Goal: Task Accomplishment & Management: Contribute content

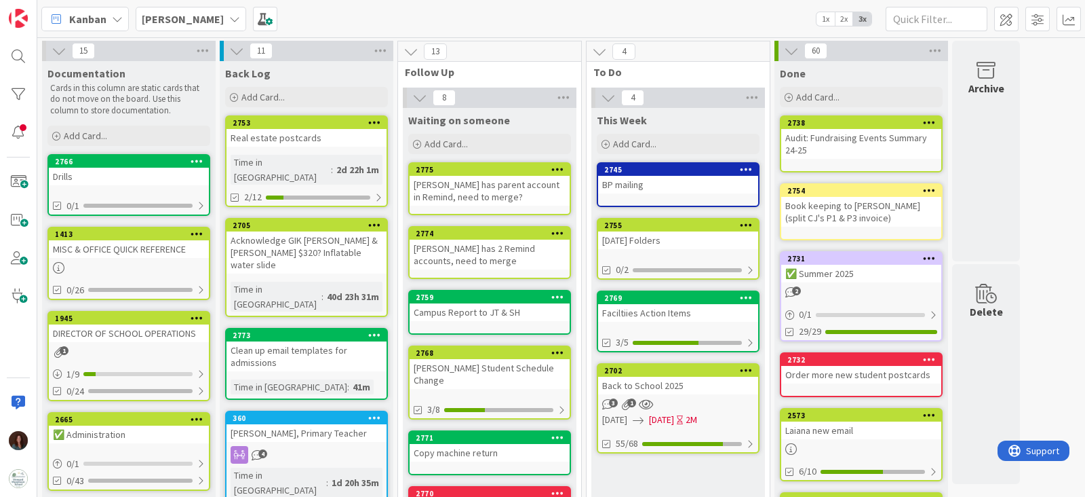
click at [653, 234] on div "[DATE] Folders" at bounding box center [678, 240] width 160 height 18
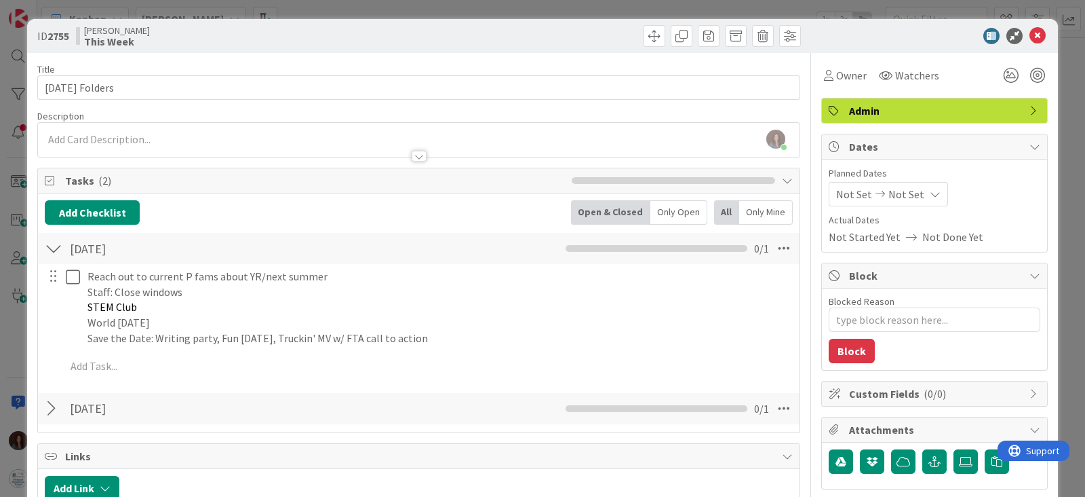
click at [52, 402] on div at bounding box center [54, 408] width 18 height 24
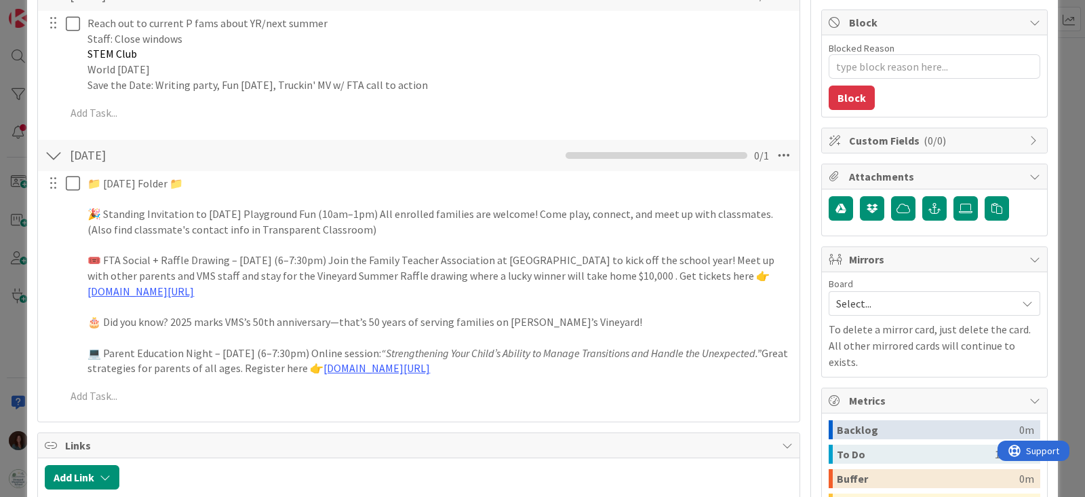
scroll to position [254, 0]
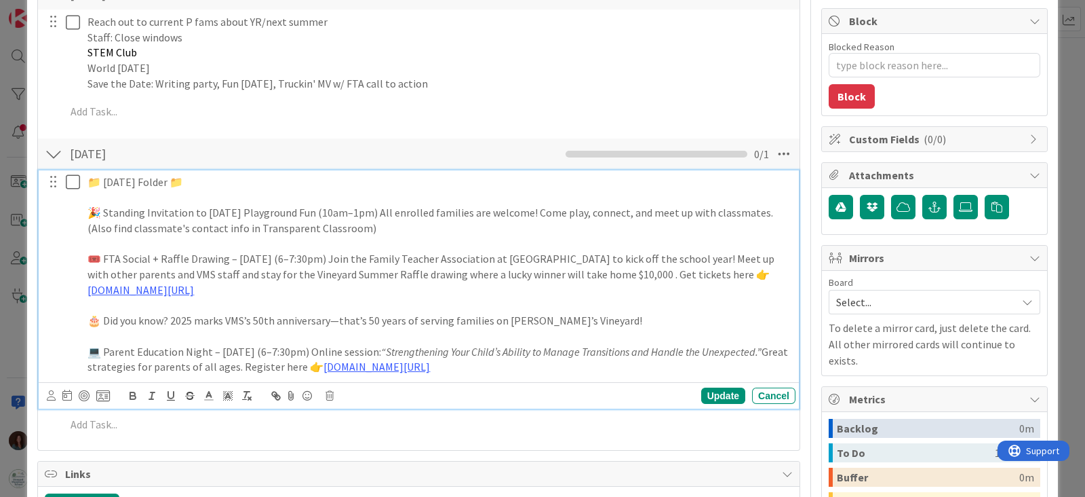
drag, startPoint x: 589, startPoint y: 364, endPoint x: 75, endPoint y: 350, distance: 514.4
click at [75, 350] on div "📁 [DATE] Folder 📁 🎉 Standing Invitation to [DATE] Playground Fun (10am–1pm) All…" at bounding box center [420, 274] width 752 height 208
copy p "💻 Parent Education Night – [DATE] (6–7:30pm) Online session: “Strengthening You…"
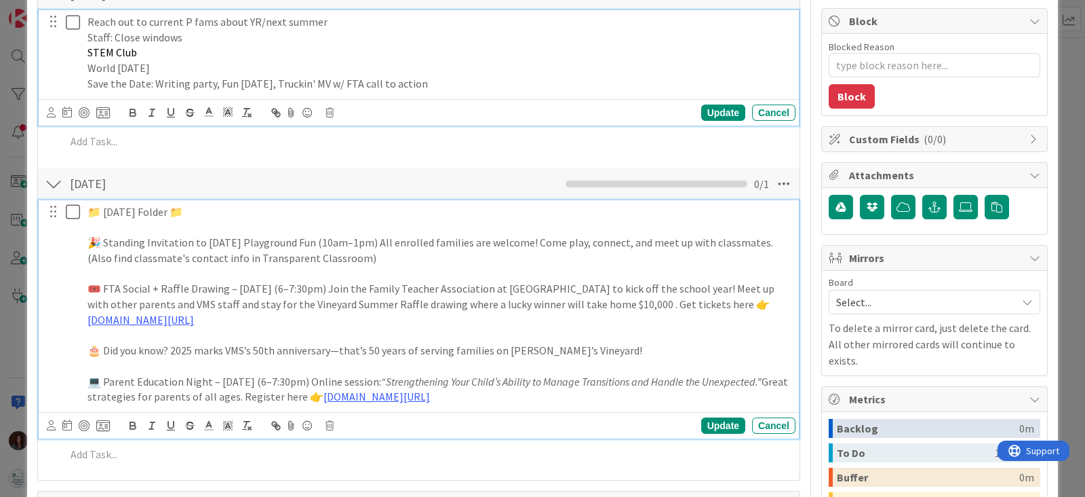
click at [442, 80] on p "Save the Date: Writing party, Fun [DATE], Truckin' MV w/ FTA call to action" at bounding box center [439, 84] width 703 height 16
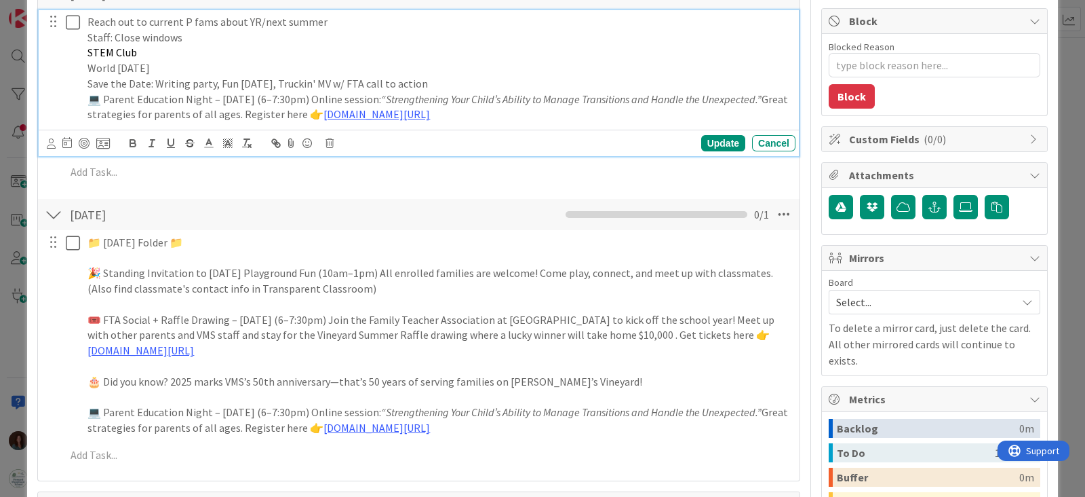
click at [446, 83] on p "Save the Date: Writing party, Fun [DATE], Truckin' MV w/ FTA call to action" at bounding box center [439, 84] width 703 height 16
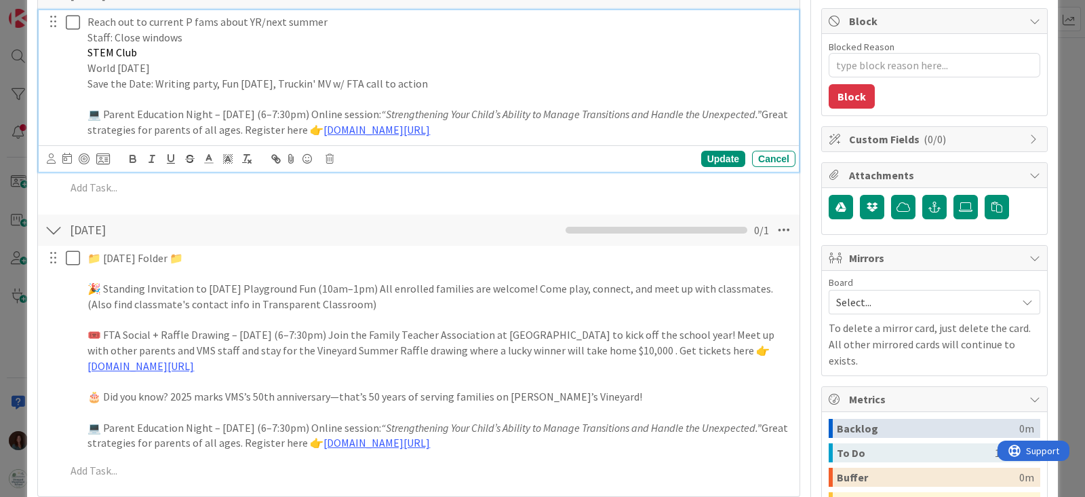
click at [245, 70] on p "World [DATE]" at bounding box center [439, 68] width 703 height 16
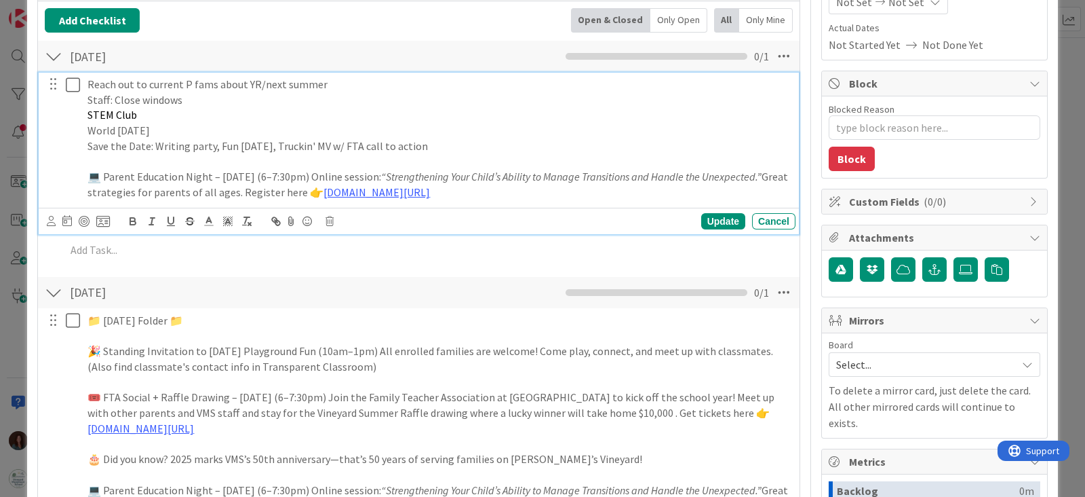
scroll to position [169, 0]
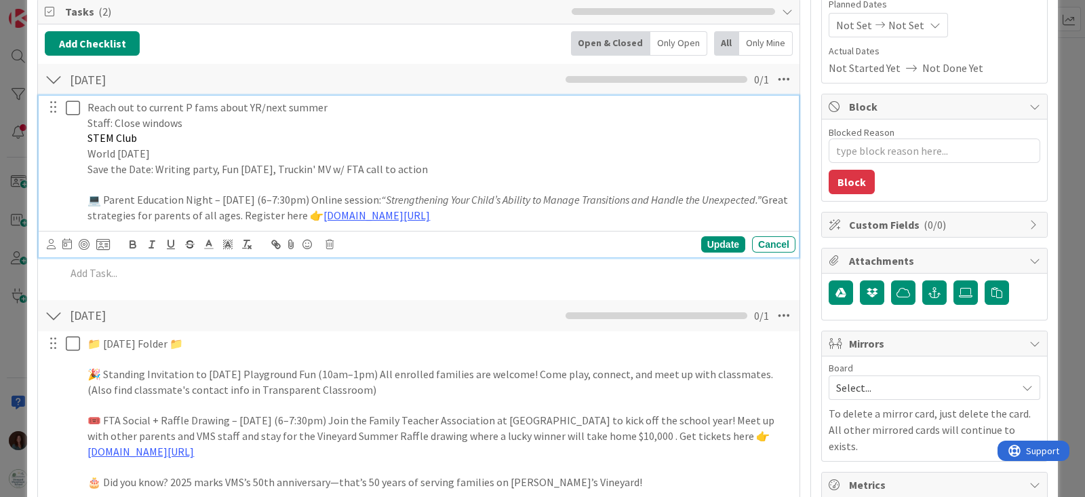
click at [341, 106] on p "Reach out to current P fams about YR/next summer" at bounding box center [439, 108] width 703 height 16
click at [191, 130] on p "STEM Club" at bounding box center [439, 138] width 703 height 16
drag, startPoint x: 187, startPoint y: 120, endPoint x: 42, endPoint y: 117, distance: 145.2
click at [42, 117] on div "Reach out to current P fams about YR/next summer Staff: Close windows STEM Club…" at bounding box center [419, 176] width 760 height 161
click at [128, 177] on p at bounding box center [439, 185] width 703 height 16
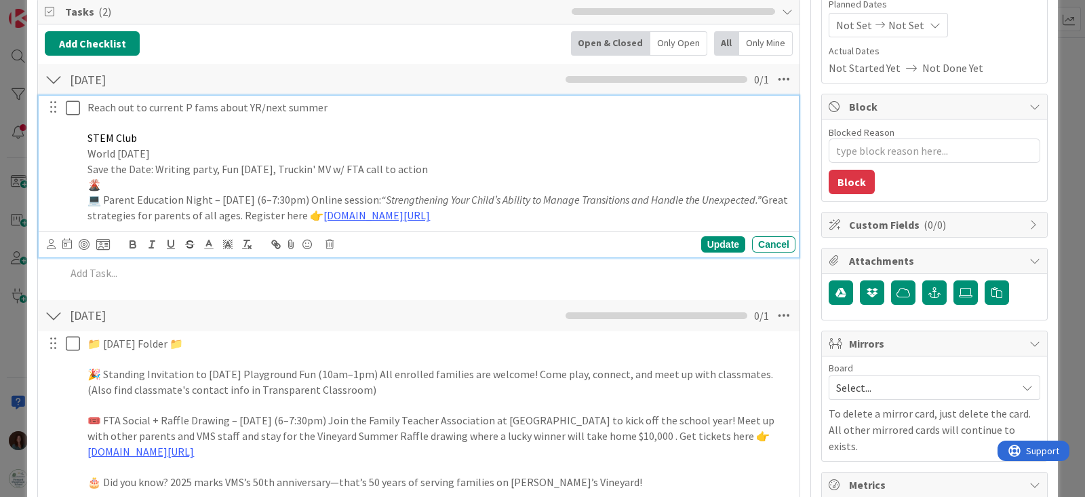
type textarea "x"
click at [193, 185] on p "🌋" at bounding box center [439, 185] width 703 height 16
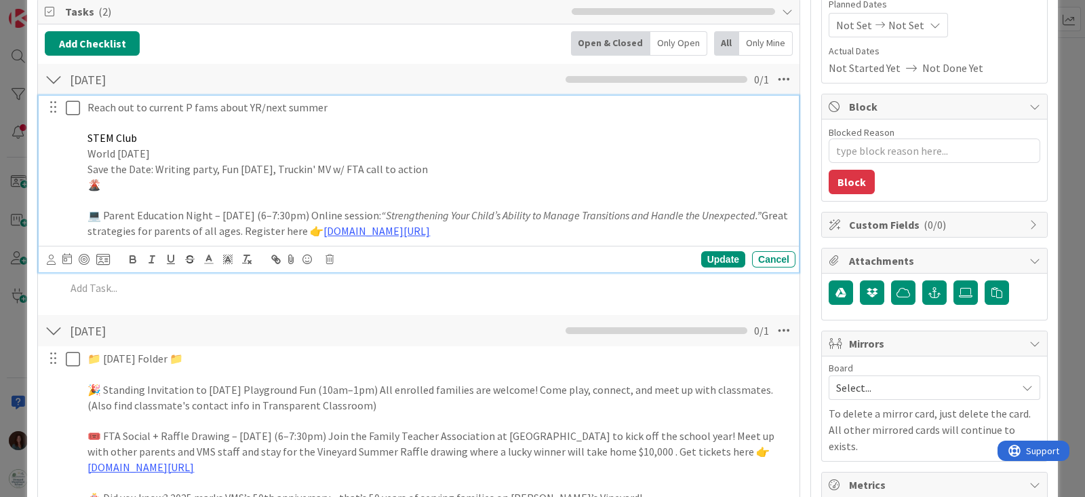
click at [193, 186] on p "🌋" at bounding box center [439, 185] width 703 height 16
click at [448, 172] on p "Save the Date: Writing party, Fun [DATE], Truckin' MV w/ FTA call to action" at bounding box center [439, 169] width 703 height 16
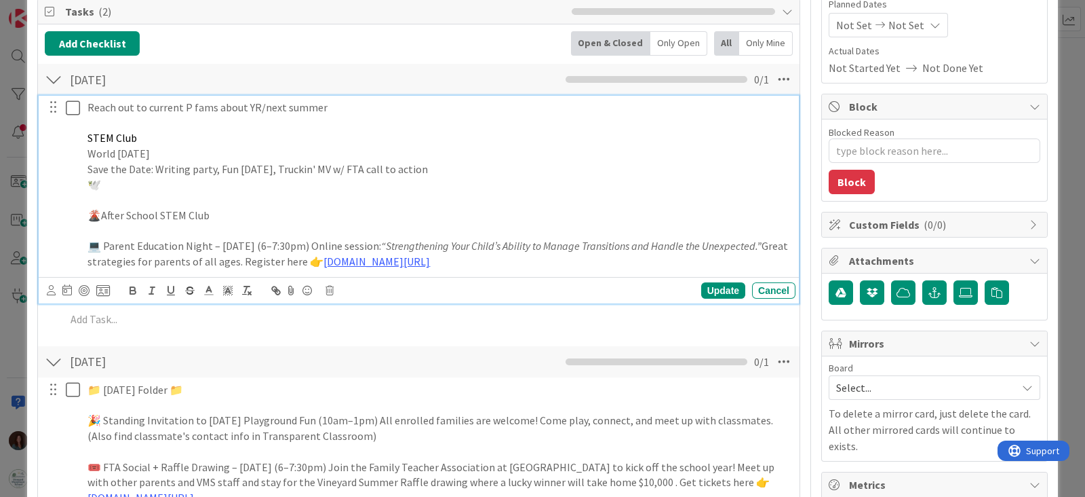
click at [161, 183] on p "🕊️" at bounding box center [439, 185] width 703 height 16
drag, startPoint x: 193, startPoint y: 154, endPoint x: 68, endPoint y: 140, distance: 126.2
click at [68, 140] on div "Reach out to current P fams about YR/next summer STEM Club World [DATE] Save th…" at bounding box center [420, 185] width 752 height 178
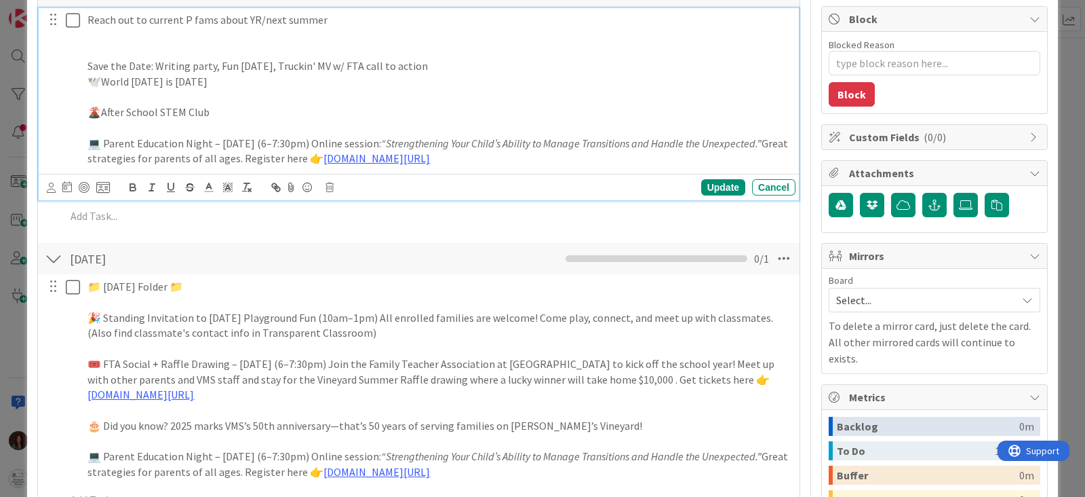
scroll to position [338, 0]
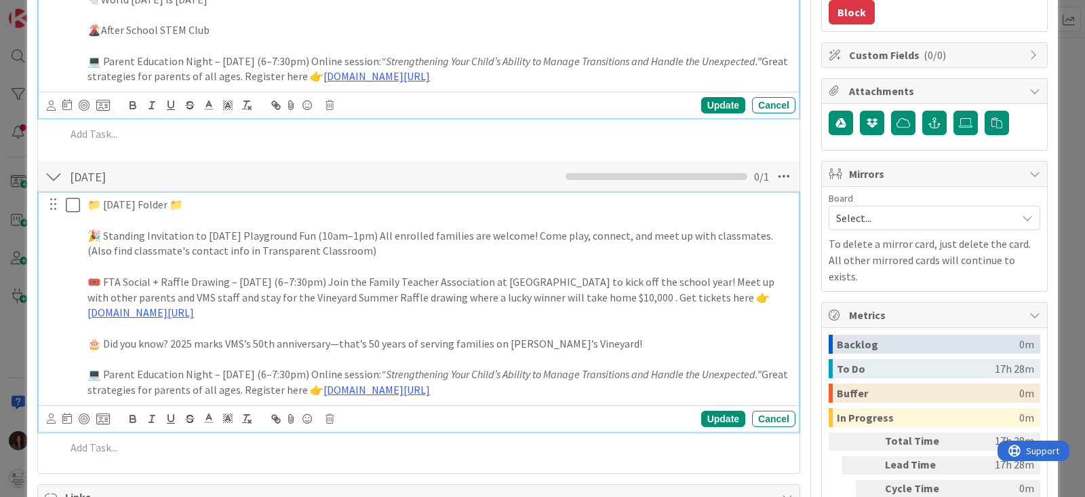
drag, startPoint x: 604, startPoint y: 343, endPoint x: 594, endPoint y: 345, distance: 10.9
click at [594, 345] on p "🎂 Did you know? 2025 marks VMS’s 50th anniversary—that’s 50 years of serving fa…" at bounding box center [439, 344] width 703 height 16
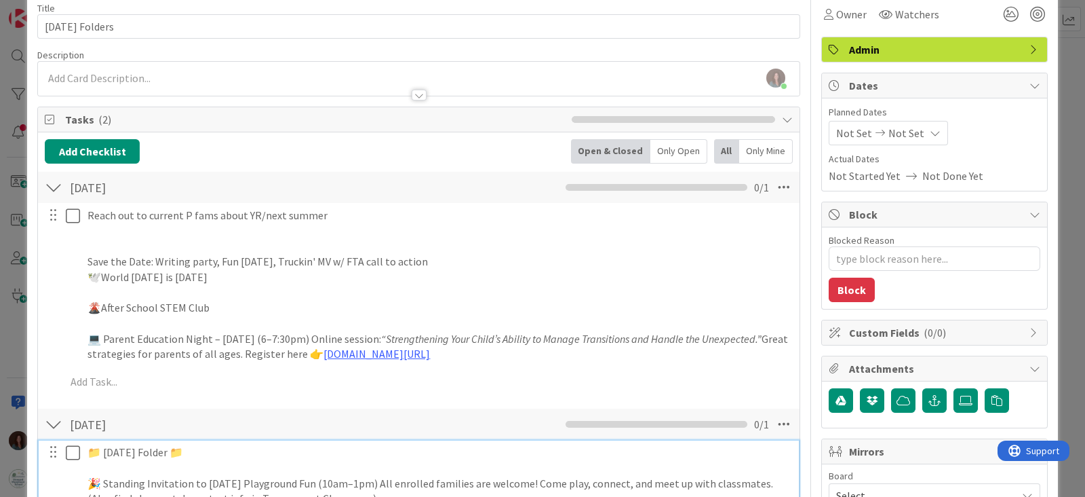
scroll to position [54, 0]
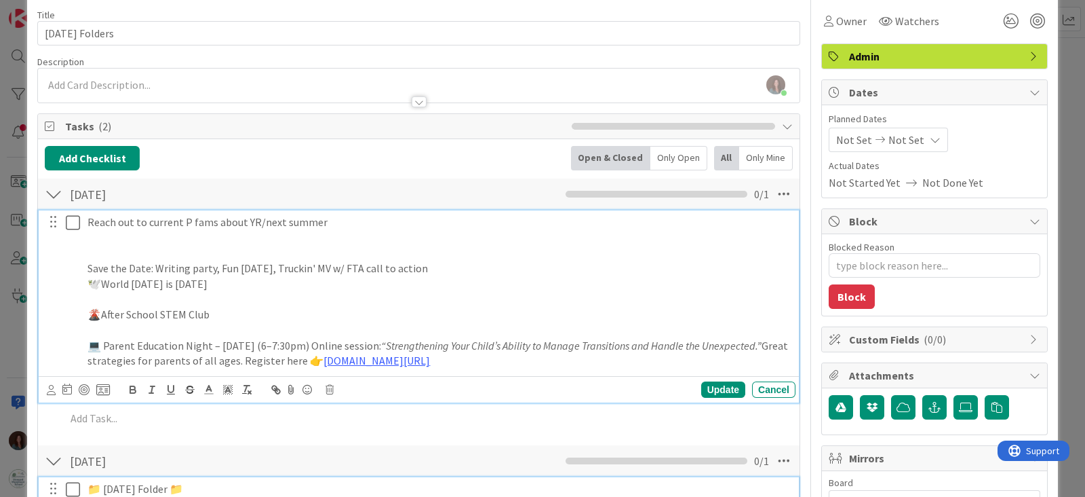
click at [340, 282] on p "🕊️World [DATE] is [DATE]" at bounding box center [439, 284] width 703 height 16
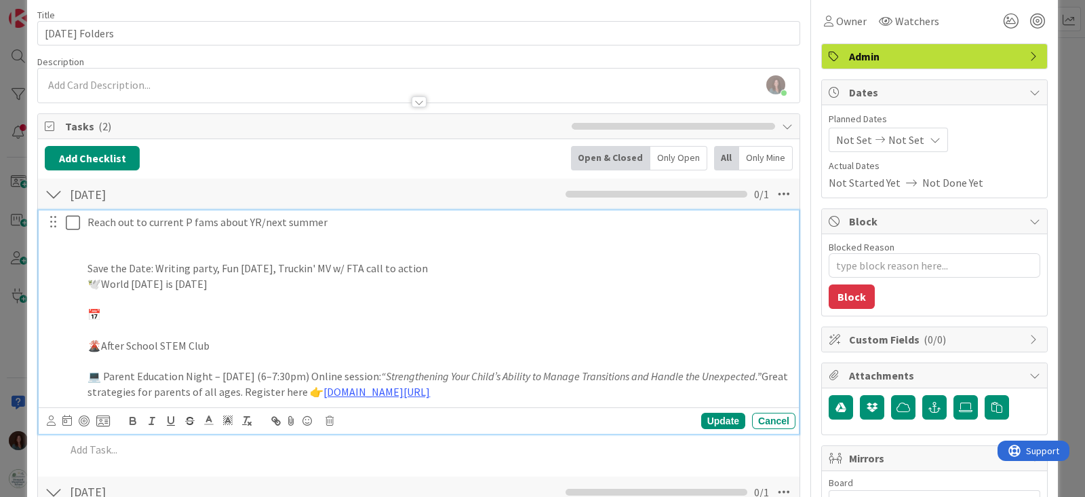
click at [182, 269] on p "Save the Date: Writing party, Fun [DATE], Truckin' MV w/ FTA call to action" at bounding box center [439, 268] width 703 height 16
copy p "Save the Date: Writing party, Fun [DATE], Truckin' MV w/ FTA call to action"
click at [159, 316] on p "📅" at bounding box center [439, 315] width 703 height 16
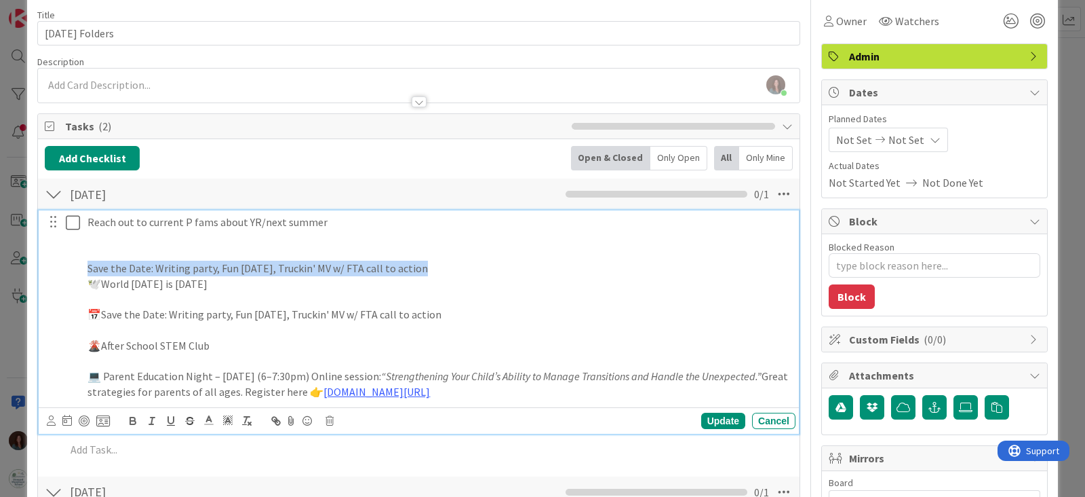
drag, startPoint x: 451, startPoint y: 273, endPoint x: 54, endPoint y: 261, distance: 397.0
click at [54, 261] on div "Reach out to current P fams about YR/next summer Save the Date: Writing party, …" at bounding box center [420, 306] width 752 height 193
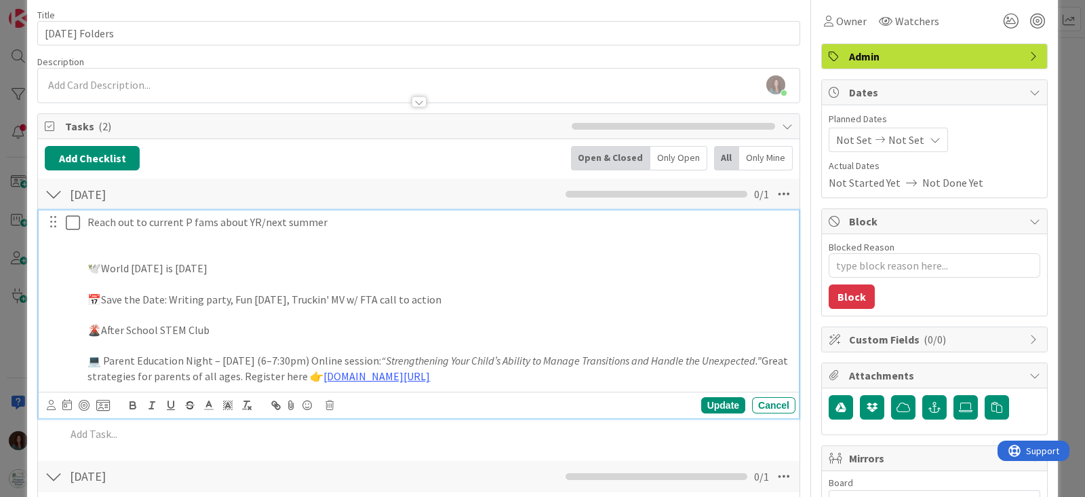
drag, startPoint x: 163, startPoint y: 296, endPoint x: 177, endPoint y: 315, distance: 23.7
click at [162, 296] on p "📅Save the Date: Writing party, Fun [DATE], Truckin' MV w/ FTA call to action" at bounding box center [439, 300] width 703 height 16
click at [172, 294] on p "📅Save the Date: Writing party, Fun [DATE], Truckin' MV w/ FTA call to action" at bounding box center [439, 300] width 703 height 16
click at [244, 252] on p at bounding box center [439, 253] width 703 height 16
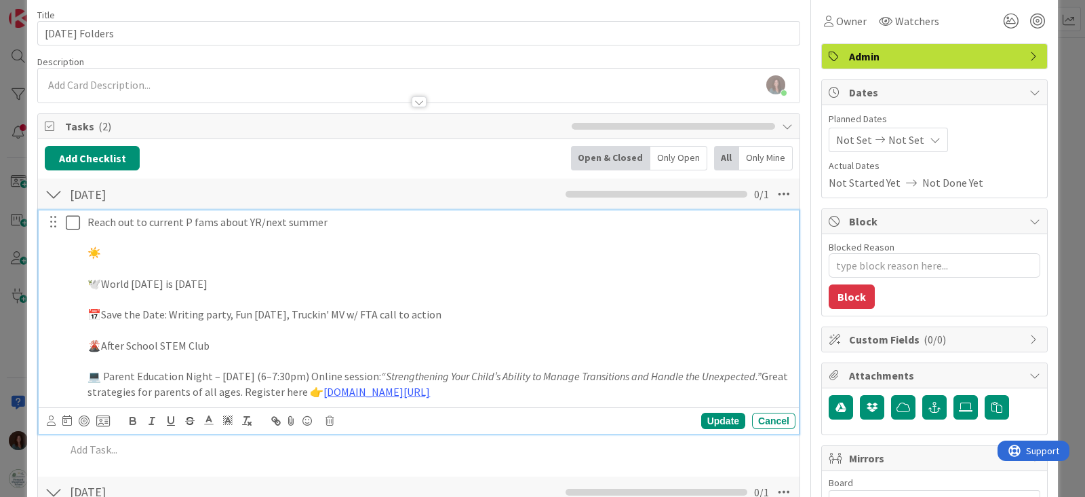
click at [248, 246] on p "☀️" at bounding box center [439, 253] width 703 height 16
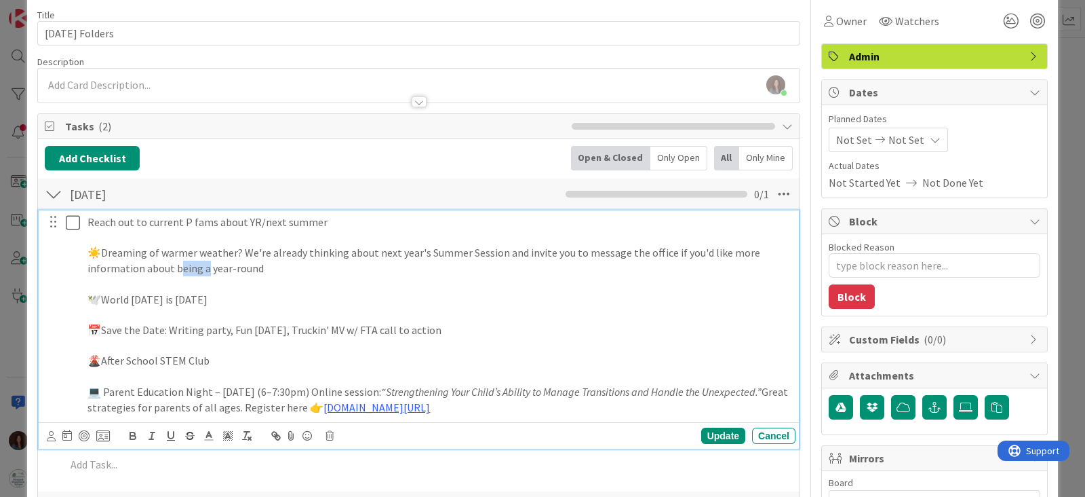
drag, startPoint x: 202, startPoint y: 267, endPoint x: 176, endPoint y: 271, distance: 26.8
click at [176, 271] on p "☀️Dreaming of warmer weather? We're already thinking about next year's Summer S…" at bounding box center [439, 260] width 703 height 31
click at [328, 271] on p "☀️Dreaming of warmer weather? We're already thinking about next year's Summer S…" at bounding box center [439, 260] width 703 height 31
click at [215, 265] on p "☀️Dreaming of warmer weather? We're already thinking about next year's Summer S…" at bounding box center [439, 260] width 703 height 31
click at [493, 268] on p "☀️Dreaming of warmer weather? We're already thinking about next year's Summer S…" at bounding box center [439, 260] width 703 height 31
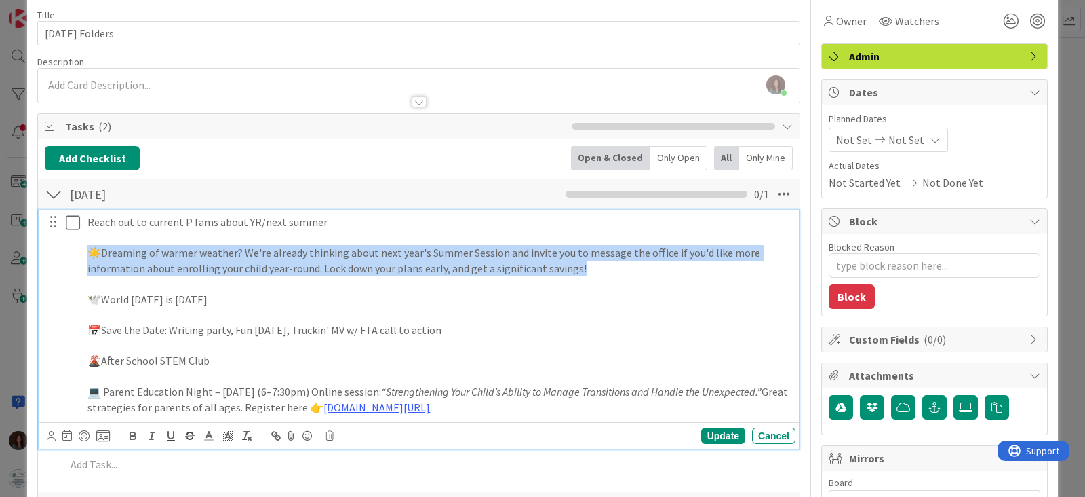
drag, startPoint x: 594, startPoint y: 270, endPoint x: 31, endPoint y: 248, distance: 563.4
copy p "☀️Dreaming of warmer weather? We're already thinking about next year's Summer S…"
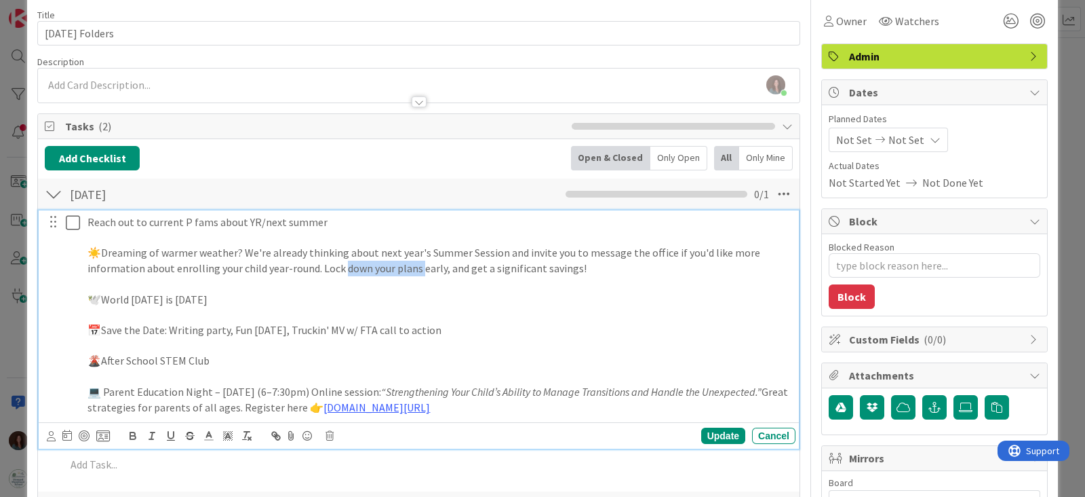
drag, startPoint x: 341, startPoint y: 266, endPoint x: 419, endPoint y: 263, distance: 77.4
click at [419, 263] on p "☀️Dreaming of warmer weather? We're already thinking about next year's Summer S…" at bounding box center [439, 260] width 703 height 31
click at [590, 266] on p "☀️Dreaming of warmer weather? We're already thinking about next year's Summer S…" at bounding box center [439, 260] width 703 height 31
drag, startPoint x: 590, startPoint y: 265, endPoint x: 440, endPoint y: 276, distance: 150.3
click at [441, 271] on p "☀️Dreaming of warmer weather? We're already thinking about next year's Summer S…" at bounding box center [439, 260] width 703 height 31
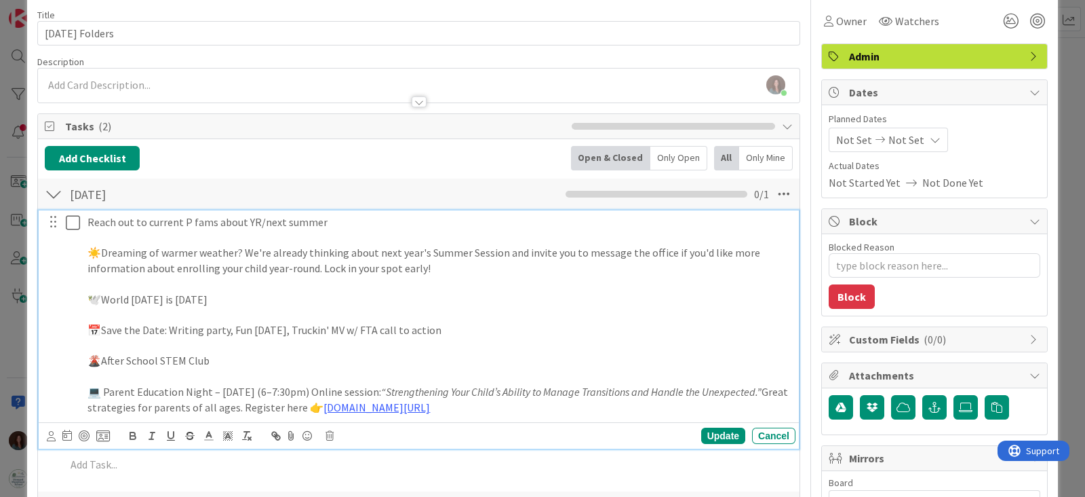
click at [235, 248] on p "☀️Dreaming of warmer weather? We're already thinking about next year's Summer S…" at bounding box center [439, 260] width 703 height 31
click at [488, 258] on p "☀️Dreaming of warmer weather? We're already thinking about next year's Summer S…" at bounding box center [439, 260] width 703 height 31
click at [480, 278] on p at bounding box center [439, 284] width 703 height 16
click at [183, 281] on p at bounding box center [439, 284] width 703 height 16
click at [516, 267] on p "☀️Dreaming of warmer weather? We're already thinking about next year's Summer S…" at bounding box center [439, 260] width 703 height 31
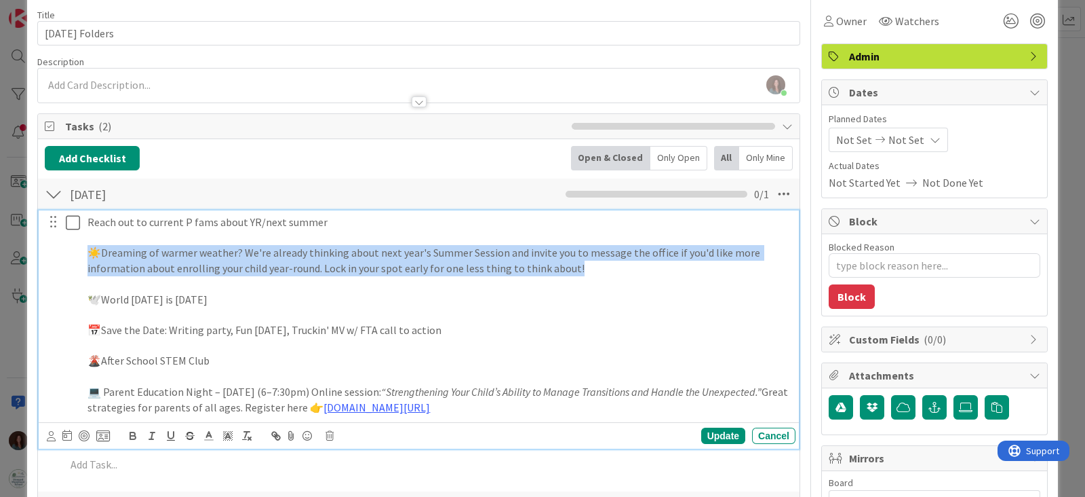
drag, startPoint x: 593, startPoint y: 266, endPoint x: 81, endPoint y: 250, distance: 512.4
click at [74, 249] on div "Reach out to current P fams about YR/next summer ☀️Dreaming of warmer weather? …" at bounding box center [420, 314] width 752 height 208
copy p "☀️Dreaming of warmer weather? We're already thinking about next year's Summer S…"
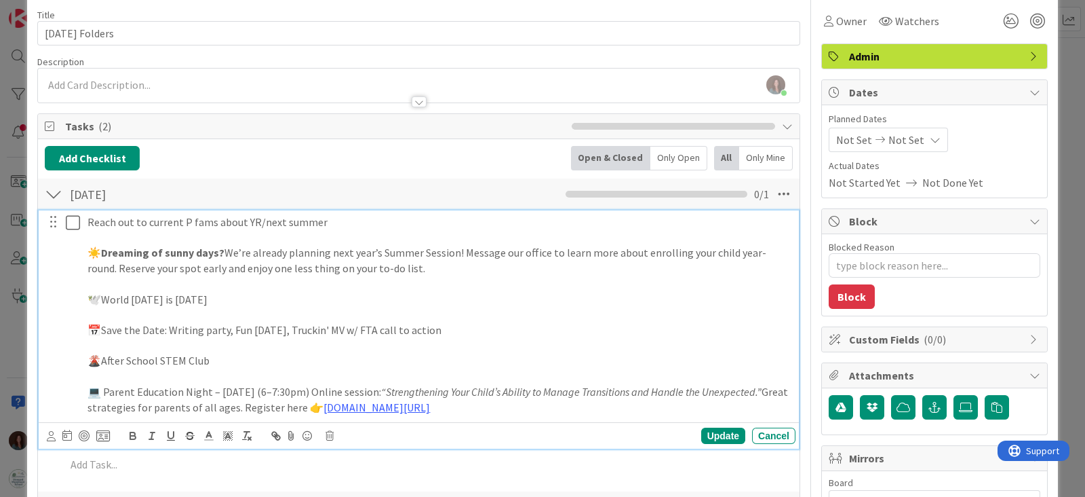
click at [217, 249] on strong "Dreaming of sunny days?" at bounding box center [162, 253] width 123 height 14
drag, startPoint x: 197, startPoint y: 250, endPoint x: 163, endPoint y: 249, distance: 33.9
click at [163, 249] on strong "Dreaming of sunny days?" at bounding box center [162, 253] width 123 height 14
click at [496, 270] on p "☀️ Dreaming of warmer days? We’re already planning next year’s Summer Session! …" at bounding box center [439, 260] width 703 height 31
drag, startPoint x: 166, startPoint y: 246, endPoint x: 106, endPoint y: 249, distance: 59.8
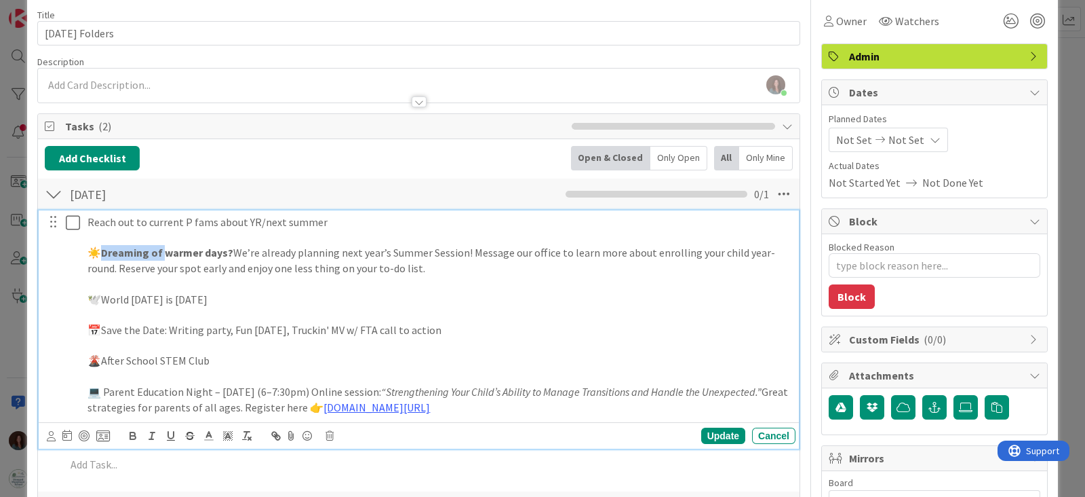
click at [106, 249] on strong "Dreaming of warmer days?" at bounding box center [167, 253] width 132 height 14
click at [479, 276] on p at bounding box center [439, 284] width 703 height 16
click at [480, 270] on p "☀️ Missing the warmer days? We’re already planning next year’s Summer Session! …" at bounding box center [439, 260] width 703 height 31
drag, startPoint x: 273, startPoint y: 266, endPoint x: 214, endPoint y: 305, distance: 70.6
click at [227, 266] on p "☀️ Missing the warmer days? We’re already planning next year’s Summer Session! …" at bounding box center [439, 260] width 703 height 31
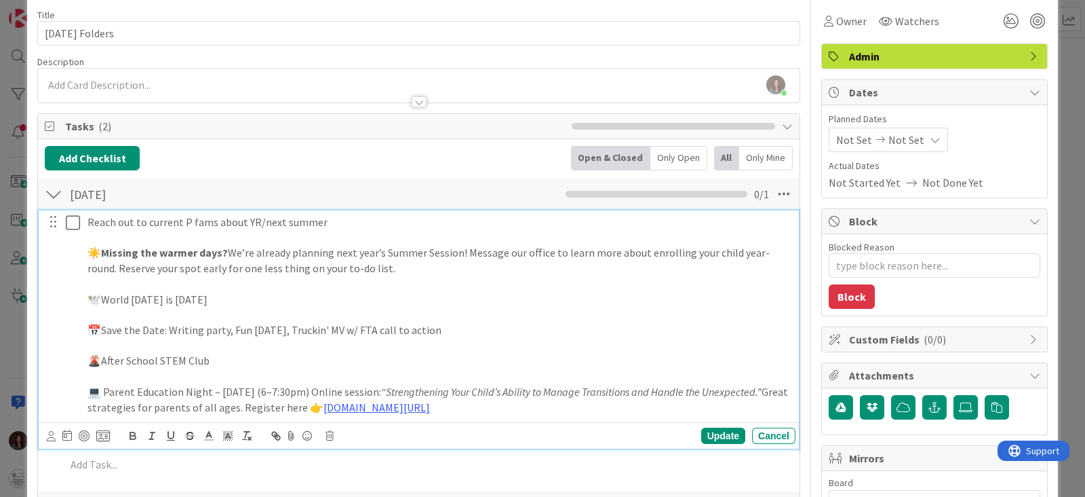
click at [418, 259] on p "☀️ Missing the warmer days? We’re already planning next year’s Summer Session! …" at bounding box center [439, 260] width 703 height 31
click at [275, 298] on p "🕊️World [DATE] is [DATE]" at bounding box center [439, 300] width 703 height 16
drag, startPoint x: 381, startPoint y: 216, endPoint x: 45, endPoint y: 222, distance: 336.5
click at [45, 222] on div "Reach out to current P fams about YR/next summer ☀️ Missing the warmer days? We…" at bounding box center [420, 314] width 752 height 208
click at [86, 249] on div "☀️ Missing the warmer days? We’re already planning next year’s Summer Session! …" at bounding box center [439, 314] width 714 height 208
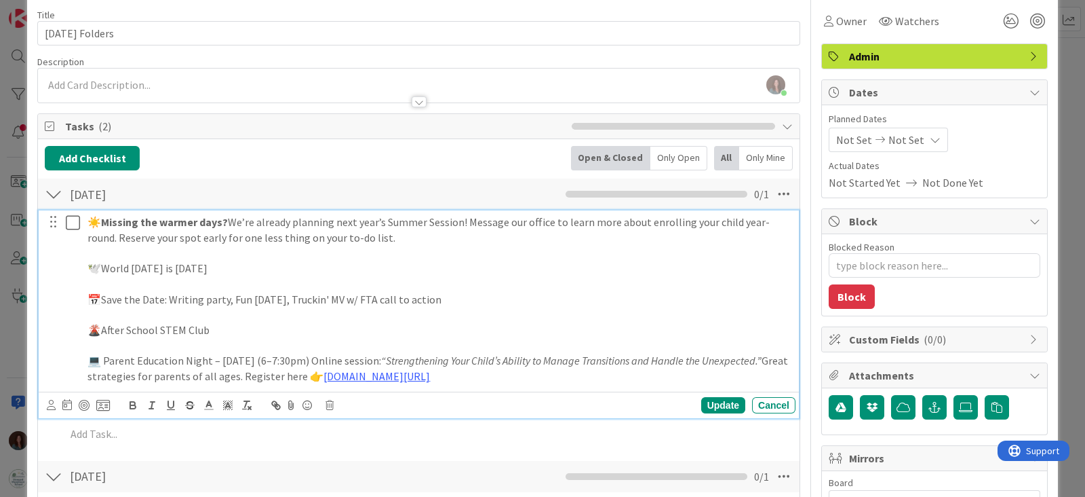
drag, startPoint x: 405, startPoint y: 238, endPoint x: 60, endPoint y: 217, distance: 345.2
click at [60, 217] on div "☀️ Missing the warmer days? We’re already planning next year’s Summer Session! …" at bounding box center [420, 299] width 752 height 178
copy p "☀️ Missing the warmer days? We’re already planning next year’s Summer Session! …"
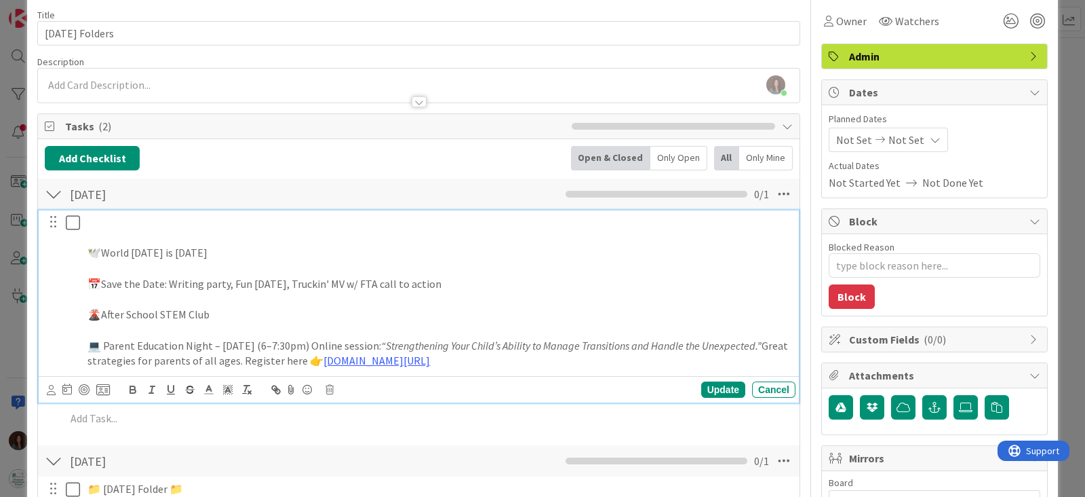
click at [92, 246] on p "🕊️World [DATE] is [DATE]" at bounding box center [439, 253] width 703 height 16
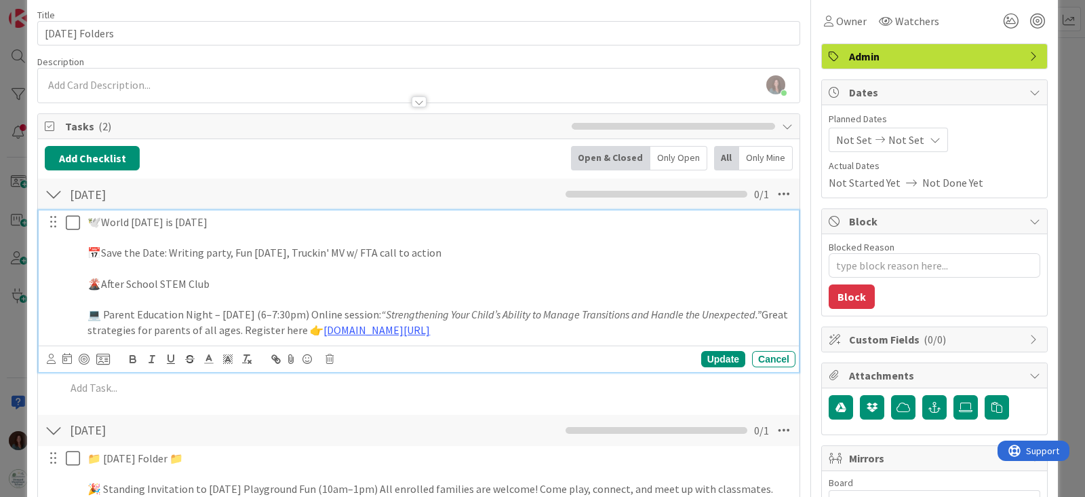
click at [607, 324] on p "💻 Parent Education Night – [DATE] (6–7:30pm) Online session: “Strengthening You…" at bounding box center [439, 322] width 703 height 31
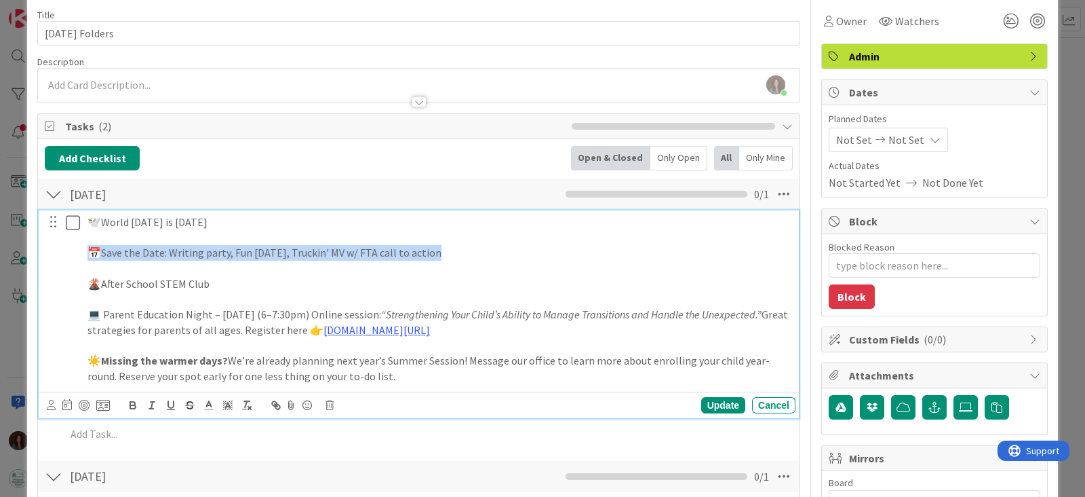
drag, startPoint x: 456, startPoint y: 252, endPoint x: 34, endPoint y: 252, distance: 421.9
copy p "📅Save the Date: Writing party, Fun [DATE], Truckin' MV w/ FTA call to action"
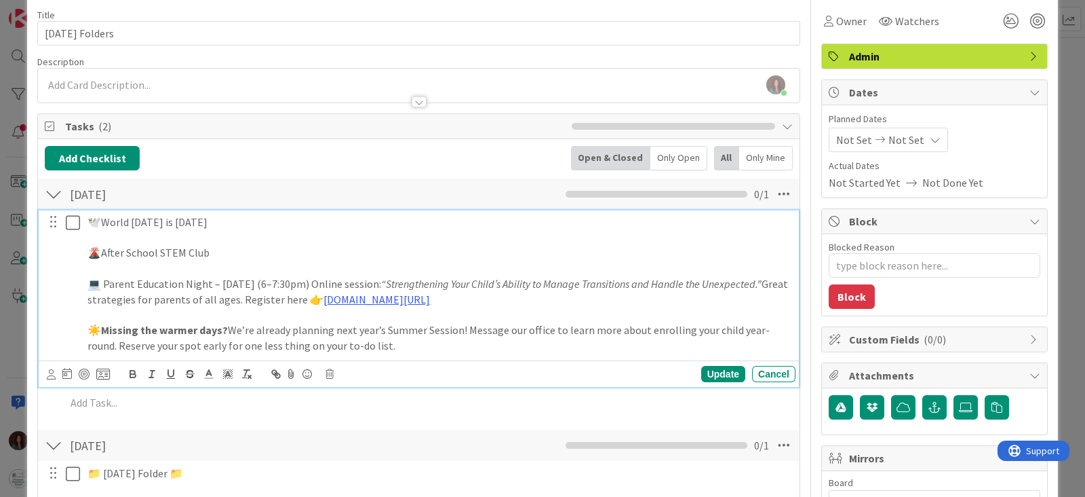
click at [475, 349] on p "☀️ Missing the warmer days? We’re already planning next year’s Summer Session! …" at bounding box center [439, 337] width 703 height 31
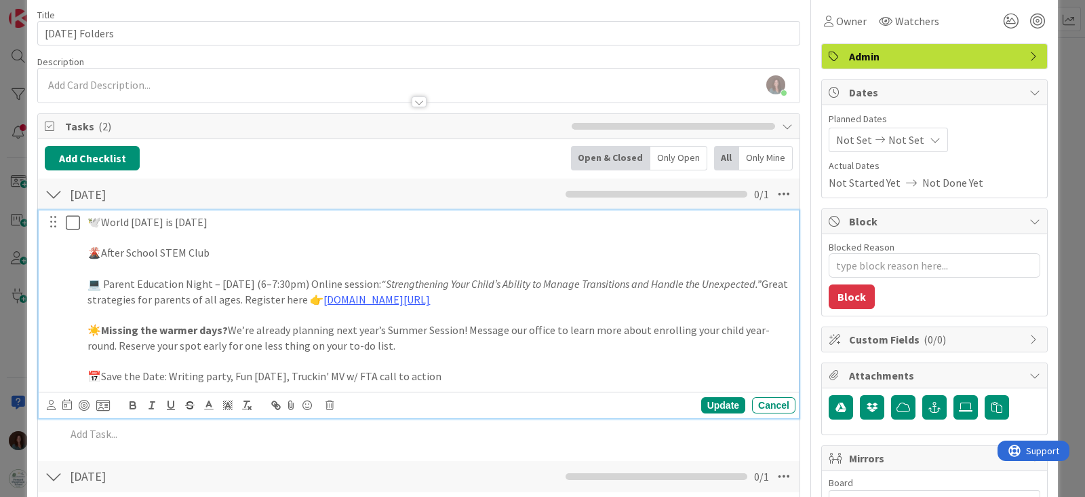
click at [323, 261] on p at bounding box center [439, 268] width 703 height 16
click at [326, 256] on p "🌋After School STEM Club" at bounding box center [439, 253] width 703 height 16
click at [261, 248] on p "🌋After School STEM Club for ages [DEMOGRAPHIC_DATA]+ Register online! [URL][DOM…" at bounding box center [439, 253] width 703 height 16
click at [399, 249] on p "🌋After School STEM Club for ages [DEMOGRAPHIC_DATA]+ Space is limited, register…" at bounding box center [439, 253] width 703 height 16
click at [328, 252] on p "🌋After School STEM Club for ages [DEMOGRAPHIC_DATA]+ Space is limited, register…" at bounding box center [439, 253] width 703 height 16
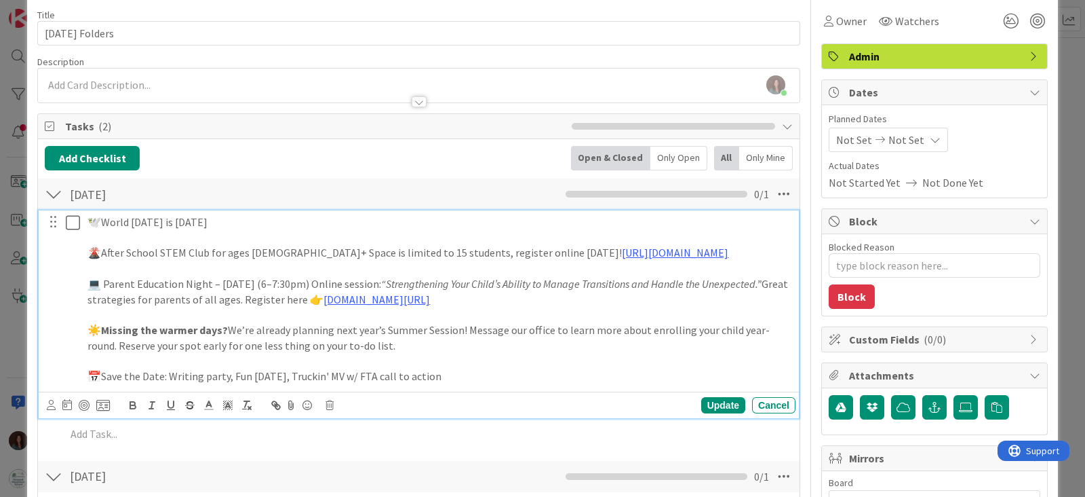
click at [329, 260] on p at bounding box center [439, 268] width 703 height 16
click at [265, 248] on p "🌋After School STEM Club for ages [DEMOGRAPHIC_DATA]+ Space is limited to 15 stu…" at bounding box center [439, 253] width 703 height 16
click at [227, 249] on p "🌋After School STEM Club for ages [DEMOGRAPHIC_DATA]+ Space is limited to 15 stu…" at bounding box center [439, 253] width 703 height 16
click at [248, 248] on p "🌋After School STEM Club (Ages [DEMOGRAPHIC_DATA]+ Space is limited to 15 studen…" at bounding box center [439, 253] width 703 height 16
click at [252, 247] on p "🌋After School STEM Club (Ages [DEMOGRAPHIC_DATA]+) Space is limited to 15 stude…" at bounding box center [439, 253] width 703 height 16
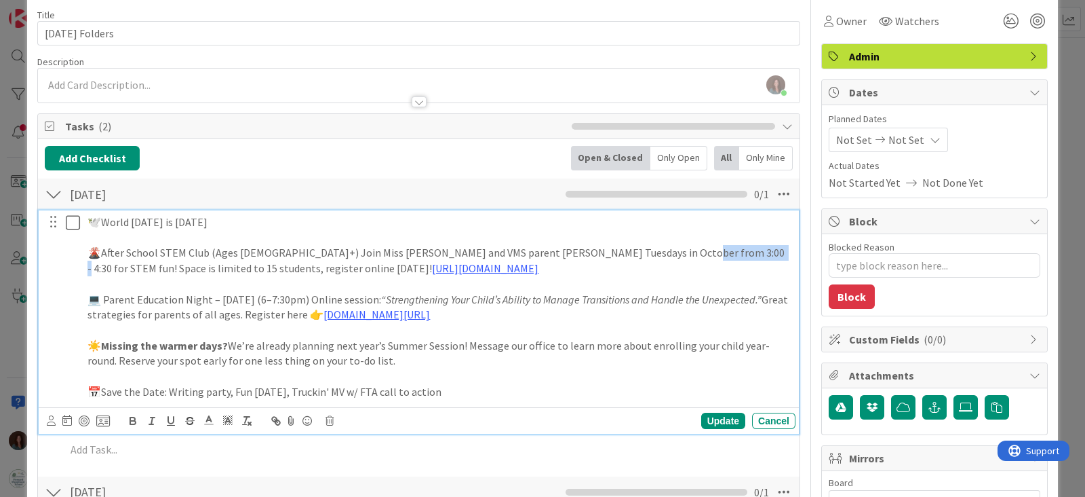
drag, startPoint x: 711, startPoint y: 250, endPoint x: 645, endPoint y: 249, distance: 65.8
click at [645, 249] on p "🌋After School STEM Club (Ages [DEMOGRAPHIC_DATA]+) Join Miss [PERSON_NAME] and …" at bounding box center [439, 260] width 703 height 31
click at [509, 268] on p "🌋After School STEM Club (Ages [DEMOGRAPHIC_DATA]+) Join Miss [PERSON_NAME] and …" at bounding box center [439, 260] width 703 height 31
click at [263, 221] on p "🕊️World [DATE] is [DATE]" at bounding box center [439, 222] width 703 height 16
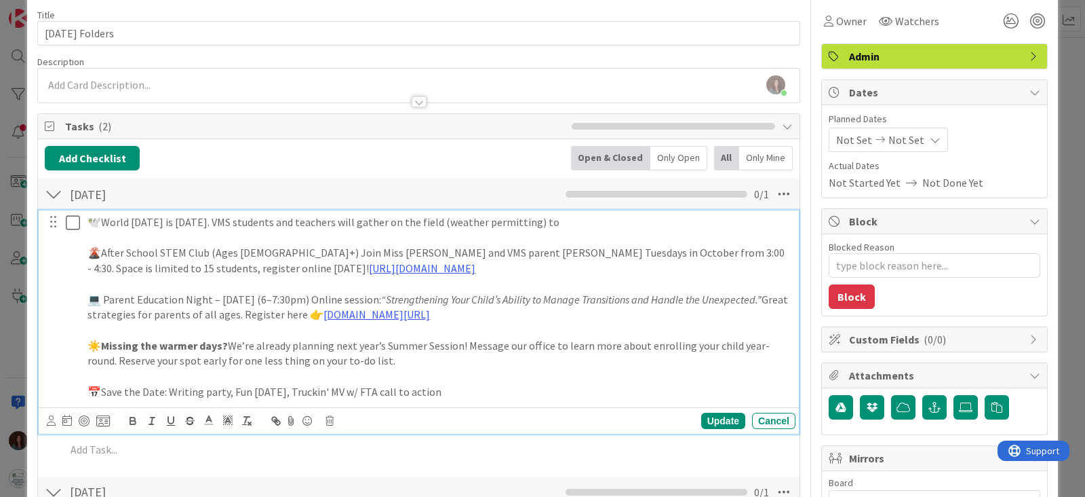
click at [621, 220] on p "🕊️World [DATE] is [DATE]. VMS students and teachers will gather on the field (w…" at bounding box center [439, 222] width 703 height 16
click at [100, 218] on p "🕊️World [DATE] is [DATE]. VMS students and teachers will gather on the field (w…" at bounding box center [439, 222] width 703 height 16
drag, startPoint x: 241, startPoint y: 220, endPoint x: 193, endPoint y: 240, distance: 51.4
click at [192, 221] on p "🌎 World [DATE] is [DATE]. VMS students and teachers will gather on the field (w…" at bounding box center [439, 222] width 703 height 16
click at [313, 237] on p at bounding box center [439, 238] width 703 height 16
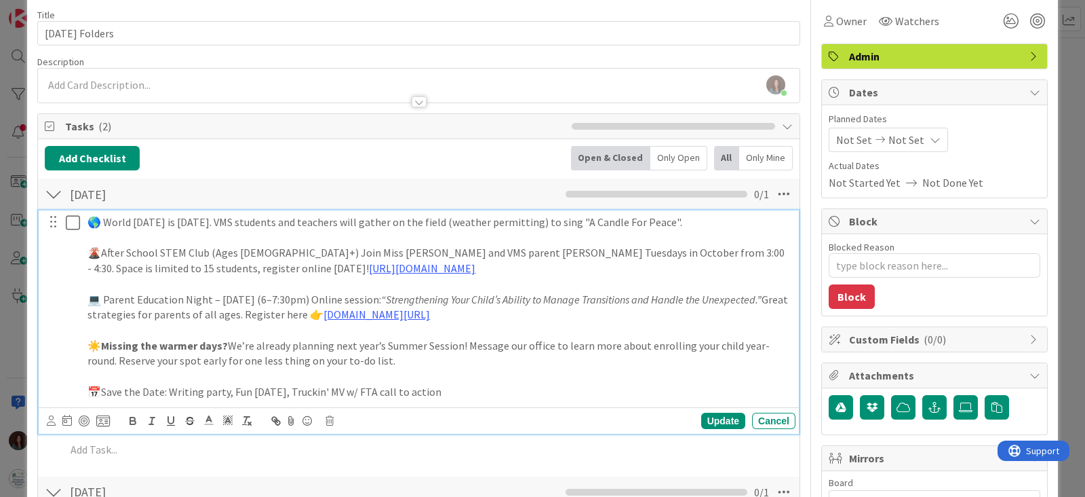
click at [497, 268] on p "🌋After School STEM Club (Ages [DEMOGRAPHIC_DATA]+) Join Miss [PERSON_NAME] and …" at bounding box center [439, 260] width 703 height 31
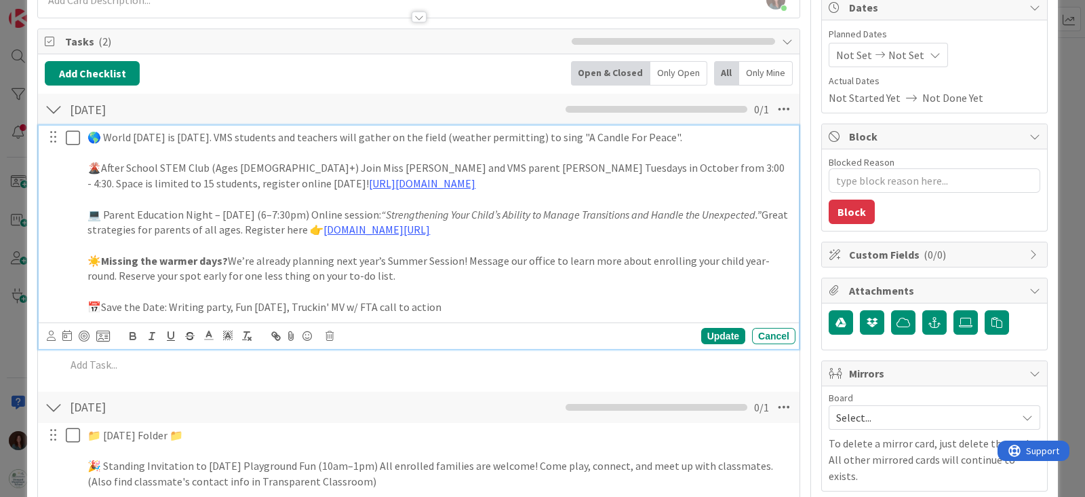
click at [305, 134] on p "🌎 World [DATE] is [DATE]. VMS students and teachers will gather on the field (w…" at bounding box center [439, 138] width 703 height 16
click at [303, 134] on p "🌎 World [DATE] is [DATE]. VMS students and teachers will gather on the field (w…" at bounding box center [439, 138] width 703 height 16
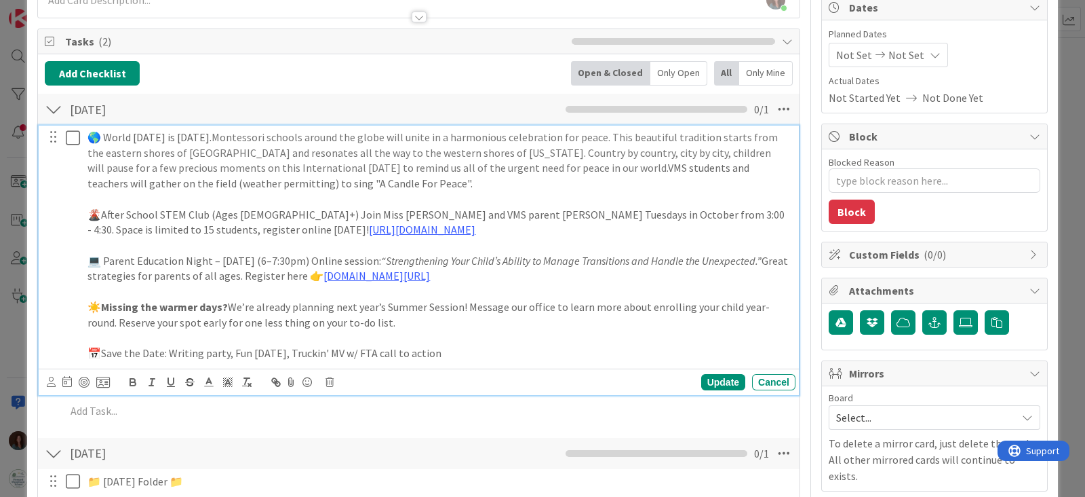
click at [275, 148] on span "Montessori schools around the globe will unite in a harmonious celebration for …" at bounding box center [434, 152] width 693 height 44
drag, startPoint x: 233, startPoint y: 150, endPoint x: 689, endPoint y: 130, distance: 457.0
click at [689, 130] on span "Montessori schools around the globe will unite in a harmonious celebration for …" at bounding box center [434, 152] width 693 height 44
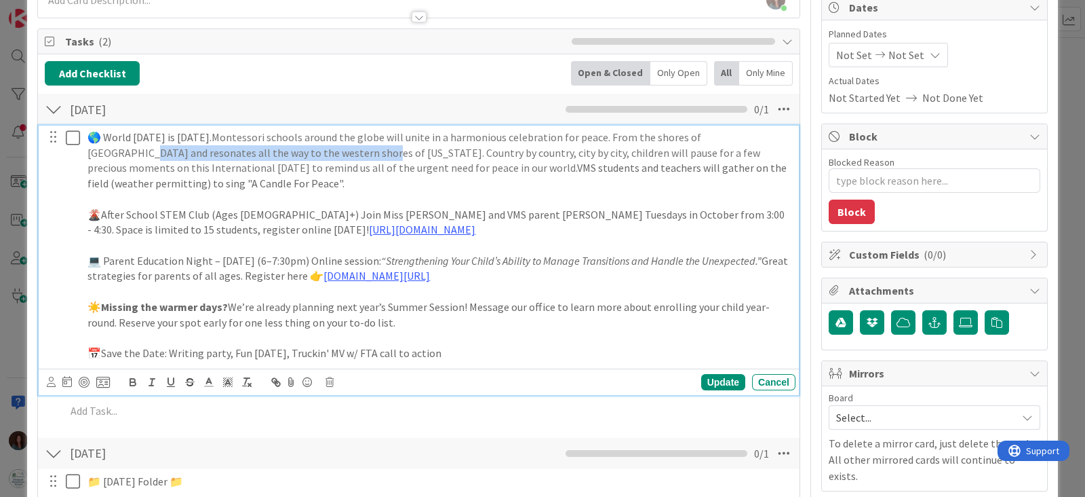
drag, startPoint x: 375, startPoint y: 151, endPoint x: 149, endPoint y: 154, distance: 225.9
click at [149, 154] on span "Montessori schools around the globe will unite in a harmonious celebration for …" at bounding box center [425, 152] width 675 height 44
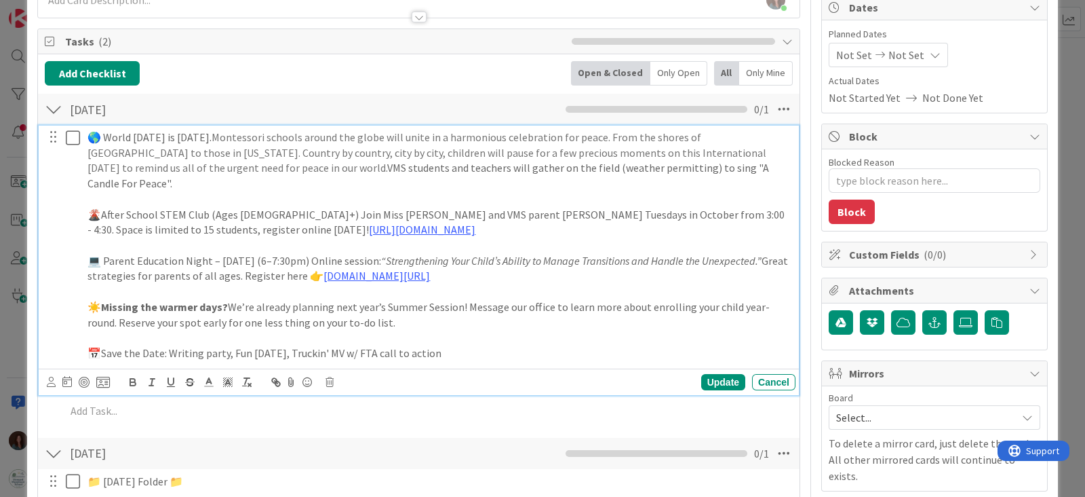
drag, startPoint x: 240, startPoint y: 152, endPoint x: 383, endPoint y: 299, distance: 204.8
click at [240, 153] on span "Montessori schools around the globe will unite in a harmonious celebration for …" at bounding box center [428, 152] width 681 height 44
click at [404, 184] on p "🌎 World [DATE] is [DATE]. Montessori schools around the globe will unite in a h…" at bounding box center [439, 161] width 703 height 62
click at [126, 180] on p "🌎 World [DATE] is [DATE]. Montessori schools around the globe will unite in a h…" at bounding box center [439, 161] width 703 height 62
click at [349, 181] on p "🌎 World [DATE] is [DATE]. Montessori schools around the globe will unite in a h…" at bounding box center [439, 161] width 703 height 62
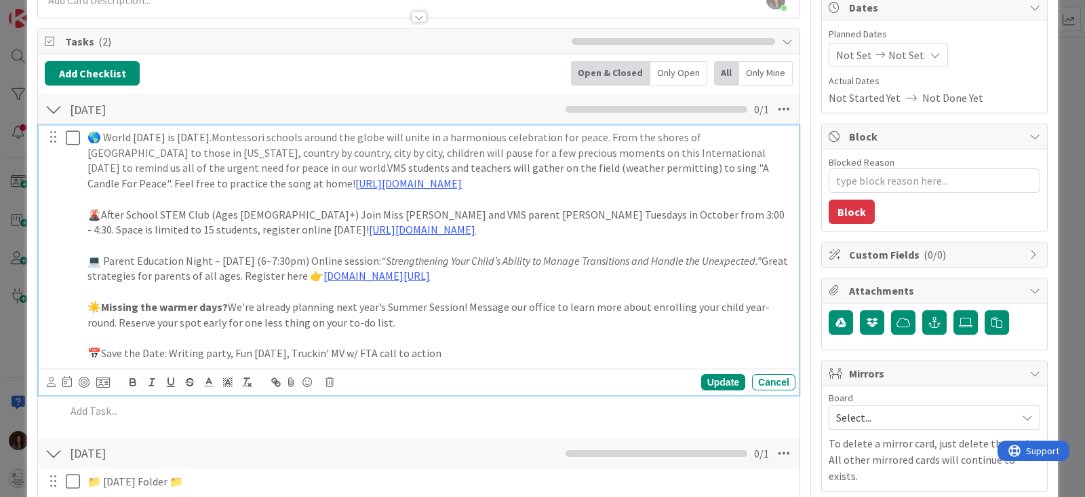
click at [461, 351] on p "📅Save the Date: Writing party, Fun [DATE], Truckin' MV w/ FTA call to action" at bounding box center [439, 353] width 703 height 16
drag, startPoint x: 169, startPoint y: 351, endPoint x: 514, endPoint y: 349, distance: 344.6
click at [514, 349] on p "📅Save the Date: Writing party, Fun [DATE], Truckin' MV w/ FTA call to action" at bounding box center [439, 353] width 703 height 16
click at [98, 351] on p "📅Save the Date: Writing party, Fun [DATE], Truckin' MV w/ FTA call to action" at bounding box center [439, 353] width 703 height 16
click at [182, 348] on p "📅FTA Save the Date: Writing party, Fun [DATE], Truckin' MV w/ FTA call to action" at bounding box center [439, 353] width 703 height 16
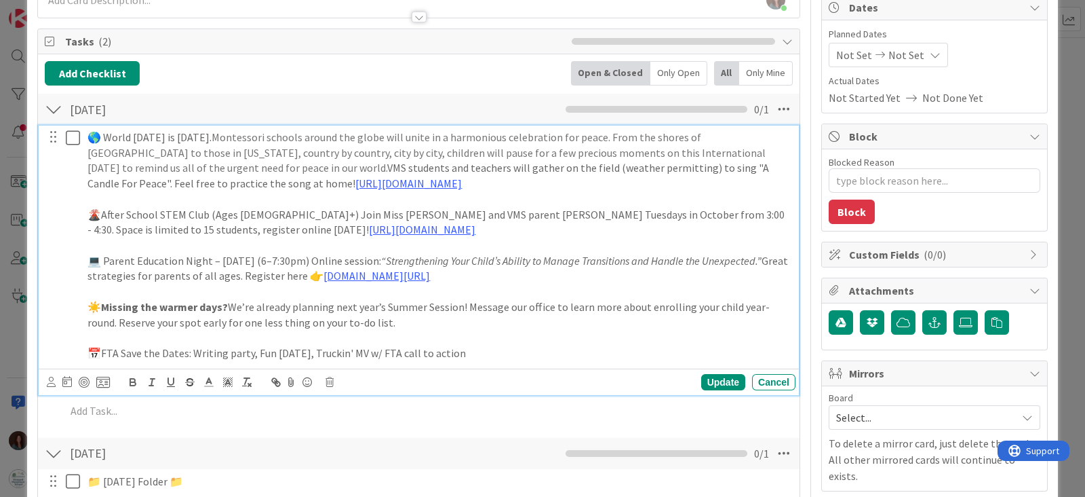
click at [195, 349] on p "📅FTA Save the Dates: Writing party, Fun [DATE], Truckin' MV w/ FTA call to acti…" at bounding box center [439, 353] width 703 height 16
click at [292, 349] on p "📅FTA Save the Dates: Annual Fund Writing party, Fun [DATE], Truckin' MV w/ FTA …" at bounding box center [439, 353] width 703 height 16
click at [193, 345] on p "📅FTA Save the Dates: Annual Fund Writing Party, Fun [DATE], Truckin' MV w/ FTA …" at bounding box center [439, 353] width 703 height 16
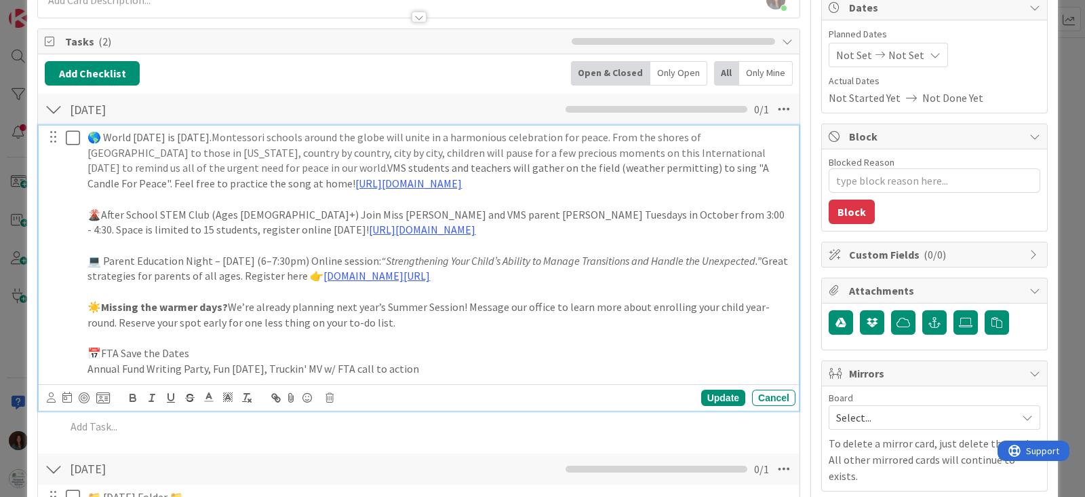
click at [203, 364] on p "Annual Fund Writing Party, Fun [DATE], Truckin' MV w/ FTA call to action" at bounding box center [439, 369] width 703 height 16
click at [233, 366] on p "Annual Fund Writing Party 9/16, Fun [DATE], Truckin' MV w/ FTA call to action" at bounding box center [439, 369] width 703 height 16
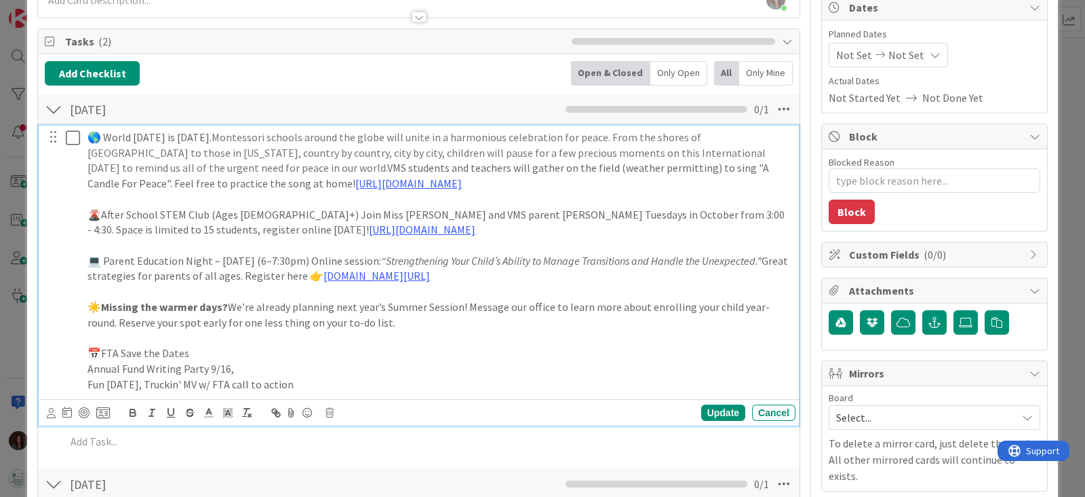
drag, startPoint x: 233, startPoint y: 365, endPoint x: 205, endPoint y: 368, distance: 28.6
click at [205, 368] on p "Annual Fund Writing Party 9/16," at bounding box center [439, 369] width 703 height 16
click at [238, 367] on p "Annual Fund Writing Party [DATE] 6 p.m." at bounding box center [439, 369] width 703 height 16
click at [310, 376] on p "Fun [DATE], Truckin' MV w/ FTA call to action" at bounding box center [439, 384] width 703 height 16
click at [142, 381] on p "Fun [DATE], Truckin' MV w/ FTA call to action" at bounding box center [439, 384] width 703 height 16
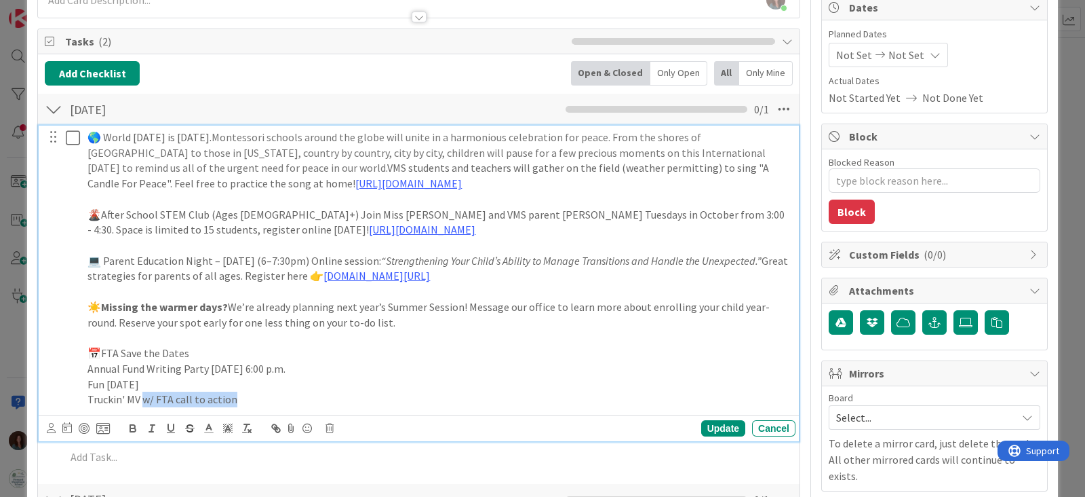
drag, startPoint x: 141, startPoint y: 397, endPoint x: 340, endPoint y: 395, distance: 198.8
click at [340, 395] on p "Truckin' MV w/ FTA call to action" at bounding box center [439, 399] width 703 height 16
drag, startPoint x: 122, startPoint y: 347, endPoint x: 145, endPoint y: 391, distance: 49.2
click at [102, 350] on p "📅FTA Save the Dates" at bounding box center [439, 353] width 703 height 16
click at [166, 351] on p "📅Save the Dates" at bounding box center [439, 353] width 703 height 16
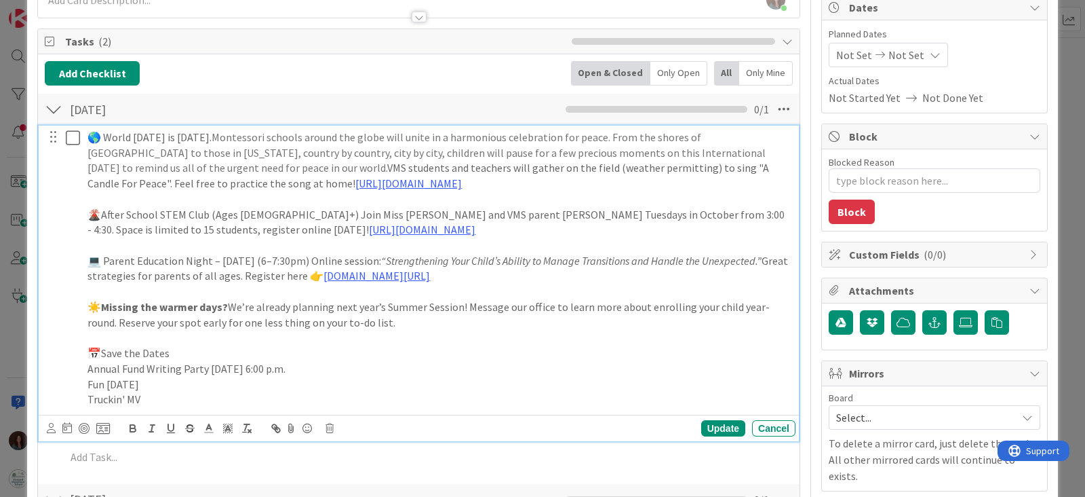
click at [174, 345] on p "📅Save the Dates" at bounding box center [439, 353] width 703 height 16
drag, startPoint x: 88, startPoint y: 369, endPoint x: 109, endPoint y: 389, distance: 28.3
click at [90, 368] on p "Annual Fund Writing Party [DATE] 6:00 p.m." at bounding box center [439, 369] width 703 height 16
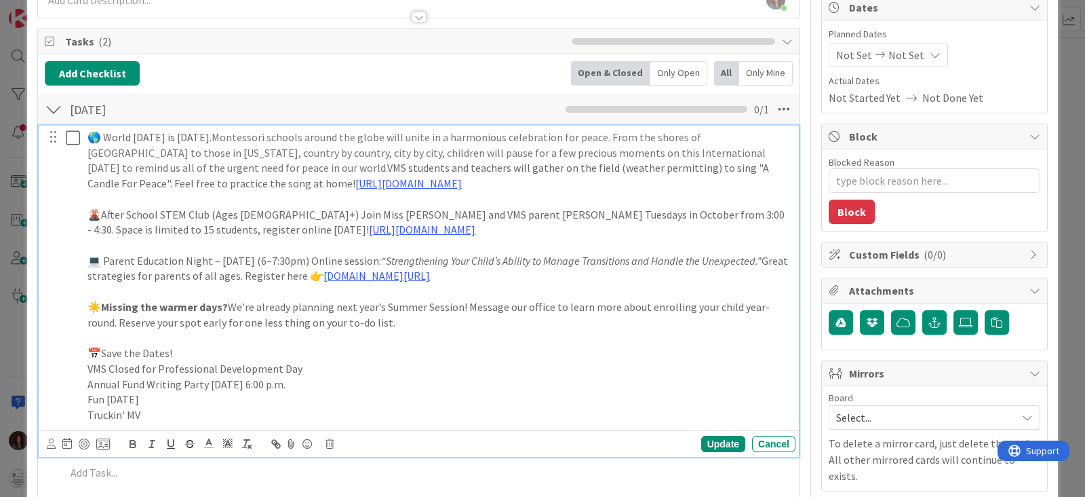
drag, startPoint x: 88, startPoint y: 364, endPoint x: 183, endPoint y: 415, distance: 107.7
click at [91, 364] on p "VMS Closed for Professional Development Day" at bounding box center [439, 369] width 703 height 16
click at [90, 381] on p "Annual Fund Writing Party [DATE] 6:00 p.m." at bounding box center [439, 384] width 703 height 16
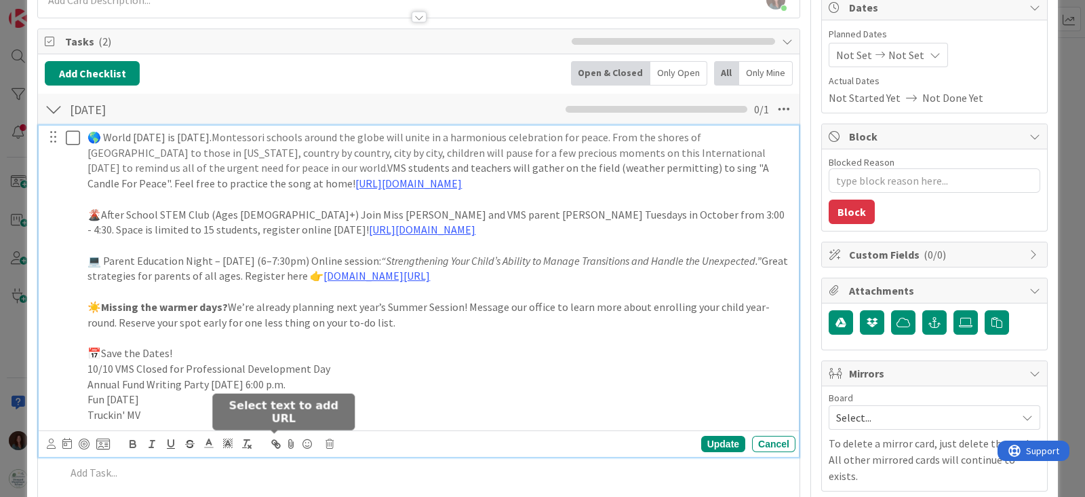
click at [352, 361] on p "10/10 VMS Closed for Professional Development Day" at bounding box center [439, 369] width 703 height 16
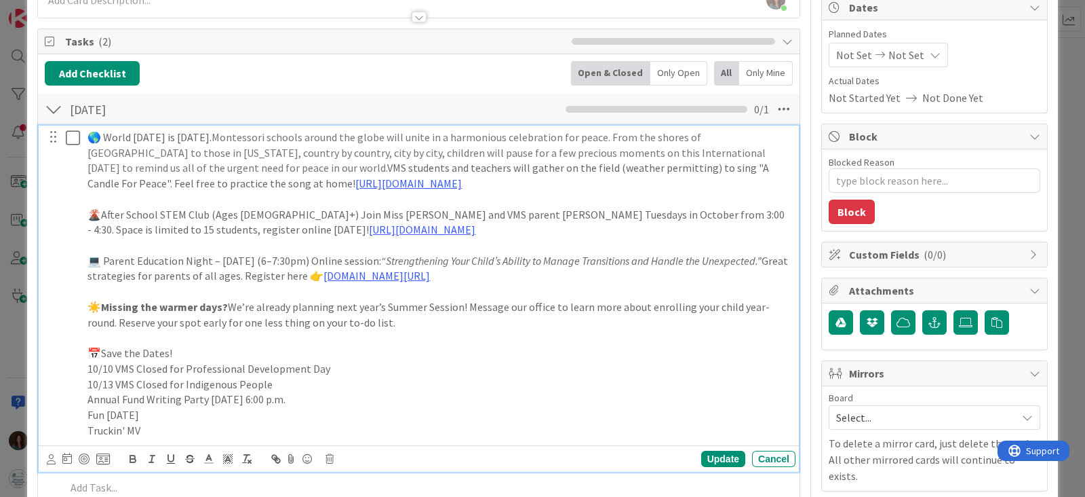
click at [347, 381] on p "10/13 VMS Closed for Indigenous People" at bounding box center [439, 384] width 703 height 16
click at [104, 351] on p "📅Save the Dates!" at bounding box center [439, 353] width 703 height 16
click at [344, 372] on p "10/10 VMS Closed for Professional Development Day" at bounding box center [439, 369] width 703 height 16
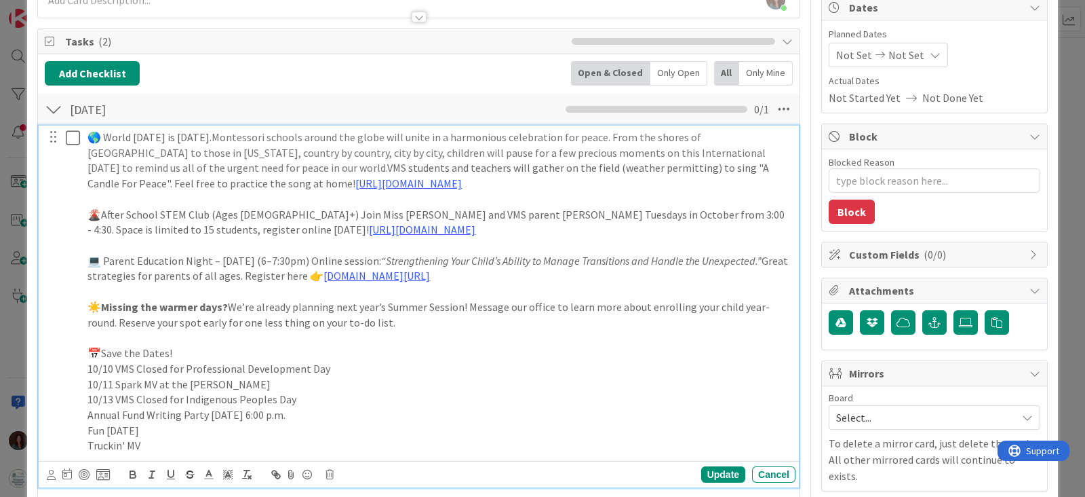
click at [144, 380] on p "10/11 Spark MV at the [PERSON_NAME]" at bounding box center [439, 384] width 703 height 16
click at [252, 391] on p "10/13 VMS Closed for Indigenous Peoples Day" at bounding box center [439, 399] width 703 height 16
click at [269, 381] on p "10/11 SparkMV at the [PERSON_NAME]" at bounding box center [439, 384] width 703 height 16
drag, startPoint x: 186, startPoint y: 380, endPoint x: 224, endPoint y: 445, distance: 75.4
click at [187, 379] on p "10/11 SparkMV at the Agricultural Society" at bounding box center [439, 384] width 703 height 16
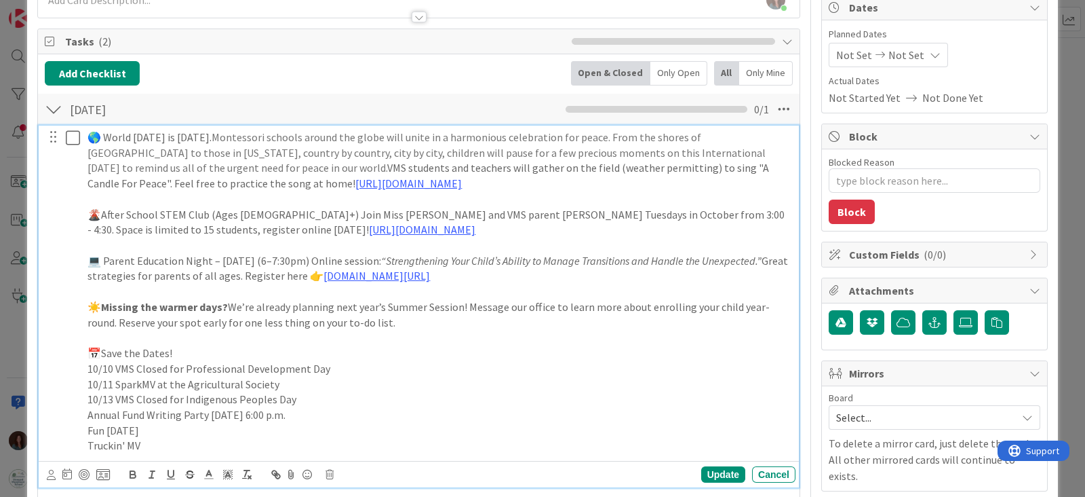
click at [298, 378] on p "10/11 SparkMV at the Agricultural Society" at bounding box center [439, 384] width 703 height 16
click at [296, 383] on p "10/11 SparkMV at the Agricultural Society, free spark passion" at bounding box center [439, 384] width 703 height 16
drag, startPoint x: 497, startPoint y: 386, endPoint x: 536, endPoint y: 429, distance: 58.6
click at [467, 385] on p "10/11 SparkMV at the Agricultural Society, free event to spark passion for the …" at bounding box center [439, 384] width 703 height 16
drag, startPoint x: 294, startPoint y: 388, endPoint x: 342, endPoint y: 469, distance: 94.2
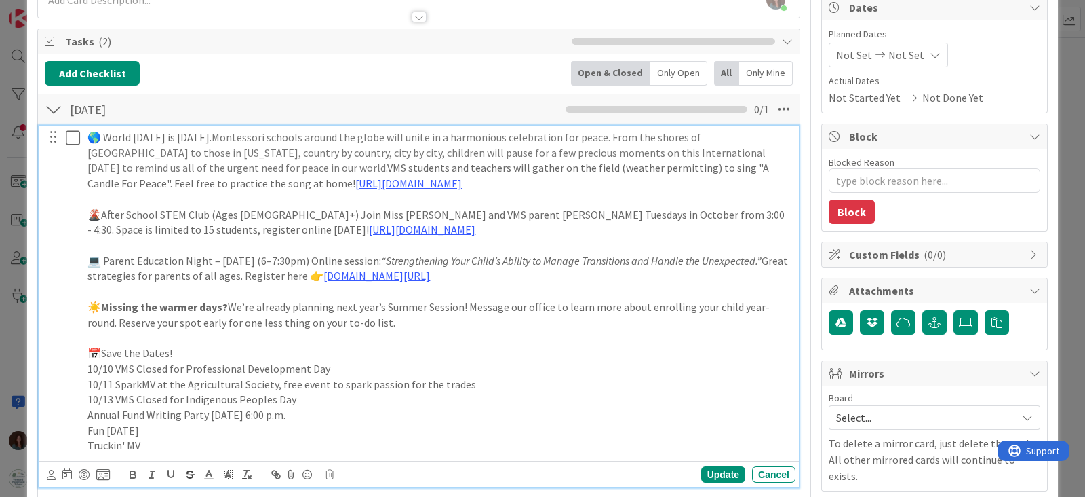
click at [294, 387] on p "10/11 SparkMV at the Agricultural Society, free event to spark passion for the …" at bounding box center [439, 384] width 703 height 16
click at [408, 393] on p "10/13 VMS Closed for Indigenous Peoples Day" at bounding box center [439, 399] width 703 height 16
click at [583, 378] on p "10/11 SparkMV at the Agricultural Society, free, all ages event to spark passio…" at bounding box center [439, 384] width 703 height 16
click at [83, 415] on div "🌎 World [DATE] is [DATE]. Montessori schools around the globe will unite in a h…" at bounding box center [439, 291] width 714 height 332
click at [352, 414] on p "10/14 Annual Fund Writing Party [DATE] 6:00 p.m." at bounding box center [439, 415] width 703 height 16
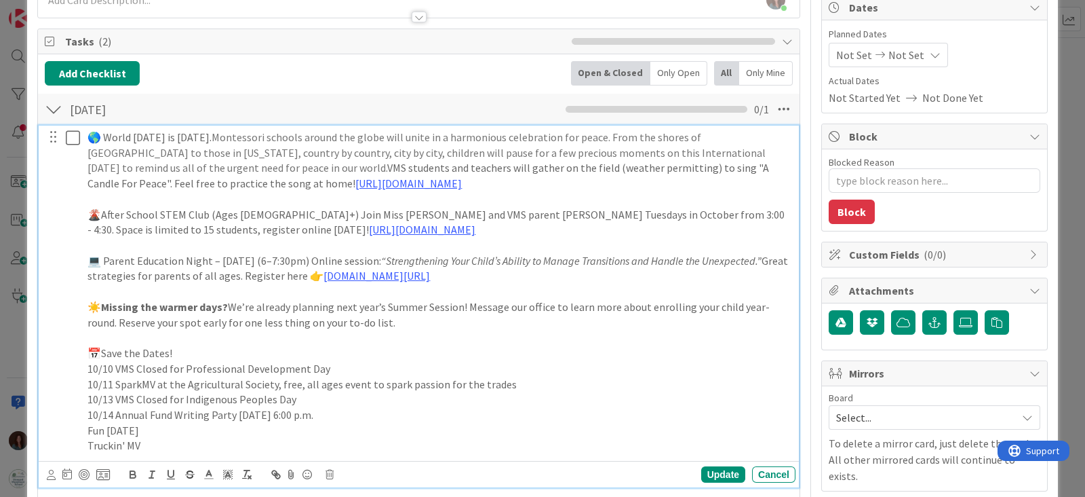
click at [275, 212] on p "🌋After School STEM Club (Ages [DEMOGRAPHIC_DATA]+) Join Miss [PERSON_NAME] and …" at bounding box center [439, 222] width 703 height 31
click at [658, 231] on p "🌋After School STEM Club (Ages [DEMOGRAPHIC_DATA]+) Join Primary 3 Teacher Miss …" at bounding box center [439, 222] width 703 height 31
click at [256, 212] on p "🌋After School STEM Club (Ages [DEMOGRAPHIC_DATA]+) Join Primary 3 Teacher Miss …" at bounding box center [439, 222] width 703 height 31
click at [579, 233] on p "🌋After School STEM Club (Ages [DEMOGRAPHIC_DATA]+) Join Primary 3 Teacher Miss …" at bounding box center [439, 222] width 703 height 31
click at [275, 214] on p "🌋After School STEM Club (Ages [DEMOGRAPHIC_DATA]+) Join Primary 3 Teacher Miss …" at bounding box center [439, 222] width 703 height 31
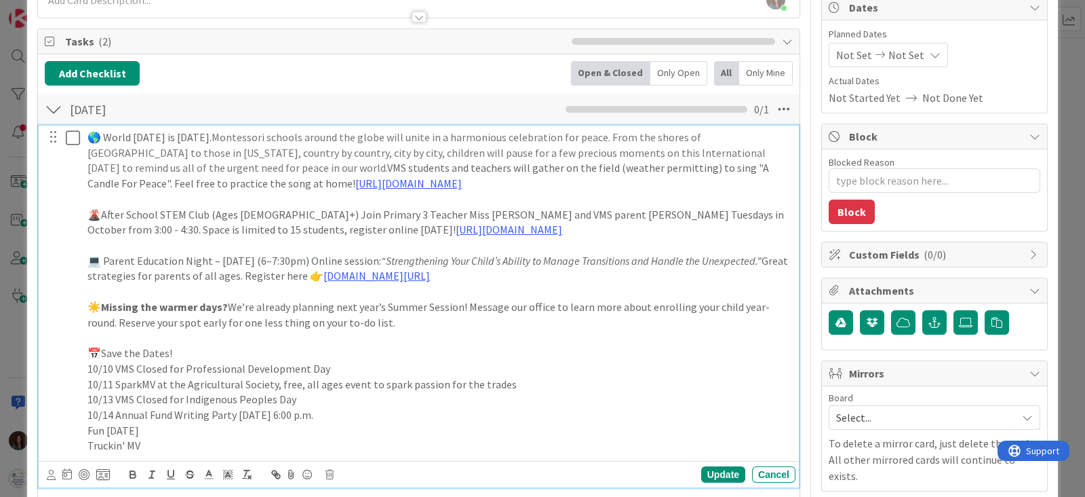
click at [587, 227] on p "🌋After School STEM Club (Ages [DEMOGRAPHIC_DATA]+) Join Primary 3 Teacher Miss …" at bounding box center [439, 222] width 703 height 31
drag, startPoint x: 193, startPoint y: 229, endPoint x: 183, endPoint y: 228, distance: 9.5
click at [183, 228] on p "🌋After School STEM Club (Ages [DEMOGRAPHIC_DATA]+) Join Primary 3 Teacher Miss …" at bounding box center [439, 222] width 703 height 31
click at [570, 232] on p "🌋After School STEM Club (Ages [DEMOGRAPHIC_DATA]+) Join Primary 3 Teacher Miss …" at bounding box center [439, 222] width 703 height 31
drag, startPoint x: 229, startPoint y: 304, endPoint x: 105, endPoint y: 305, distance: 124.1
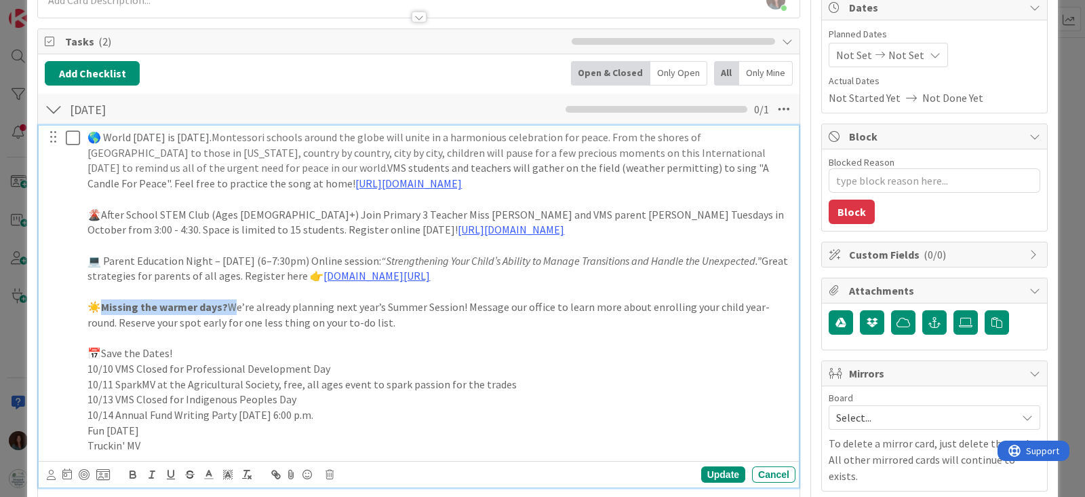
click at [105, 305] on p "☀️ Missing the warmer days? We’re already planning next year’s Summer Session! …" at bounding box center [439, 314] width 703 height 31
click at [133, 471] on icon "button" at bounding box center [132, 472] width 5 height 3
click at [400, 320] on p "☀️ Missing the warmer days? We’re already planning next year’s Summer Session! …" at bounding box center [439, 314] width 703 height 31
click at [287, 305] on p "☀️ Missing the warmer days? We’re already planning next year’s Summer Session! …" at bounding box center [439, 314] width 703 height 31
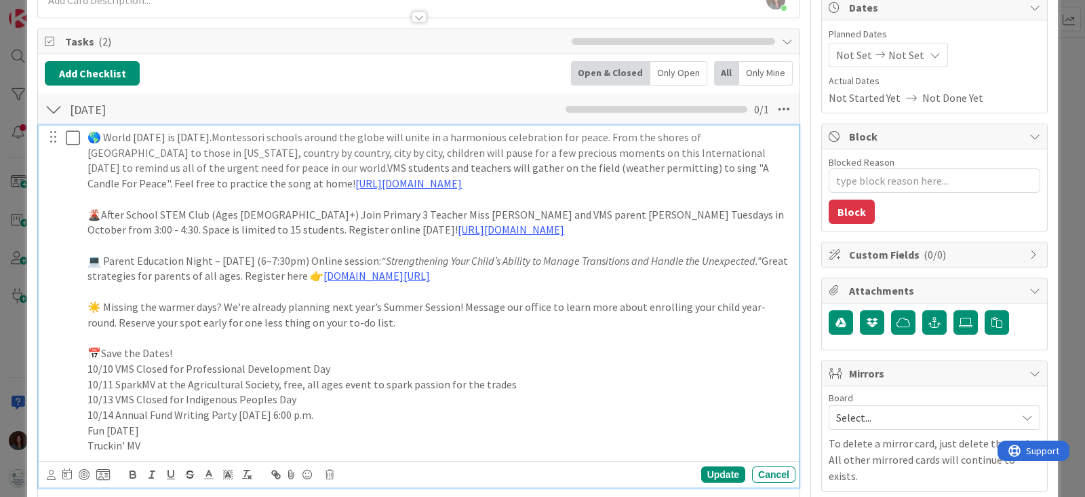
click at [473, 322] on p "☀️ Missing the warmer days? We’re already planning next year’s Summer Session! …" at bounding box center [439, 314] width 703 height 31
drag, startPoint x: 226, startPoint y: 300, endPoint x: 185, endPoint y: 438, distance: 144.4
click at [104, 305] on p "☀️ Missing the warmer days? We’re already planning next year’s Summer Session! …" at bounding box center [439, 314] width 703 height 31
click at [339, 315] on p "☀️ We’re already planning next year’s Summer Session! Message our office to lea…" at bounding box center [439, 314] width 703 height 31
click at [337, 324] on p "☀️ We’re already planning next year’s Summer Session! Message our office to lea…" at bounding box center [439, 314] width 703 height 31
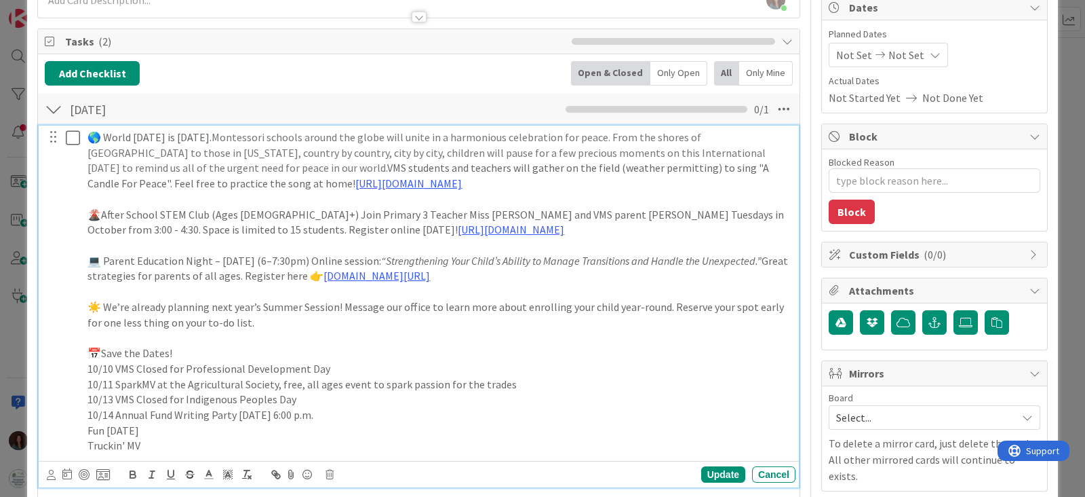
click at [655, 305] on p "☀️ We’re already planning next year’s Summer Session! Message our office to lea…" at bounding box center [439, 314] width 703 height 31
click at [325, 316] on p "☀️ We’re already planning next year’s Summer Session! Message our office to lea…" at bounding box center [439, 314] width 703 height 31
click at [250, 351] on p "📅Save the Dates!" at bounding box center [439, 353] width 703 height 16
drag, startPoint x: 265, startPoint y: 415, endPoint x: 250, endPoint y: 432, distance: 22.1
click at [237, 416] on p "10/14 Annual Fund Writing Party [DATE] 6:00 p.m." at bounding box center [439, 415] width 703 height 16
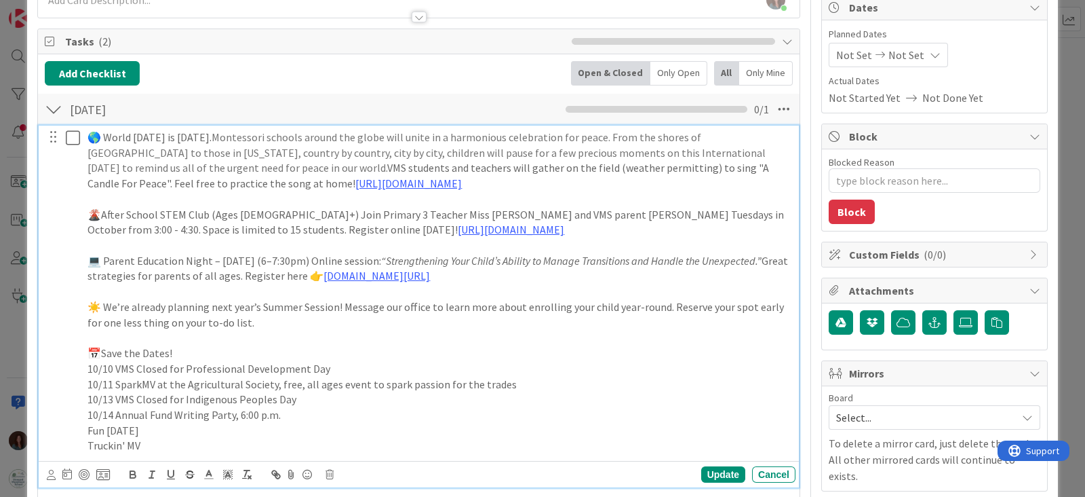
click at [83, 429] on div "🌎 World [DATE] is [DATE]. Montessori schools around the globe will unite in a h…" at bounding box center [439, 291] width 714 height 332
click at [88, 445] on p "Truckin' MV" at bounding box center [439, 446] width 703 height 16
drag, startPoint x: 168, startPoint y: 443, endPoint x: 49, endPoint y: 437, distance: 119.5
click at [49, 437] on div "🌎 World [DATE] is [DATE]. Montessori schools around the globe will unite in a h…" at bounding box center [420, 291] width 752 height 332
click at [333, 402] on p "10/13 VMS Closed for Indigenous Peoples Day" at bounding box center [439, 399] width 703 height 16
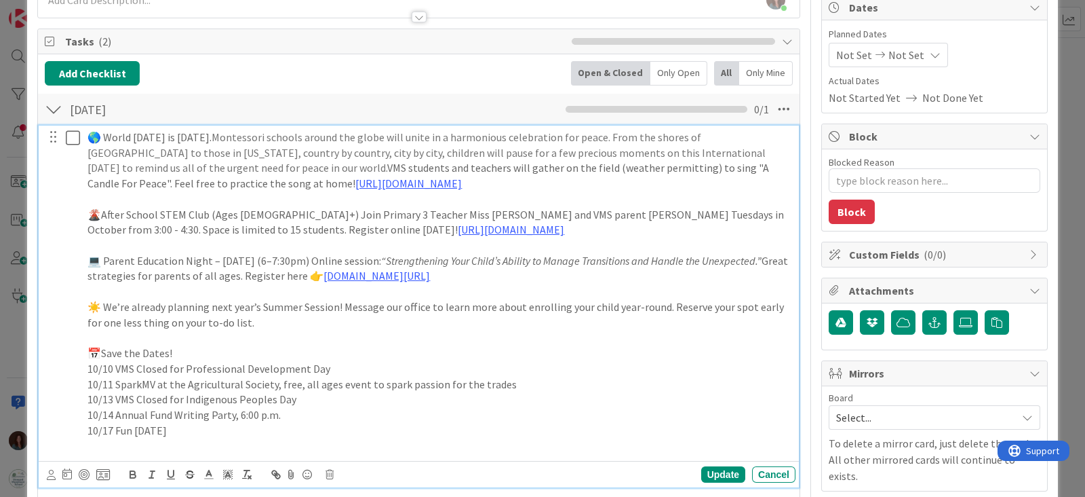
click at [327, 409] on p "10/14 Annual Fund Writing Party, 6:00 p.m." at bounding box center [439, 415] width 703 height 16
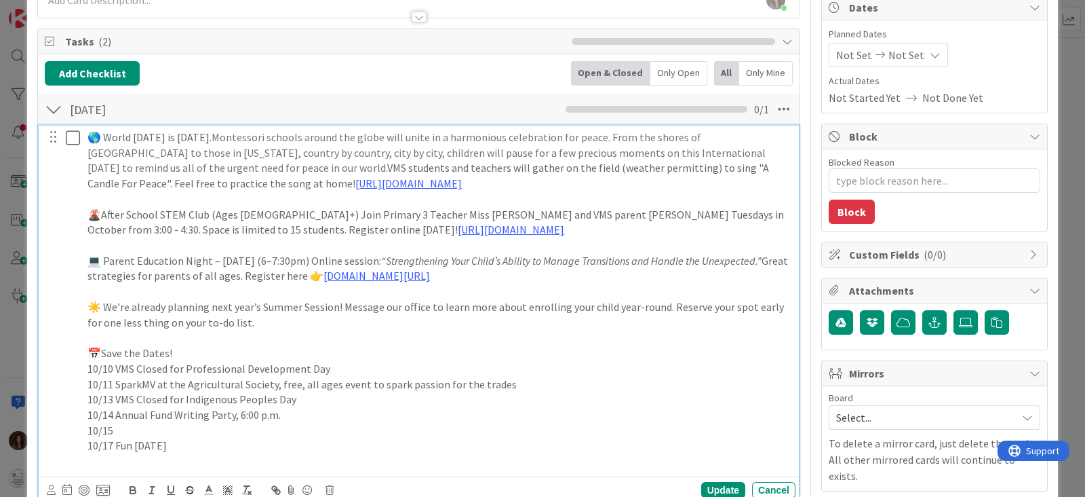
click at [225, 429] on p "10/15" at bounding box center [439, 431] width 703 height 16
click at [217, 431] on p "10/15 Picture Day for Toddlets & Elementary" at bounding box center [439, 431] width 703 height 16
click at [204, 442] on p "10/17 Fun [DATE]" at bounding box center [439, 446] width 703 height 16
drag, startPoint x: 312, startPoint y: 429, endPoint x: 296, endPoint y: 421, distance: 17.3
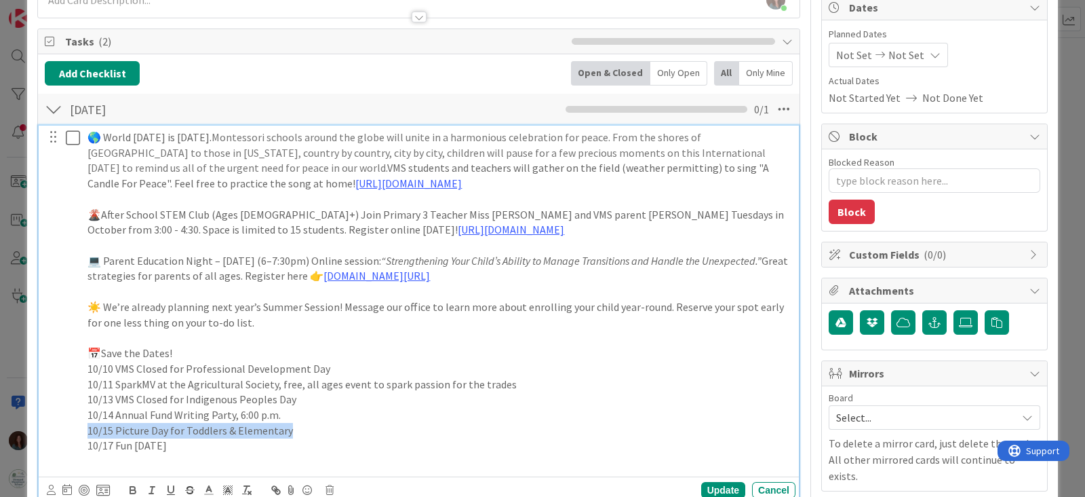
copy p "10/15 Picture Day for Toddlers & Elementary"
click at [295, 433] on p "10/15 Picture Day for Toddlers & Elementary" at bounding box center [439, 431] width 703 height 16
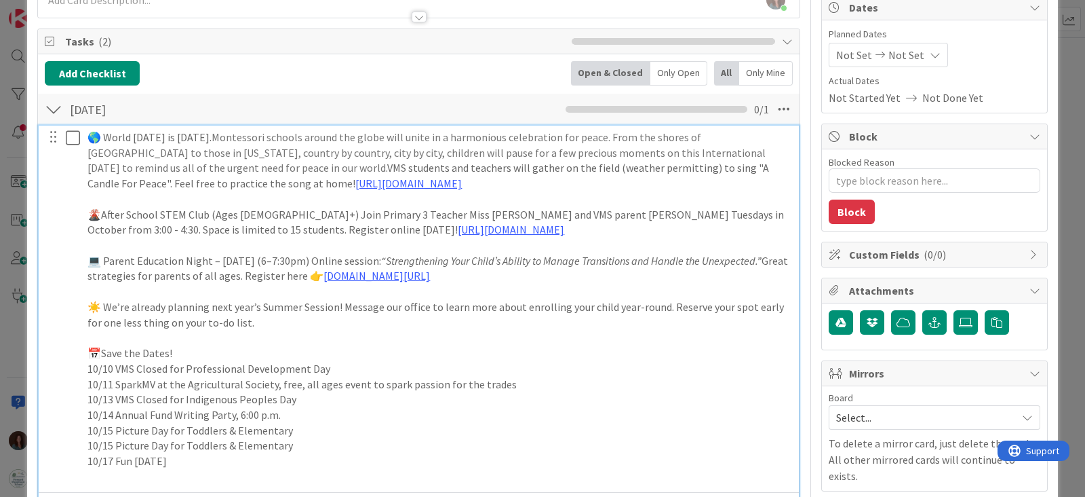
click at [113, 439] on p "10/15 Picture Day for Toddlers & Elementary" at bounding box center [439, 446] width 703 height 16
drag, startPoint x: 184, startPoint y: 446, endPoint x: 326, endPoint y: 444, distance: 141.8
click at [326, 444] on p "10/16 Picture Day for Toddlers & Elementary" at bounding box center [439, 446] width 703 height 16
click at [235, 464] on p "10/17 Fun [DATE]" at bounding box center [439, 461] width 703 height 16
drag, startPoint x: 278, startPoint y: 442, endPoint x: 231, endPoint y: 442, distance: 47.5
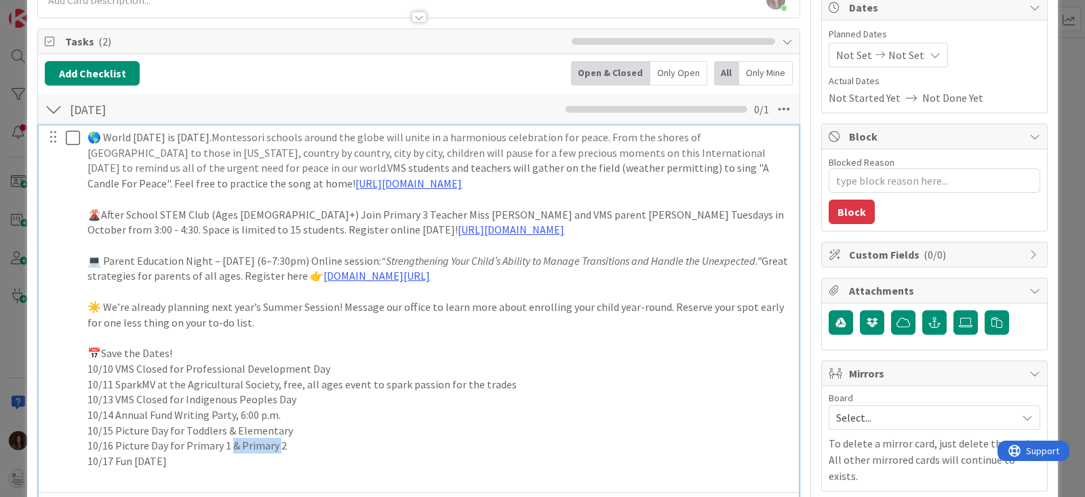
click at [231, 442] on p "10/16 Picture Day for Primary 1 & Primary 2" at bounding box center [439, 446] width 703 height 16
click at [234, 427] on p "10/15 Picture Day for Toddlers & Elementary" at bounding box center [439, 431] width 703 height 16
click at [306, 450] on p "10/16 Picture Day for Primary 1 & 2" at bounding box center [439, 446] width 703 height 16
click at [220, 461] on p "10/17 Fun [DATE]" at bounding box center [439, 461] width 703 height 16
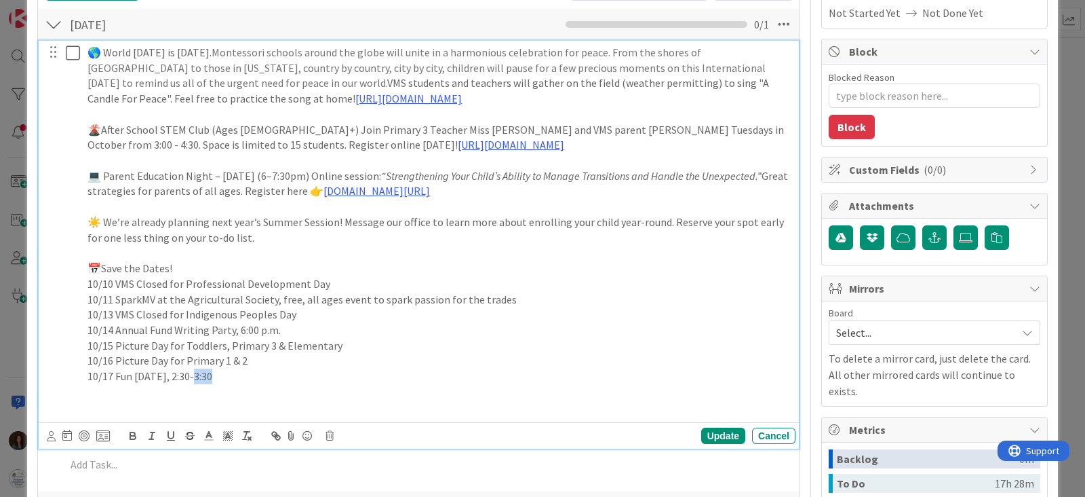
drag, startPoint x: 220, startPoint y: 376, endPoint x: 291, endPoint y: 492, distance: 135.8
click at [191, 376] on p "10/17 Fun [DATE], 2:30-3:30" at bounding box center [439, 376] width 703 height 16
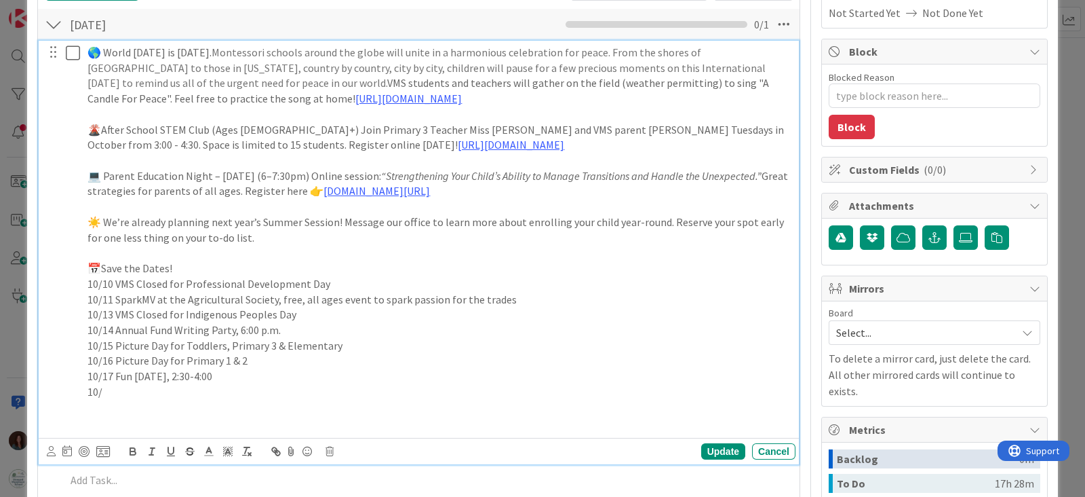
click at [106, 264] on p "📅Save the Dates!" at bounding box center [439, 268] width 703 height 16
click at [182, 388] on p "10/" at bounding box center [439, 392] width 703 height 16
click at [149, 389] on p "10/23" at bounding box center [439, 392] width 703 height 16
click at [280, 379] on p "10/17 Fun [DATE], 2:30-4:00" at bounding box center [439, 376] width 703 height 16
drag, startPoint x: 282, startPoint y: 388, endPoint x: 33, endPoint y: 393, distance: 249.0
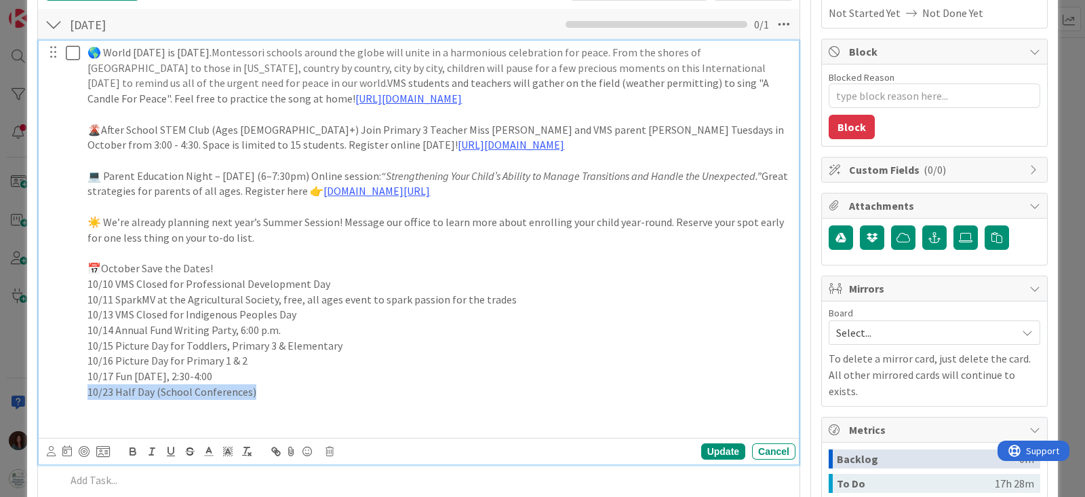
copy p "10/23 Half Day (School Conferences)"
click at [111, 408] on p at bounding box center [439, 408] width 703 height 16
click at [115, 389] on p "10/23 Half Day (School Conferences)" at bounding box center [439, 392] width 703 height 16
click at [307, 387] on p "10/23 & 10/24 Half Day (School Conferences)" at bounding box center [439, 392] width 703 height 16
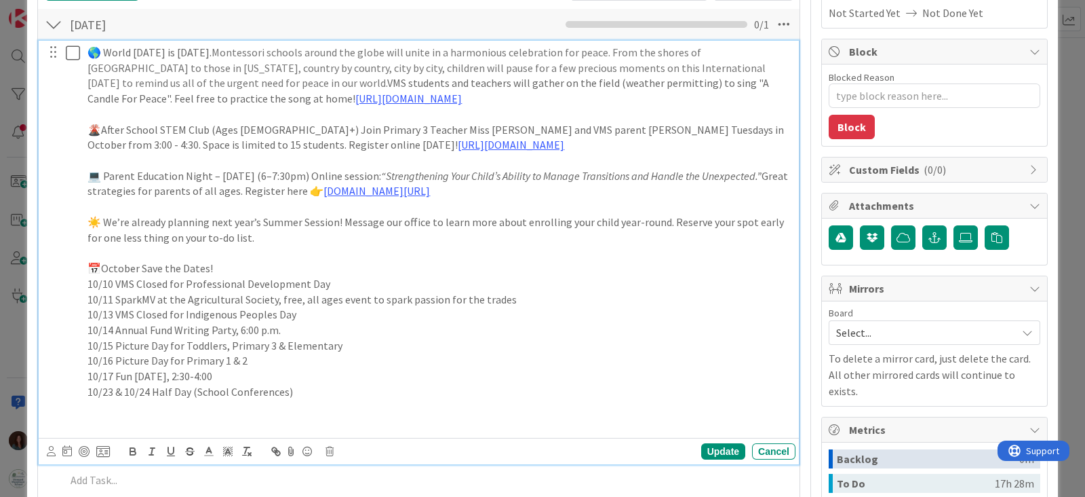
click at [189, 390] on p "10/23 & 10/24 Half Day (School Conferences)" at bounding box center [439, 392] width 703 height 16
click at [325, 390] on p "10/23 & 10/24 Half Days (School Conferences)" at bounding box center [439, 392] width 703 height 16
click at [206, 410] on p at bounding box center [439, 408] width 703 height 16
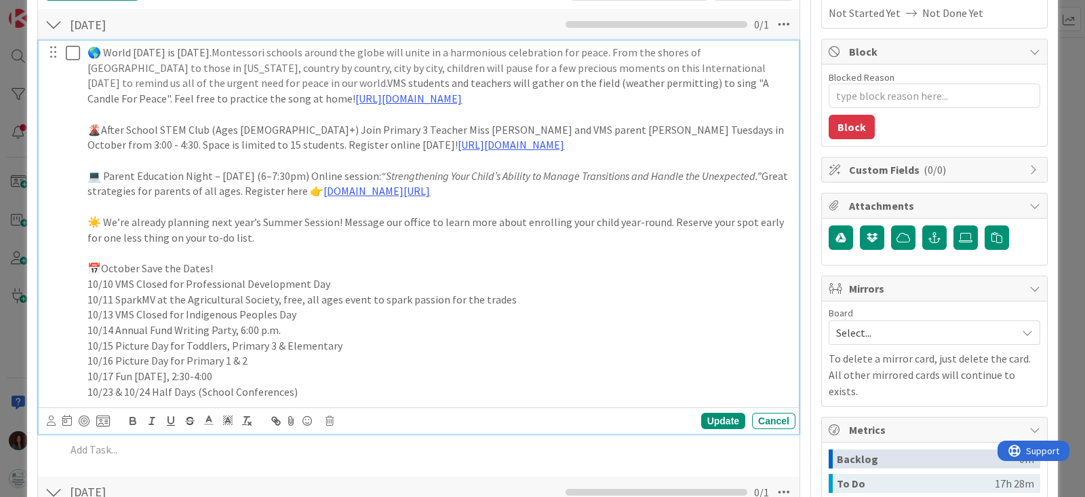
click at [86, 283] on div "🌎 World [DATE] is [DATE]. Montessori schools around the globe will unite in a h…" at bounding box center [439, 222] width 714 height 363
click at [186, 282] on p "10/10 VMS Closed for Professional Development Day" at bounding box center [439, 284] width 703 height 16
click at [88, 296] on p "10/11 SparkMV at the Agricultural Society, free, all ages event to spark passio…" at bounding box center [439, 300] width 703 height 16
click at [85, 313] on div "🌎 World [DATE] is [DATE]. Montessori schools around the globe will unite in a h…" at bounding box center [439, 222] width 714 height 363
click at [138, 313] on p "10/13 VMS Closed for Indigenous Peoples Day" at bounding box center [439, 315] width 703 height 16
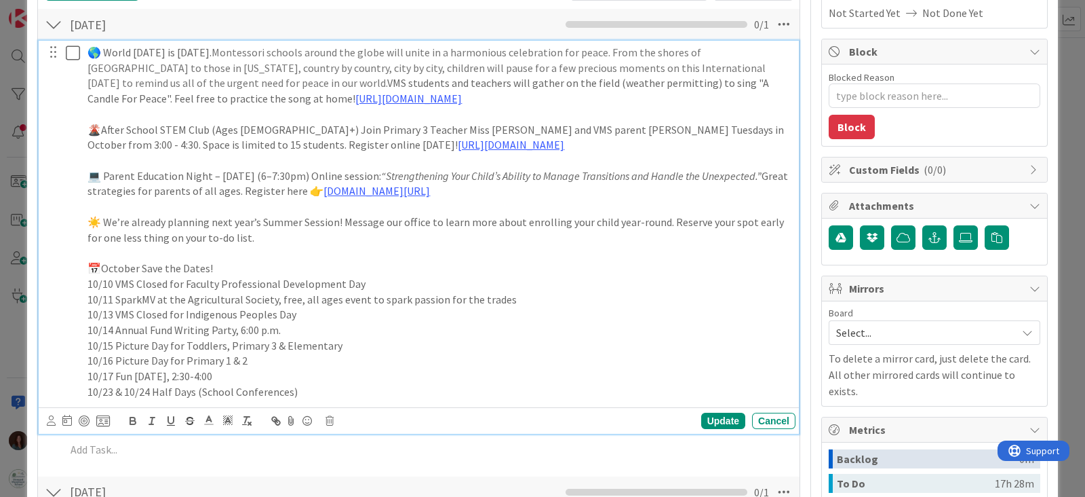
drag, startPoint x: 85, startPoint y: 327, endPoint x: 92, endPoint y: 332, distance: 8.7
click at [88, 328] on div "🌎 World [DATE] is [DATE]. Montessori schools around the globe will unite in a h…" at bounding box center [439, 222] width 714 height 363
click at [85, 347] on div "🌎 World [DATE] is [DATE]. Montessori schools around the globe will unite in a h…" at bounding box center [439, 222] width 714 height 363
drag, startPoint x: 231, startPoint y: 327, endPoint x: 211, endPoint y: 326, distance: 20.4
click at [211, 326] on p "10/14 Annual Fund Writing Party, 6:00 p.m." at bounding box center [439, 330] width 703 height 16
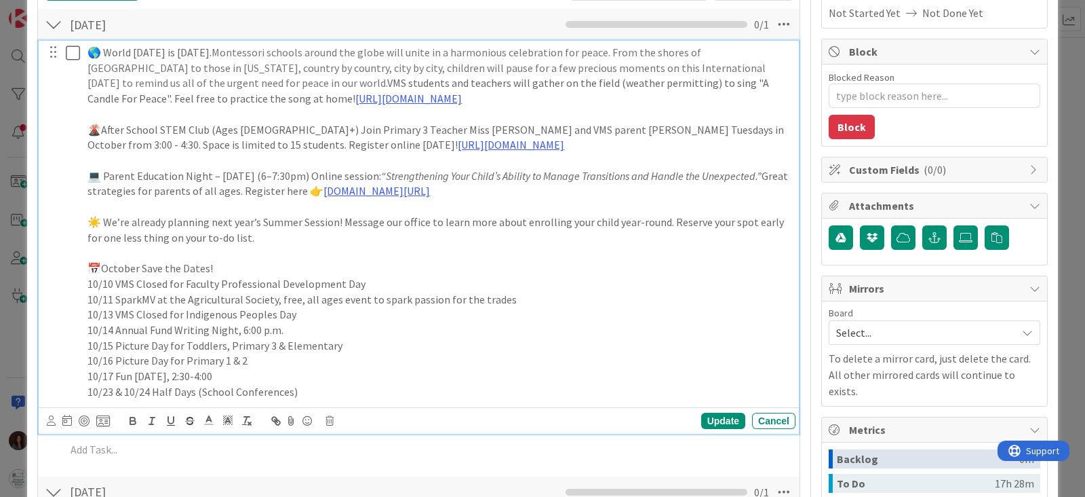
click at [88, 344] on p "10/15 Picture Day for Toddlers, Primary 3 & Elementary" at bounding box center [439, 346] width 703 height 16
drag, startPoint x: 85, startPoint y: 355, endPoint x: 105, endPoint y: 405, distance: 53.5
click at [85, 356] on div "🌎 World [DATE] is [DATE]. Montessori schools around the globe will unite in a h…" at bounding box center [439, 222] width 714 height 363
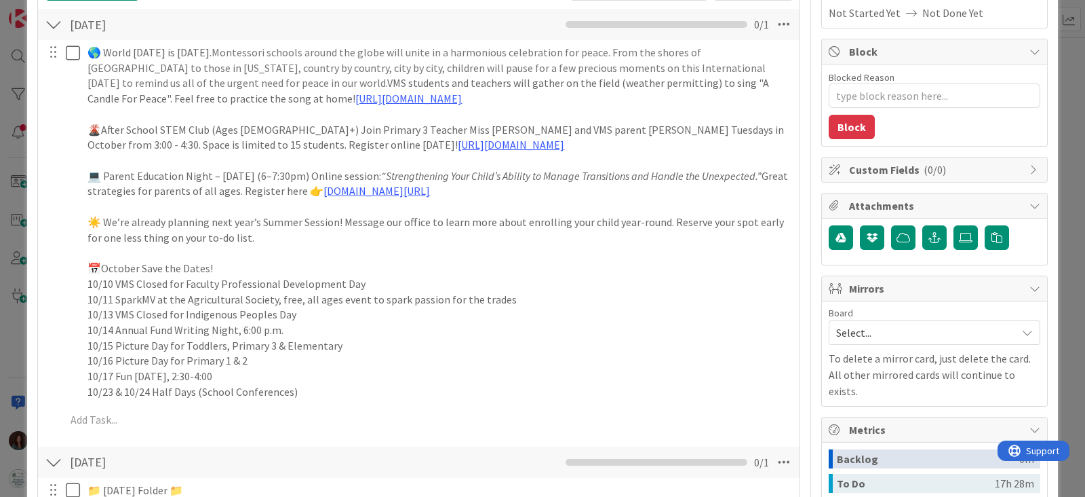
drag, startPoint x: 74, startPoint y: 374, endPoint x: 73, endPoint y: 393, distance: 18.3
click at [74, 374] on div at bounding box center [63, 222] width 38 height 363
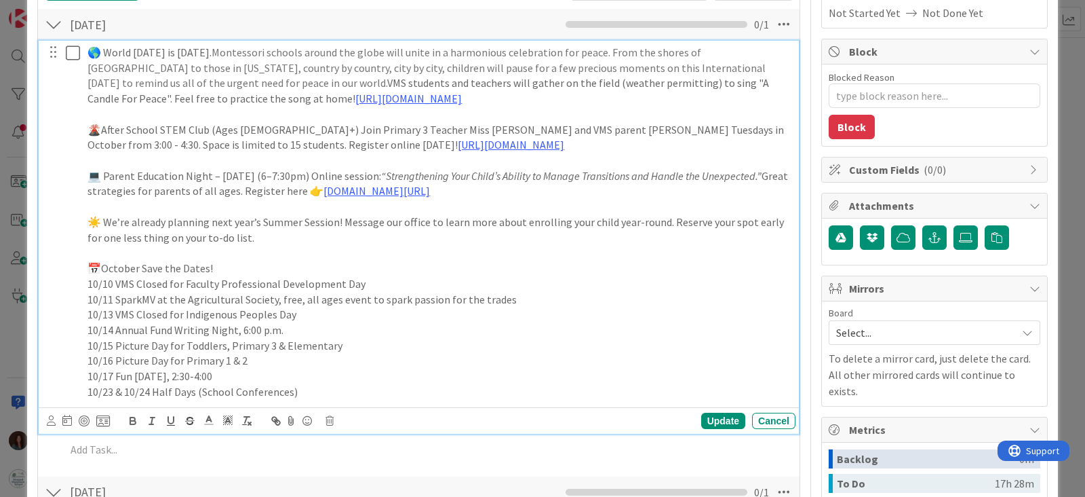
click at [88, 378] on p "10/17 Fun [DATE], 2:30-4:00" at bounding box center [439, 376] width 703 height 16
click at [366, 391] on p "10/23 & 10/24 Half Days (School Conferences)" at bounding box center [439, 392] width 703 height 16
click at [86, 392] on div "🌎 World [DATE] is [DATE]. Montessori schools around the globe will unite in a h…" at bounding box center [439, 222] width 714 height 363
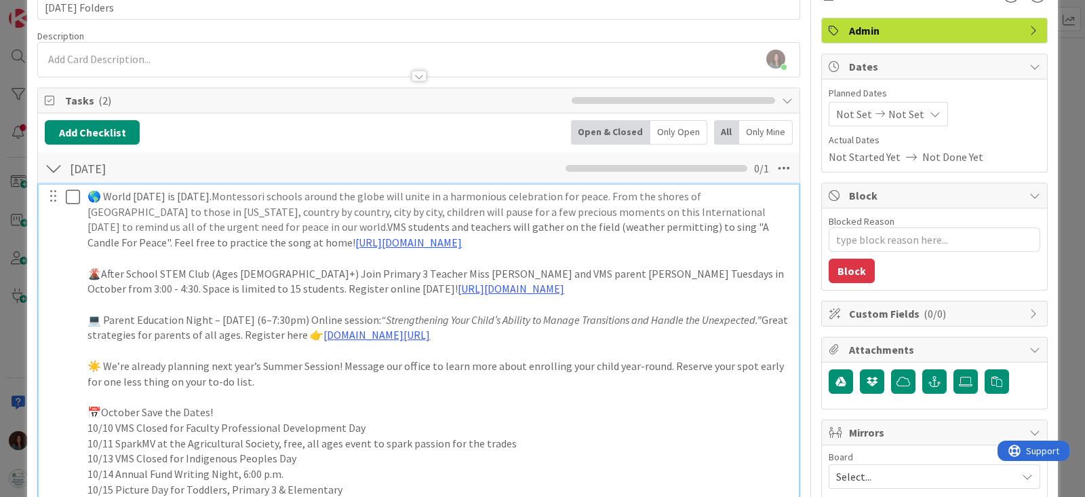
scroll to position [54, 0]
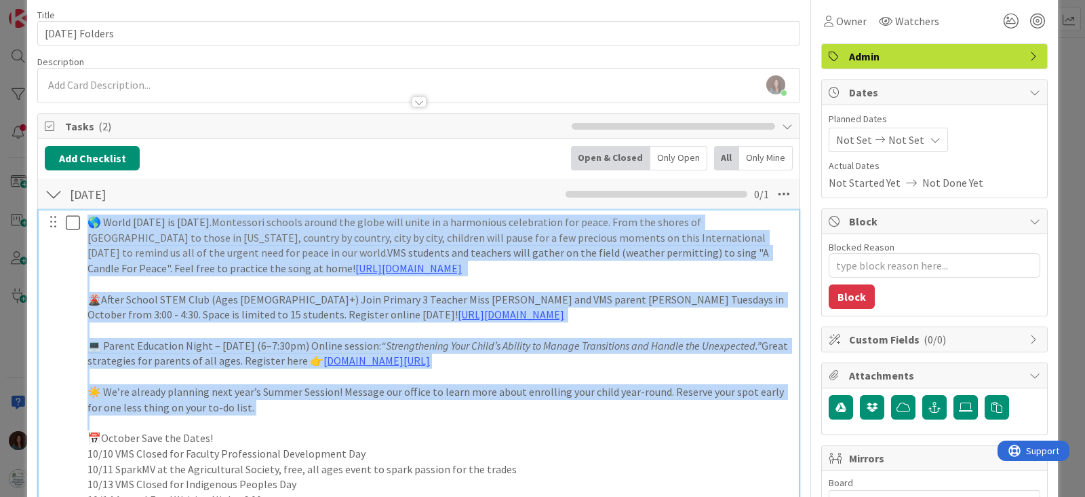
drag, startPoint x: 88, startPoint y: 220, endPoint x: 451, endPoint y: 234, distance: 363.2
click at [255, 418] on div "🌎 World [DATE] is [DATE]. Montessori schools around the globe will unite in a h…" at bounding box center [439, 391] width 714 height 363
copy div "🌎 Lorem Ipsum Dol si Ametco, Adipiscin 49el. Seddoeiusm tempori utlabo etd magn…"
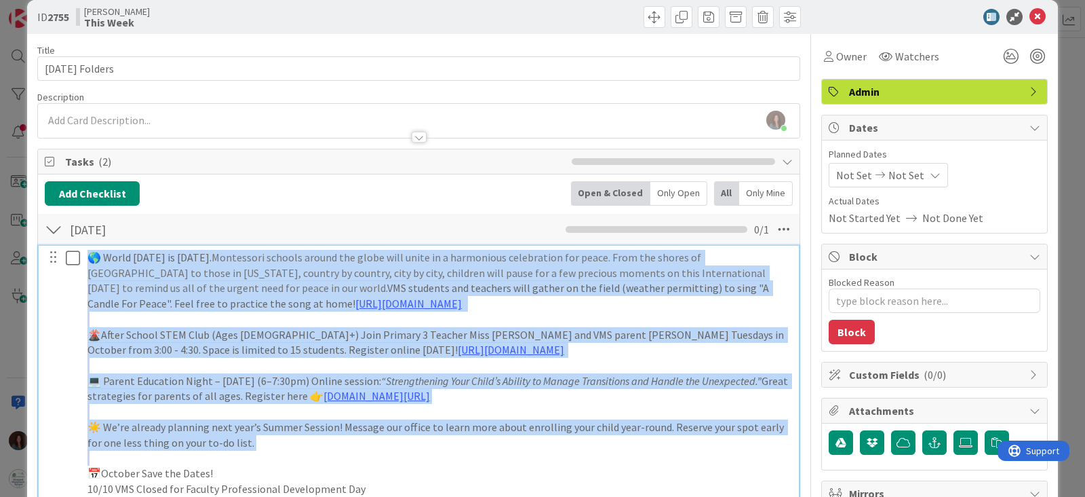
scroll to position [0, 0]
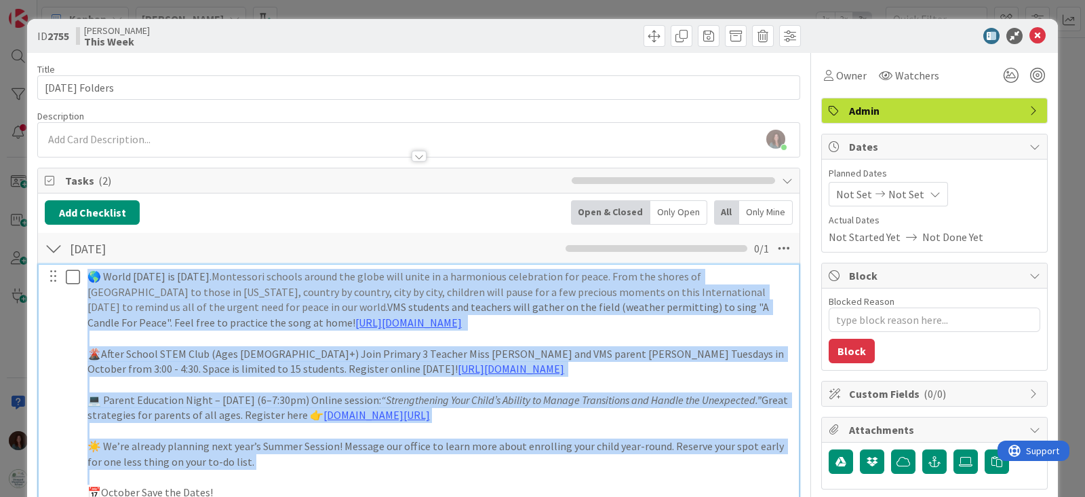
click at [89, 279] on p "🌎 World [DATE] is [DATE]. Montessori schools around the globe will unite in a h…" at bounding box center [439, 300] width 703 height 62
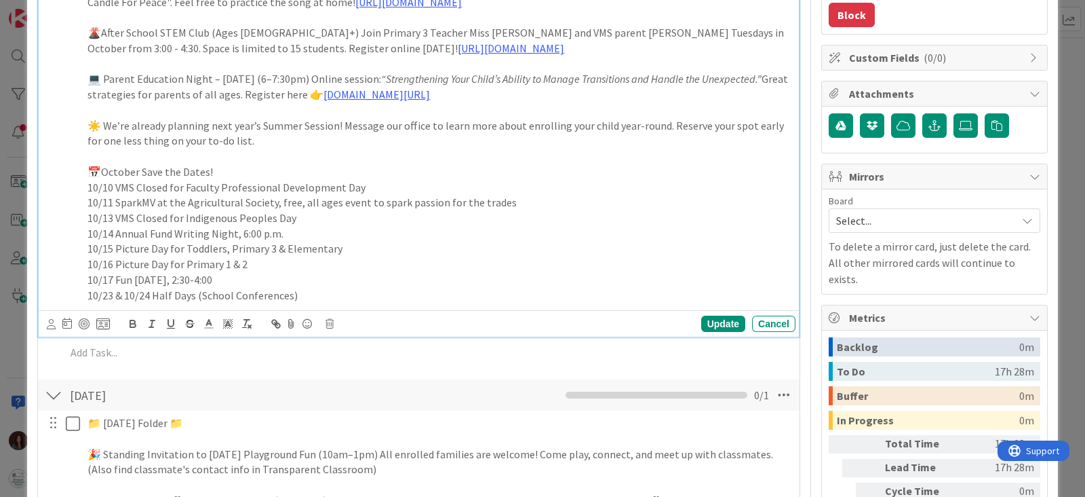
scroll to position [593, 0]
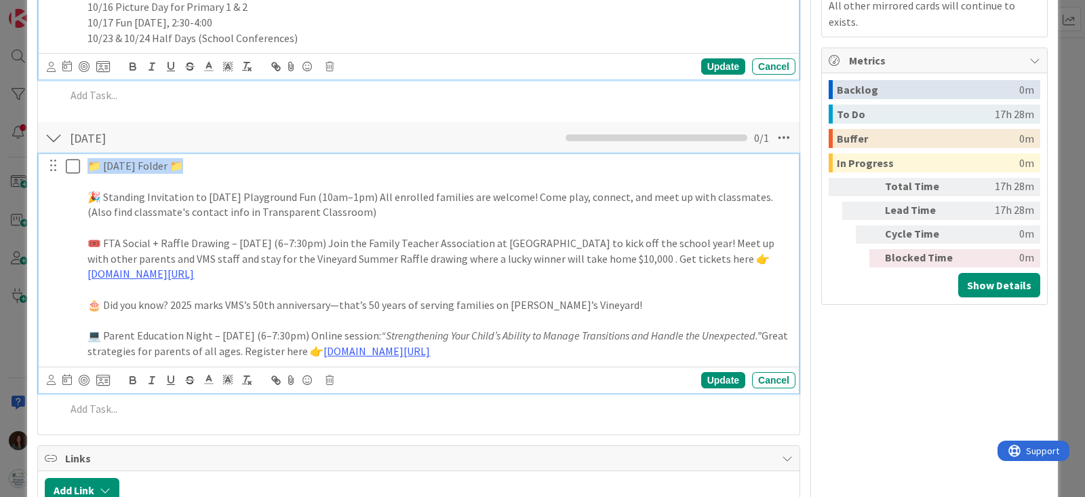
drag, startPoint x: 113, startPoint y: 163, endPoint x: 235, endPoint y: 269, distance: 161.6
click at [71, 164] on div "📁 [DATE] Folder 📁 🎉 Standing Invitation to [DATE] Playground Fun (10am–1pm) All…" at bounding box center [420, 258] width 752 height 208
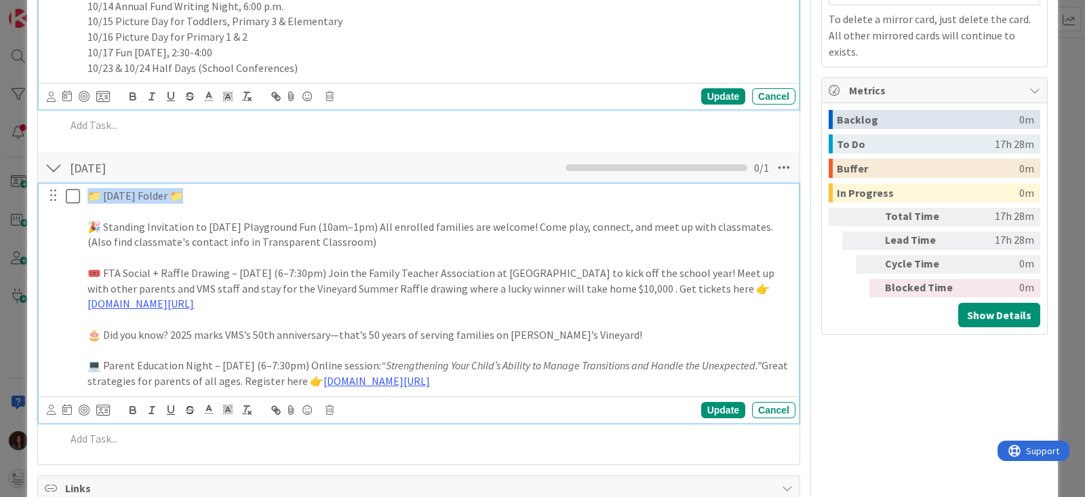
copy p "📁 [DATE] Folder 📁"
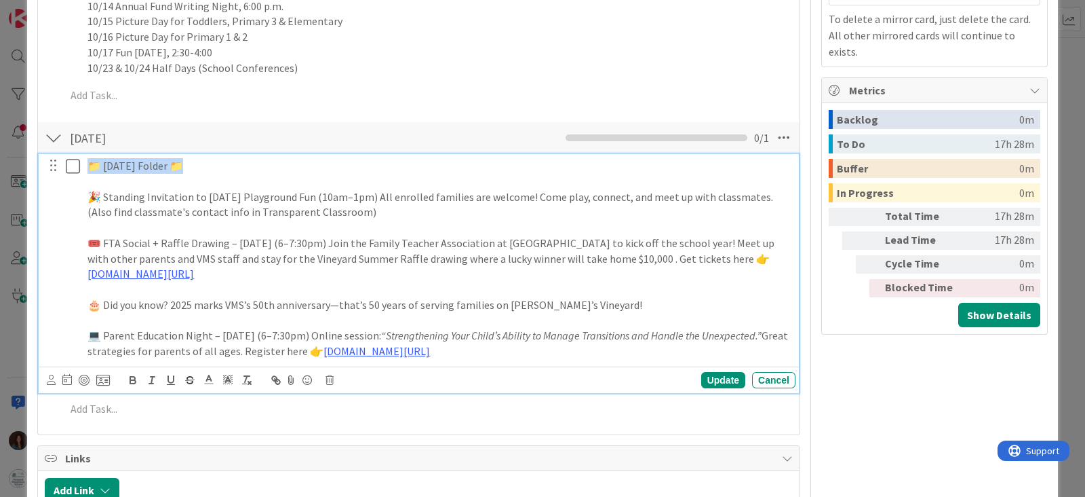
scroll to position [54, 0]
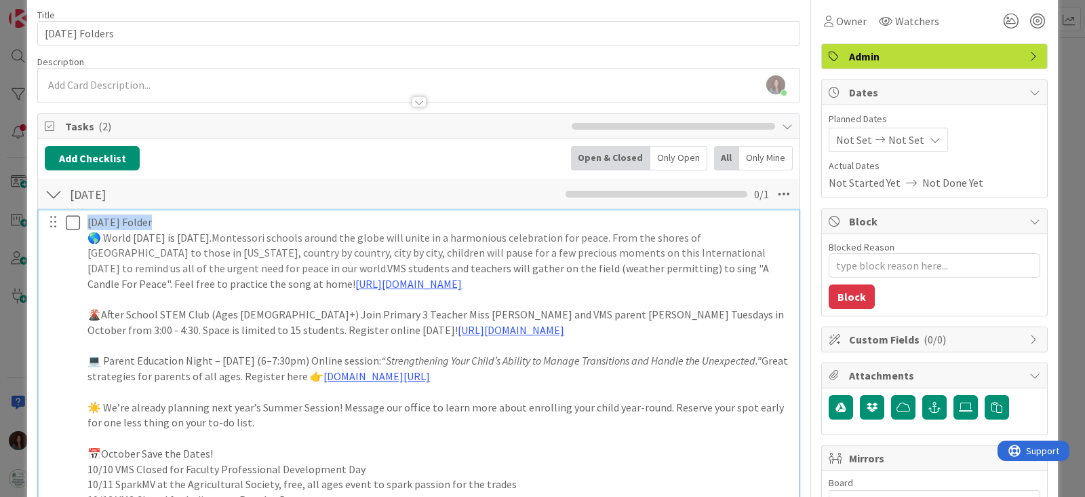
drag, startPoint x: 112, startPoint y: 218, endPoint x: 66, endPoint y: 217, distance: 45.5
click at [66, 217] on div "[DATE] Folder 🌎 World [DATE] is [DATE]. Montessori schools around the globe wil…" at bounding box center [420, 399] width 752 height 378
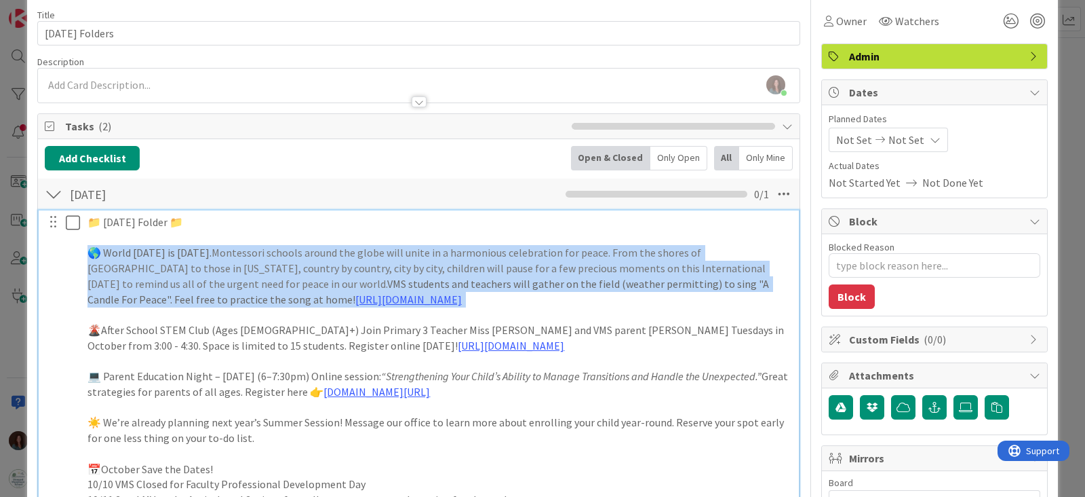
drag, startPoint x: 451, startPoint y: 296, endPoint x: 72, endPoint y: 255, distance: 381.4
click at [72, 255] on div "📁 [DATE] Folder 📁 🌎 World [DATE] is [DATE]. Montessori schools around the globe…" at bounding box center [420, 406] width 752 height 393
click at [282, 276] on span "Montessori schools around the globe will unite in a harmonious celebration for …" at bounding box center [428, 268] width 680 height 44
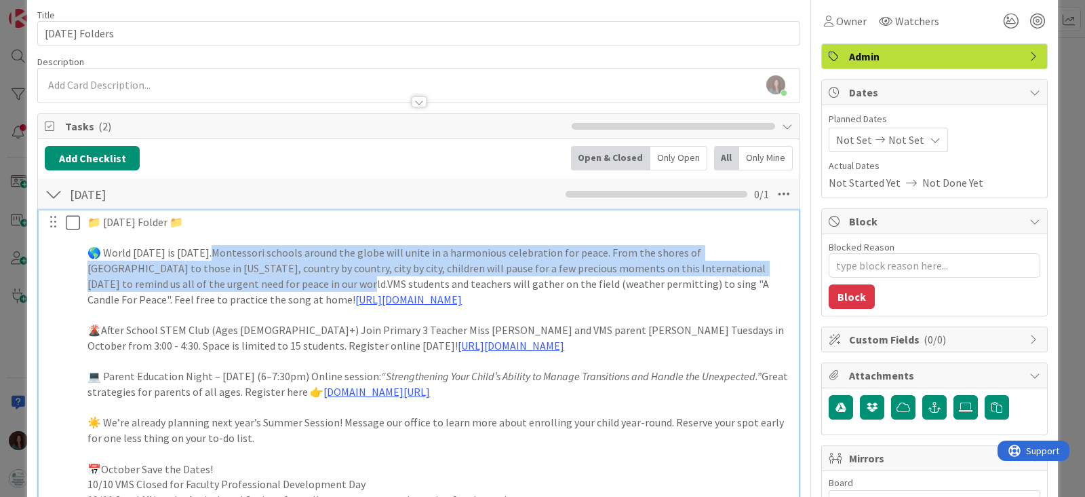
drag, startPoint x: 302, startPoint y: 250, endPoint x: 336, endPoint y: 282, distance: 47.0
click at [336, 282] on p "🌎 World [DATE] is [DATE]. Montessori schools around the globe will unite in a h…" at bounding box center [439, 276] width 703 height 62
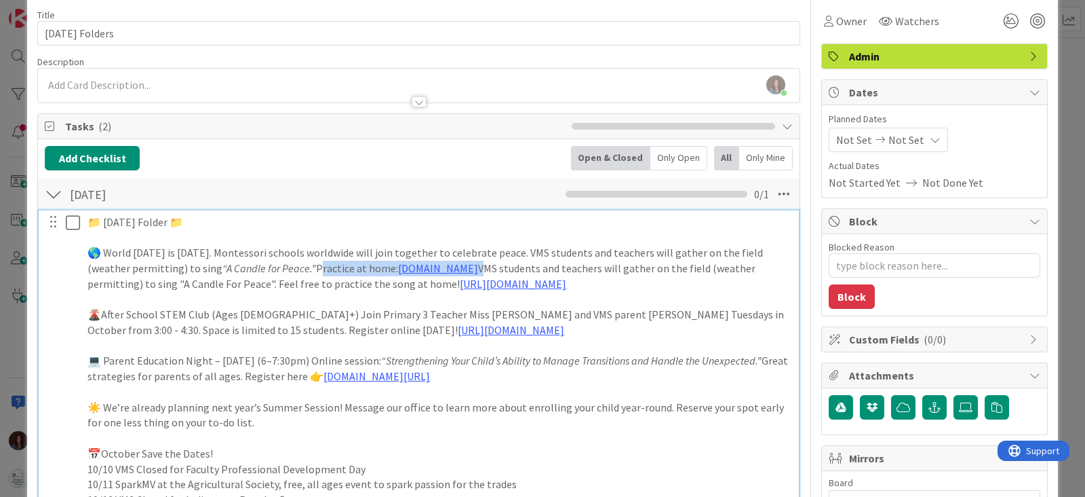
drag, startPoint x: 589, startPoint y: 265, endPoint x: 364, endPoint y: 266, distance: 225.2
click at [364, 266] on p "🌎 World [DATE] is [DATE]. Montessori schools worldwide will join together to ce…" at bounding box center [439, 268] width 703 height 46
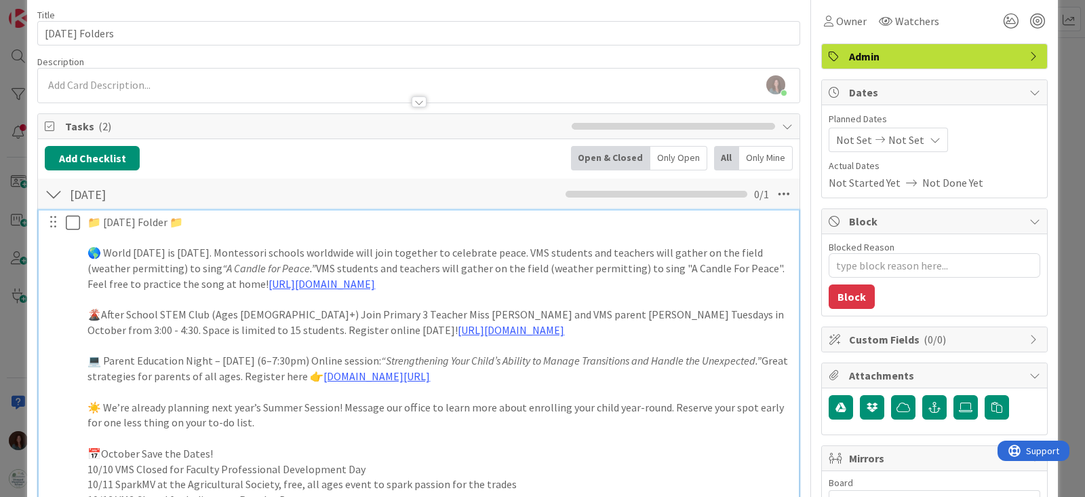
drag, startPoint x: 312, startPoint y: 282, endPoint x: 136, endPoint y: 283, distance: 175.7
click at [136, 283] on p "🌎 World [DATE] is [DATE]. Montessori schools worldwide will join together to ce…" at bounding box center [439, 268] width 703 height 46
click at [141, 280] on p "🌎 World [DATE] is [DATE]. Montessori schools worldwide will join together to ce…" at bounding box center [439, 268] width 703 height 46
click at [461, 279] on p "🌎 World [DATE] is [DATE]. Montessori schools worldwide will join together to ce…" at bounding box center [439, 268] width 703 height 46
click at [488, 281] on p "🌎 World [DATE] is [DATE]. Montessori schools worldwide will join together to ce…" at bounding box center [439, 268] width 703 height 46
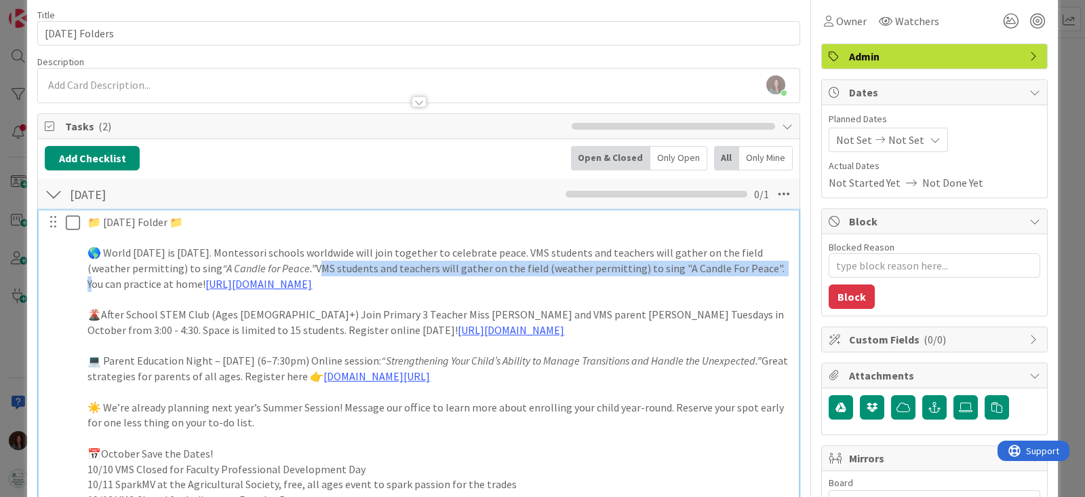
drag, startPoint x: 139, startPoint y: 284, endPoint x: 403, endPoint y: 296, distance: 264.2
click at [363, 267] on p "🌎 World [DATE] is [DATE]. Montessori schools worldwide will join together to ce…" at bounding box center [439, 268] width 703 height 46
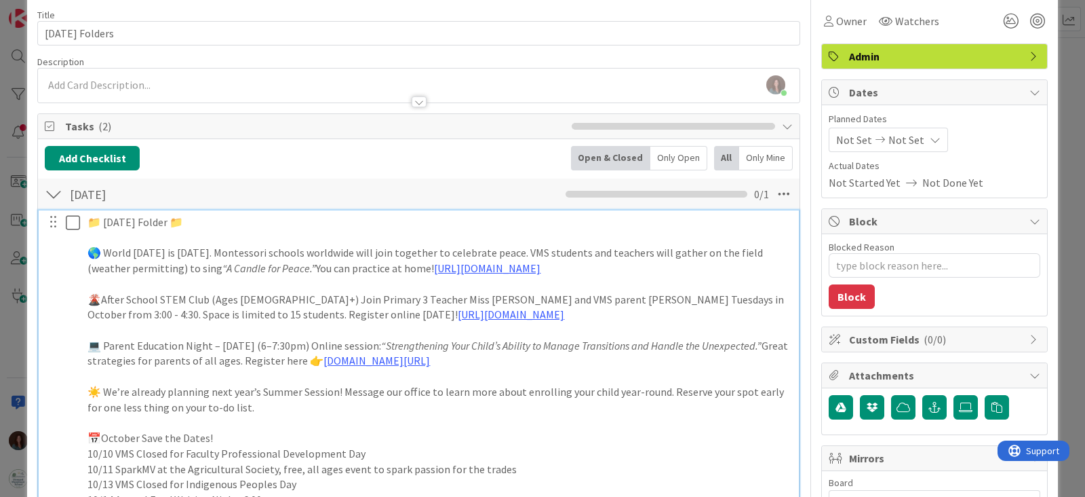
click at [668, 317] on p "🌋After School STEM Club (Ages [DEMOGRAPHIC_DATA]+) Join Primary 3 Teacher Miss …" at bounding box center [439, 307] width 703 height 31
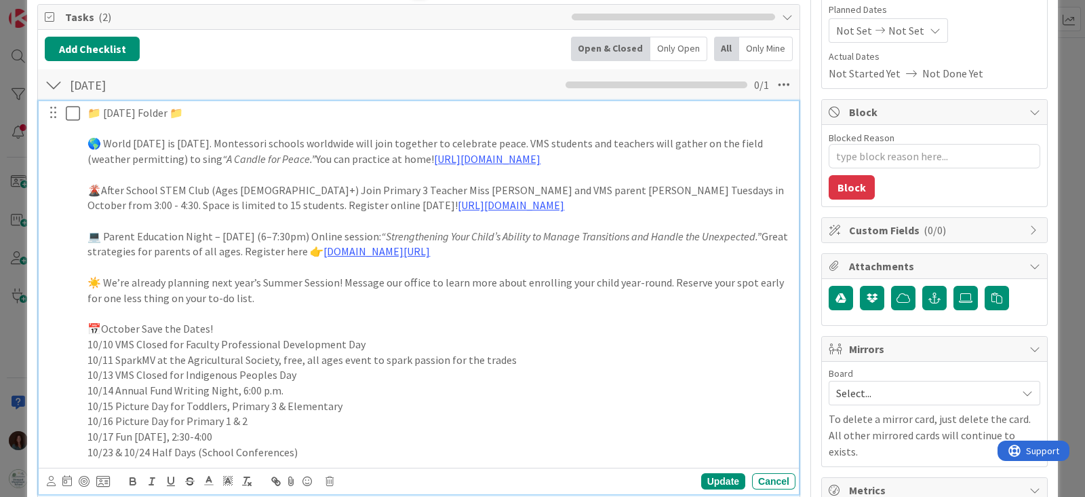
scroll to position [139, 0]
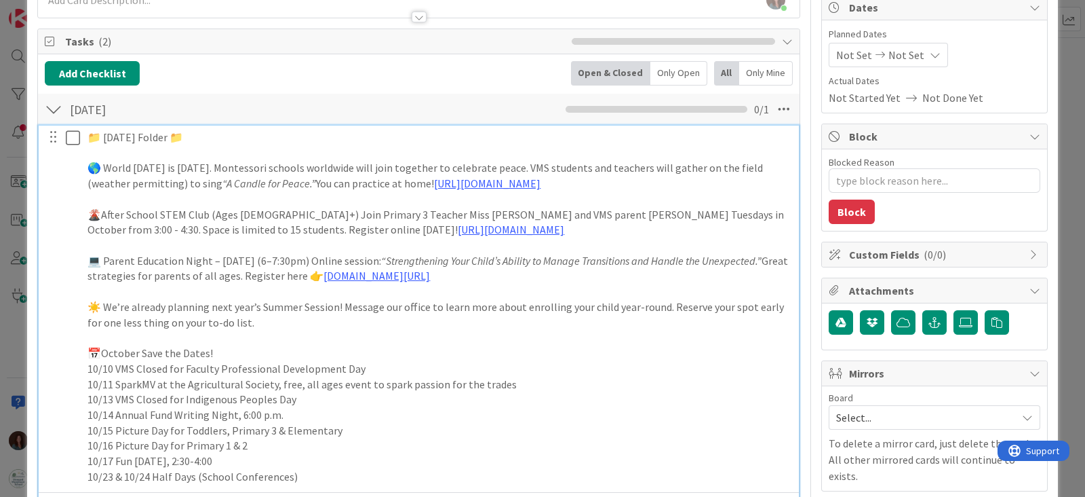
click at [105, 258] on p "💻 Parent Education Night – [DATE] (6–7:30pm) Online session: “Strengthening You…" at bounding box center [439, 268] width 703 height 31
click at [103, 212] on p "🌋After School STEM Club (Ages [DEMOGRAPHIC_DATA]+) Join Primary 3 Teacher Miss …" at bounding box center [439, 222] width 703 height 31
click at [104, 138] on p "📁 [DATE] Folder 📁" at bounding box center [439, 138] width 703 height 16
click at [103, 305] on p "☀️ We’re already planning next year’s Summer Session! Message our office to lea…" at bounding box center [439, 314] width 703 height 31
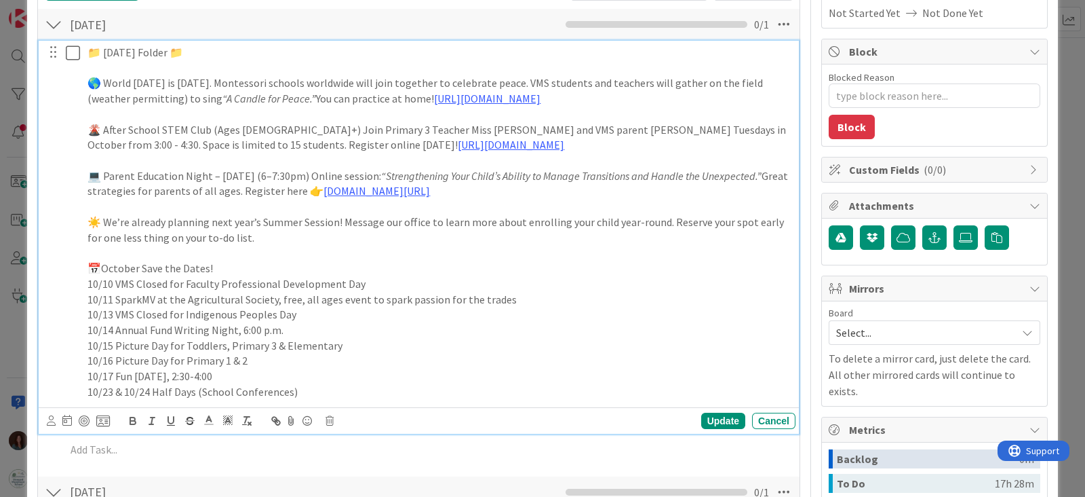
click at [256, 237] on p "☀️ We’re already planning next year’s Summer Session! Message our office to lea…" at bounding box center [439, 229] width 703 height 31
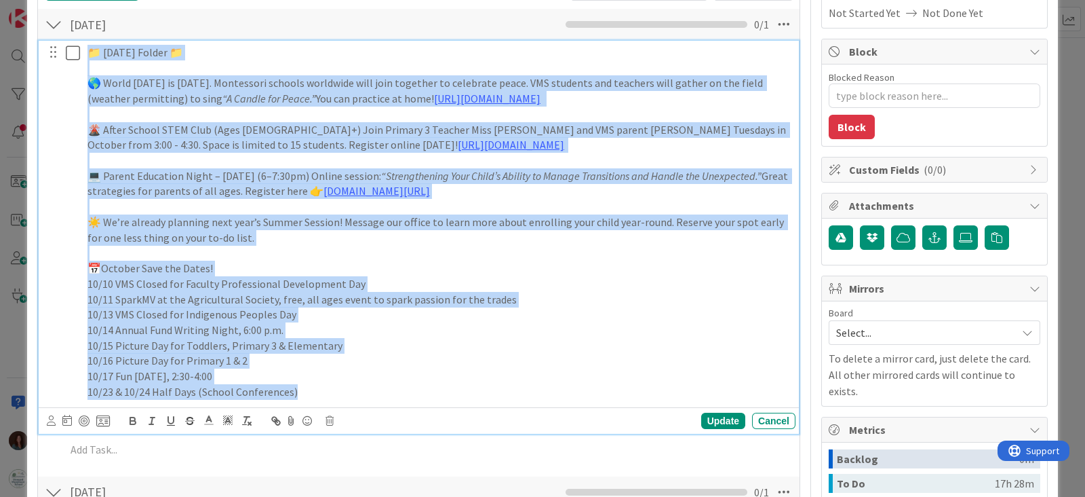
drag, startPoint x: 340, startPoint y: 392, endPoint x: 88, endPoint y: 52, distance: 423.4
click at [88, 52] on div "📁 [DATE] Folder 📁 🌎 World [DATE] is [DATE]. Montessori schools worldwide will j…" at bounding box center [439, 222] width 714 height 363
click at [319, 252] on p at bounding box center [439, 253] width 703 height 16
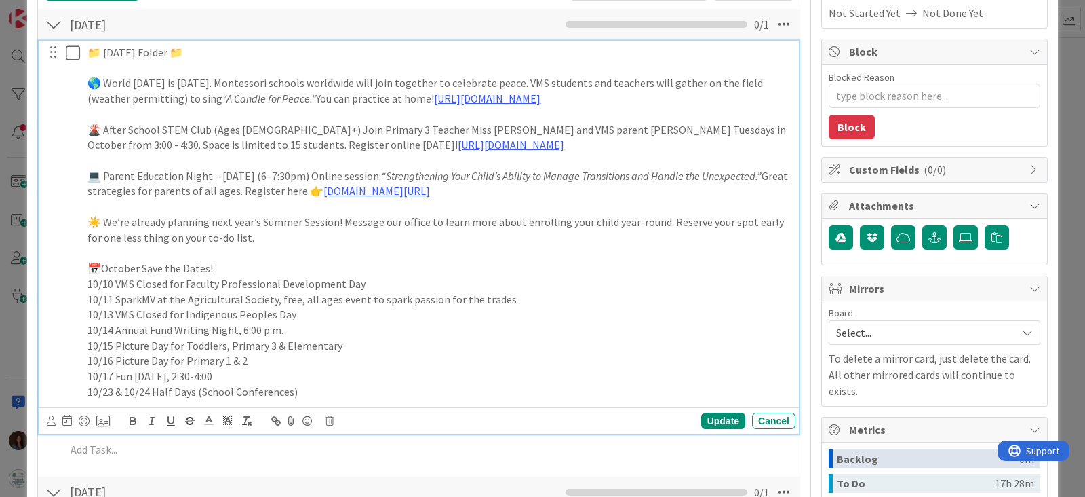
click at [273, 236] on p "☀️ We’re already planning next year’s Summer Session! Message our office to lea…" at bounding box center [439, 229] width 703 height 31
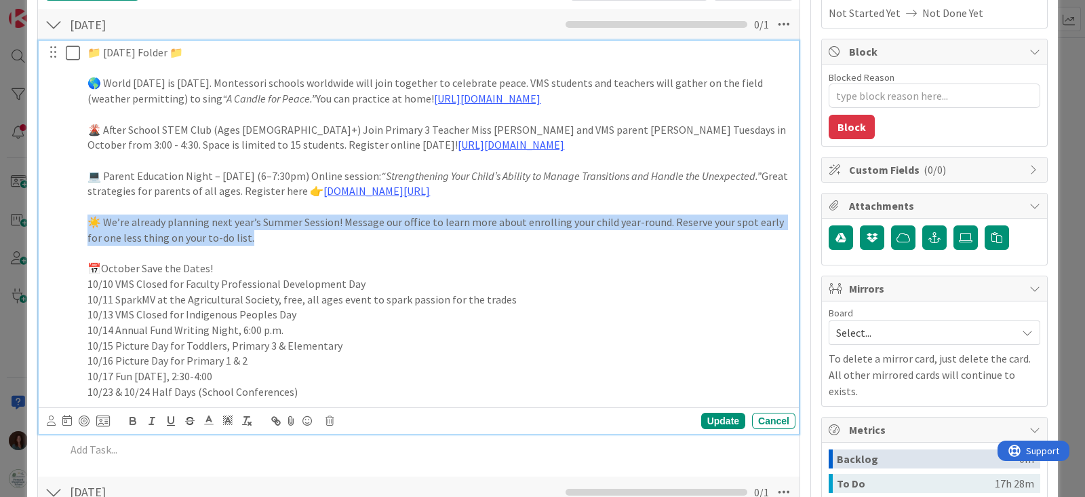
drag, startPoint x: 265, startPoint y: 237, endPoint x: 85, endPoint y: 255, distance: 180.7
click at [62, 218] on div "📁 [DATE] Folder 📁 🌎 World [DATE] is [DATE]. Montessori schools worldwide will j…" at bounding box center [420, 222] width 752 height 363
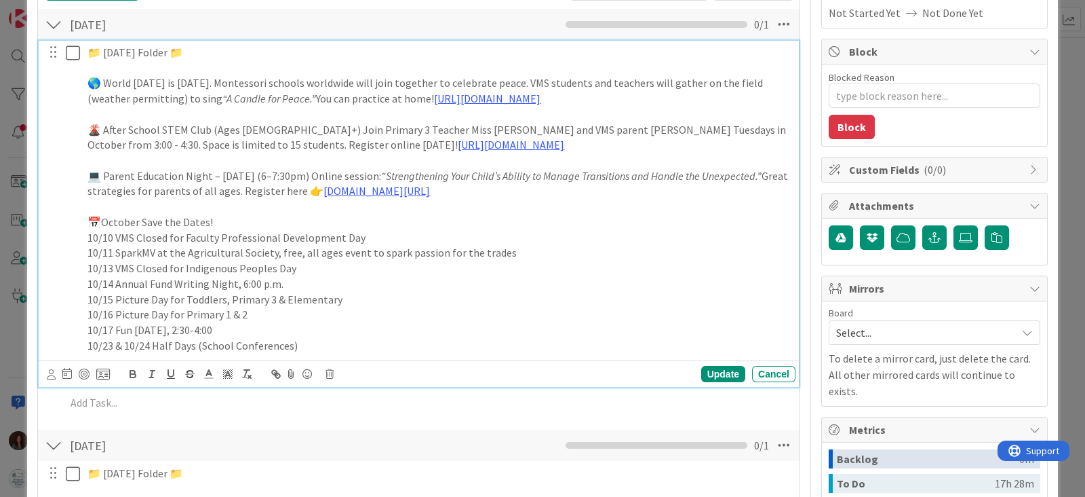
click at [213, 48] on p "📁 [DATE] Folder 📁" at bounding box center [439, 53] width 703 height 16
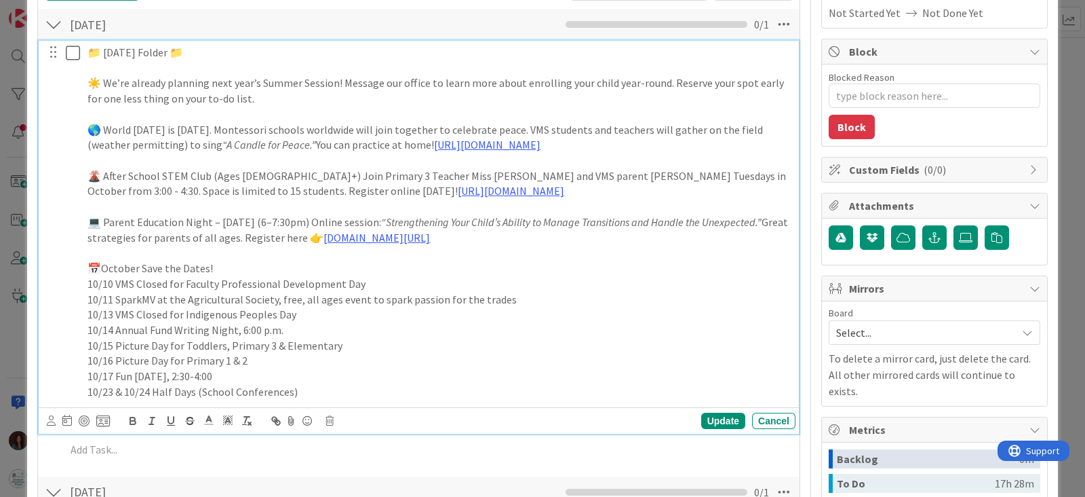
drag, startPoint x: 589, startPoint y: 235, endPoint x: 44, endPoint y: 222, distance: 545.5
click at [44, 222] on div "📁 [DATE] Folder 📁 ☀️ We’re already planning next year’s Summer Session! Message…" at bounding box center [420, 222] width 752 height 363
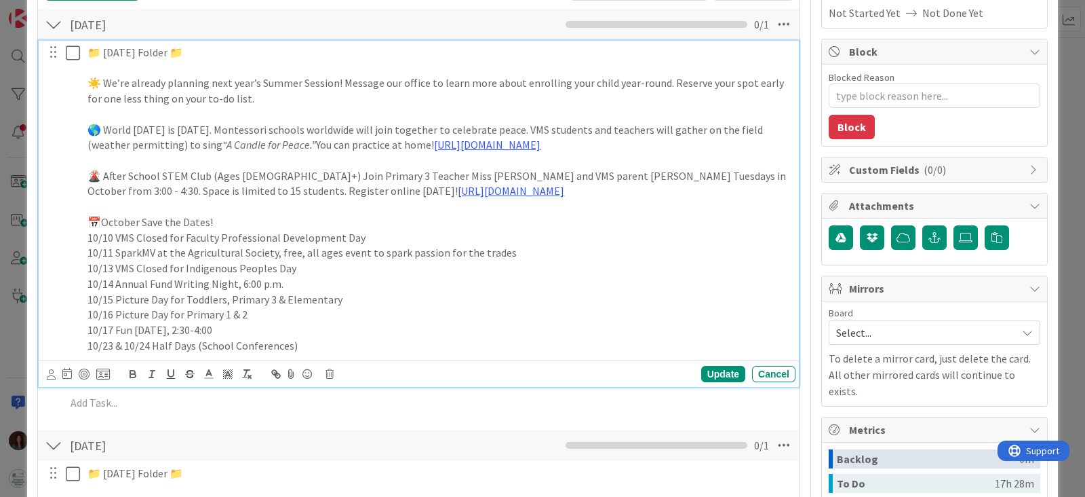
click at [391, 97] on p "☀️ We’re already planning next year’s Summer Session! Message our office to lea…" at bounding box center [439, 90] width 703 height 31
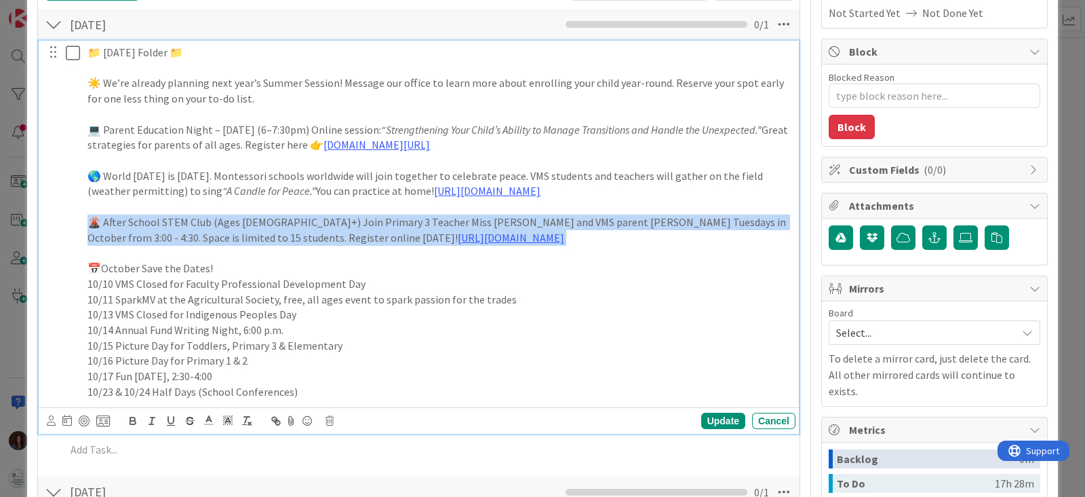
drag, startPoint x: 516, startPoint y: 234, endPoint x: 27, endPoint y: 227, distance: 489.1
type textarea "x"
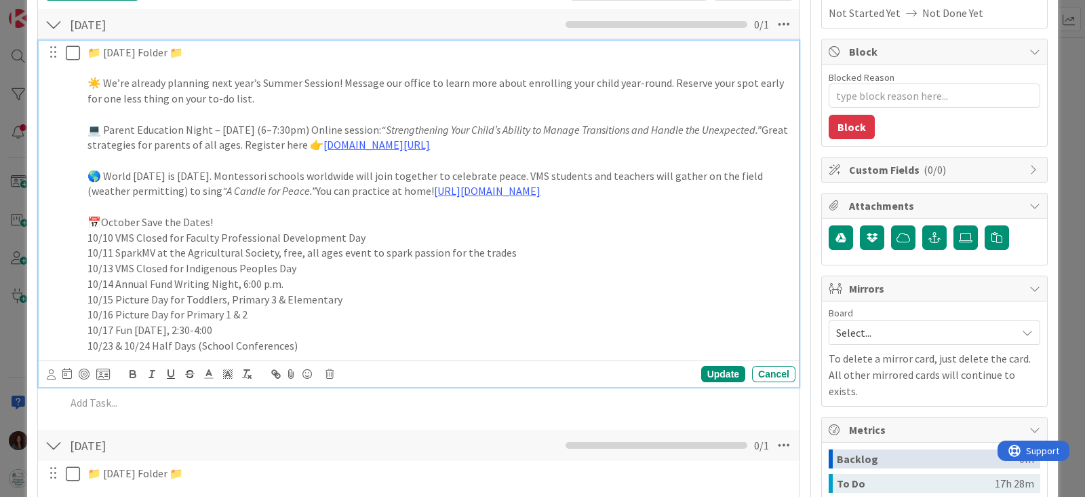
click at [455, 96] on p "☀️ We’re already planning next year’s Summer Session! Message our office to lea…" at bounding box center [439, 90] width 703 height 31
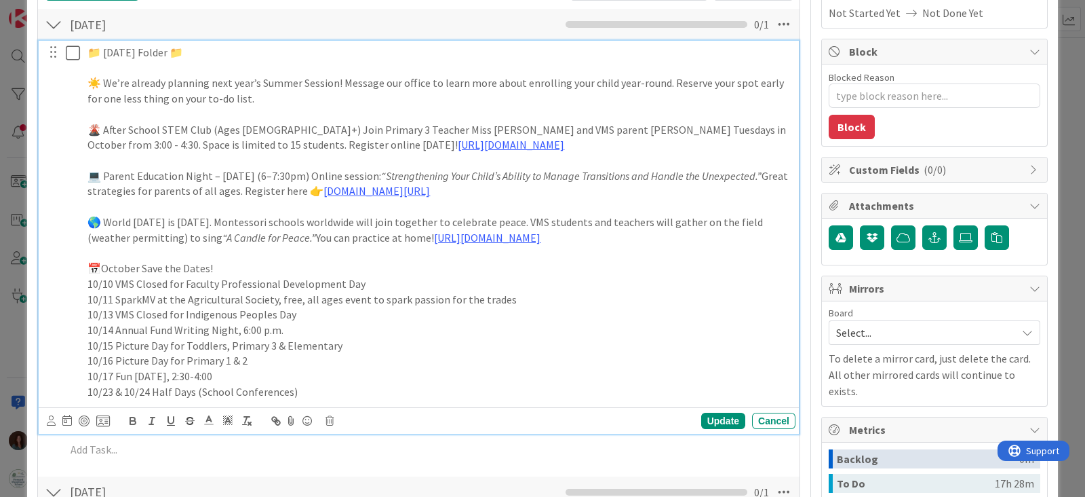
click at [422, 279] on p "10/10 VMS Closed for Faculty Professional Development Day" at bounding box center [439, 284] width 703 height 16
click at [92, 53] on p "📁 [DATE] Folder 📁" at bounding box center [439, 53] width 703 height 16
click at [289, 96] on p "☀️ We’re already planning next year’s Summer Session! Message our office to lea…" at bounding box center [439, 90] width 703 height 31
click at [658, 79] on p "☀️ We’re already planning next year’s Summer Session! Message our office to lea…" at bounding box center [439, 90] width 703 height 31
click at [476, 100] on p "☀️ We’re already planning next year’s Summer Session! Message our office to lea…" at bounding box center [439, 90] width 703 height 31
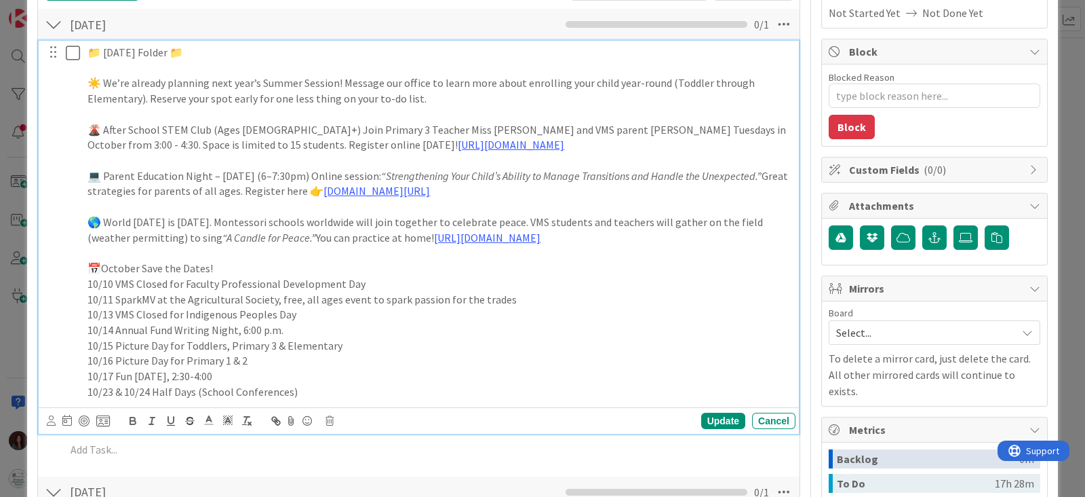
click at [564, 147] on p "🌋 After School STEM Club (Ages [DEMOGRAPHIC_DATA]+) Join Primary 3 Teacher Miss…" at bounding box center [439, 137] width 703 height 31
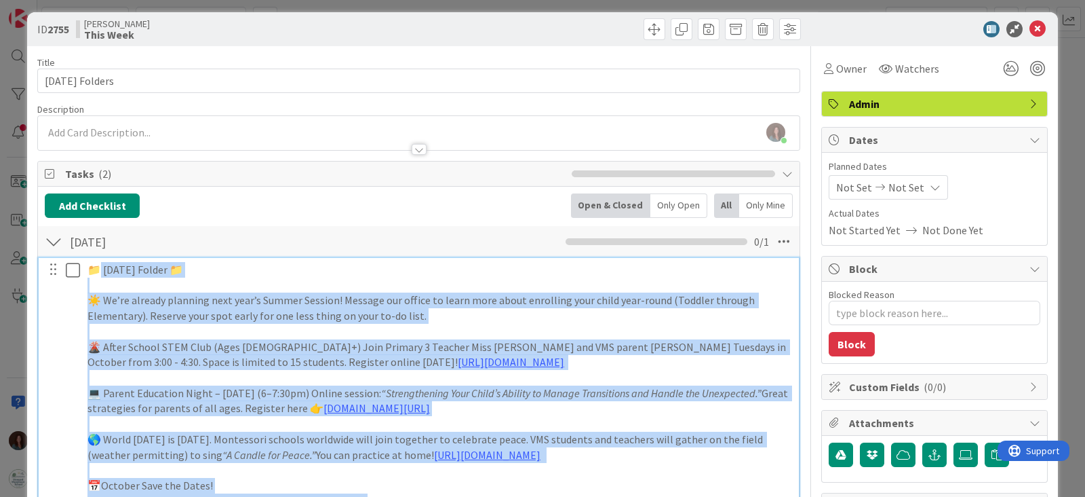
scroll to position [0, 0]
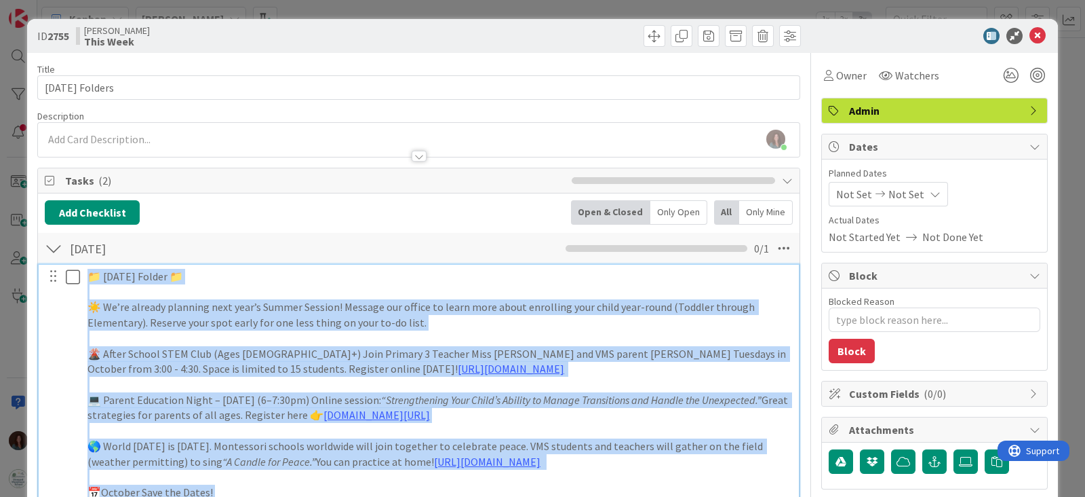
drag, startPoint x: 341, startPoint y: 305, endPoint x: 80, endPoint y: 282, distance: 261.5
click at [80, 282] on div "📁 [DATE] Folder 📁 ☀️ We’re already planning next year’s Summer Session! Message…" at bounding box center [420, 446] width 752 height 363
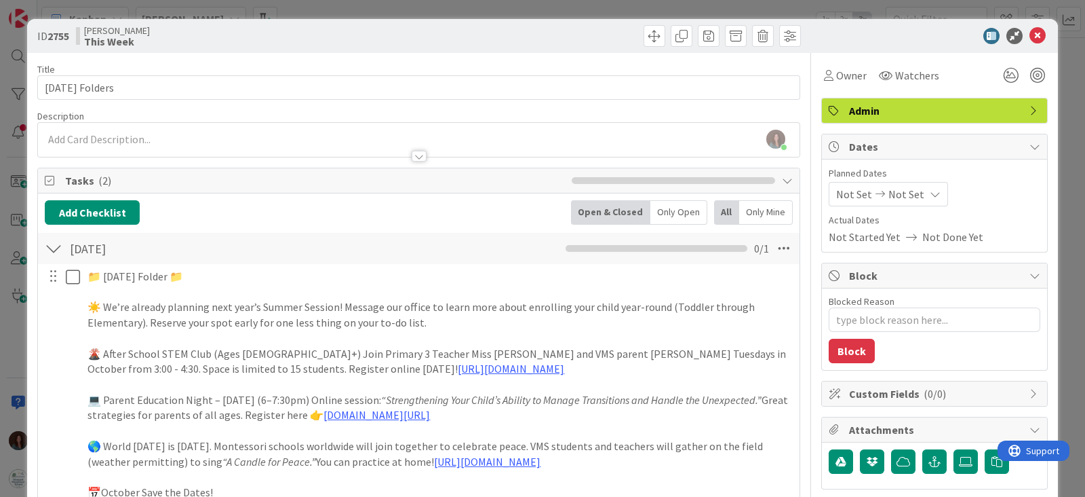
click at [49, 243] on div at bounding box center [54, 248] width 18 height 24
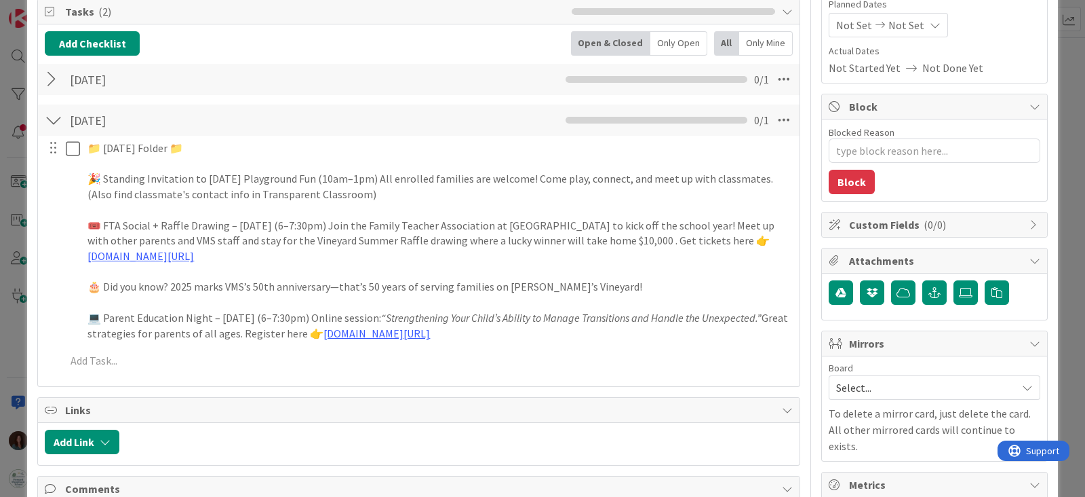
scroll to position [84, 0]
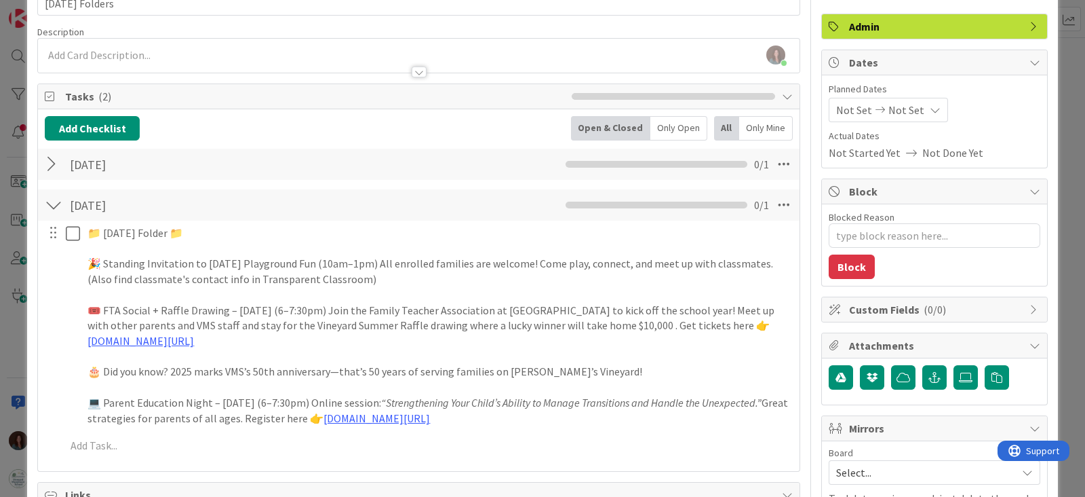
click at [57, 200] on div at bounding box center [54, 205] width 18 height 24
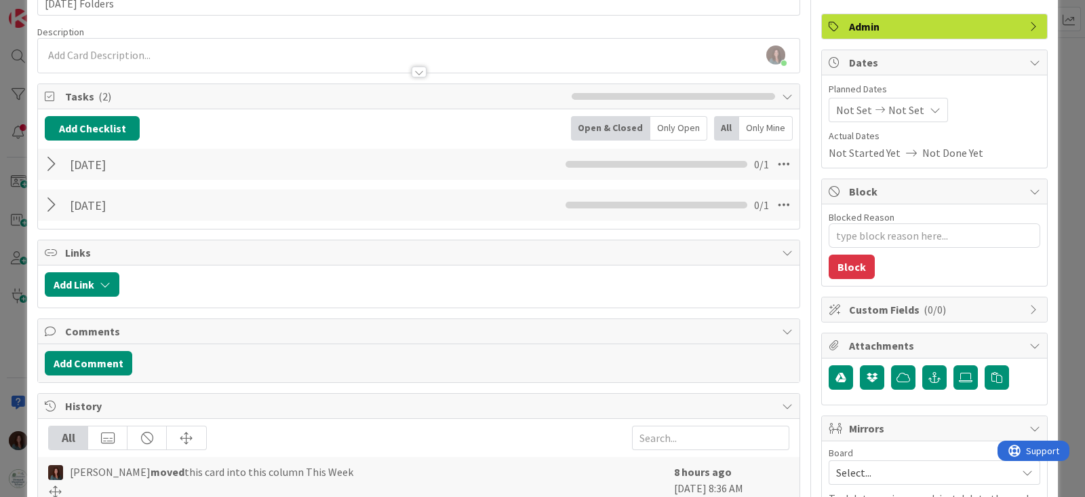
click at [51, 163] on div at bounding box center [54, 164] width 18 height 24
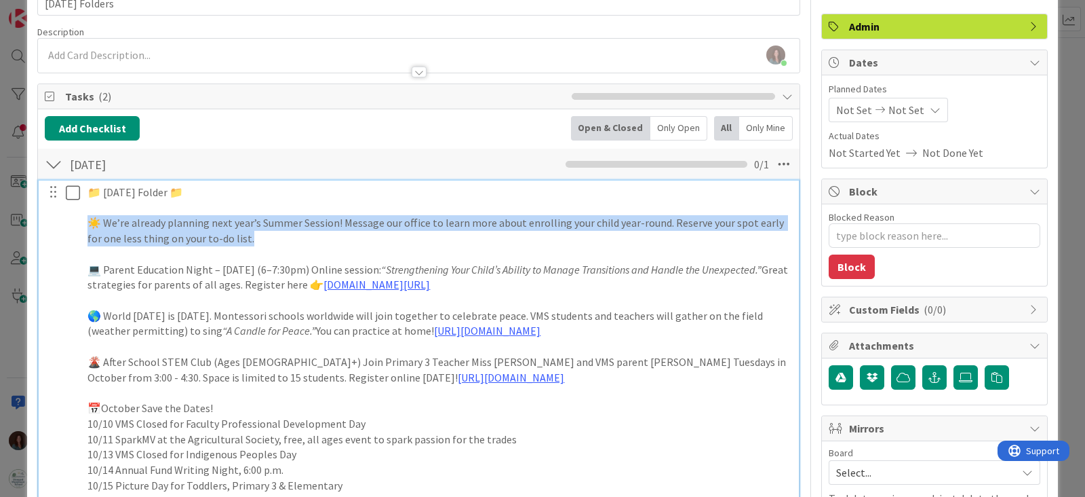
drag, startPoint x: 208, startPoint y: 229, endPoint x: 69, endPoint y: 216, distance: 139.7
click at [69, 216] on div "📁 [DATE] Folder 📁 ☀️ We’re already planning next year’s Summer Session! Message…" at bounding box center [420, 361] width 752 height 363
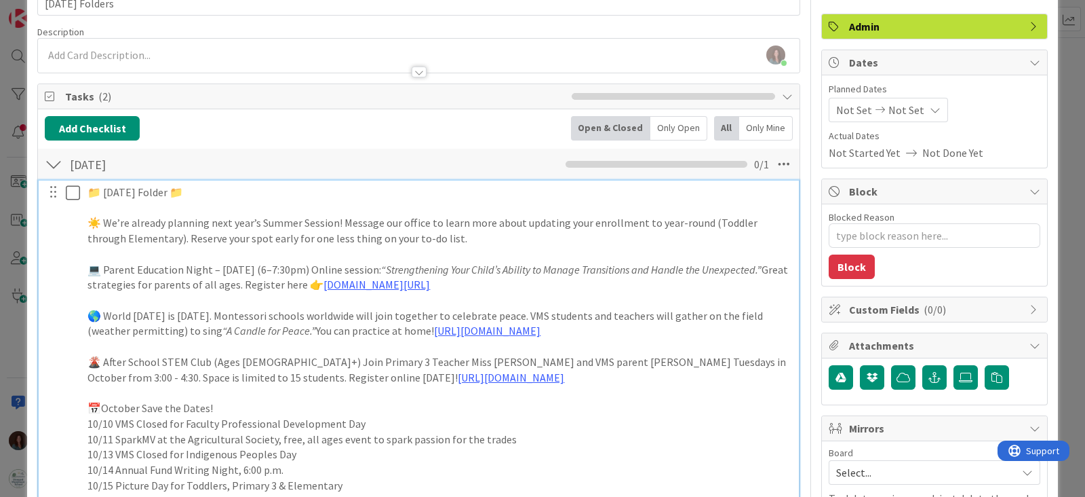
click at [547, 235] on p "☀️ We’re already planning next year’s Summer Session! Message our office to lea…" at bounding box center [439, 230] width 703 height 31
click at [659, 283] on p "💻 Parent Education Night – [DATE] (6–7:30pm) Online session: “Strengthening You…" at bounding box center [439, 277] width 703 height 31
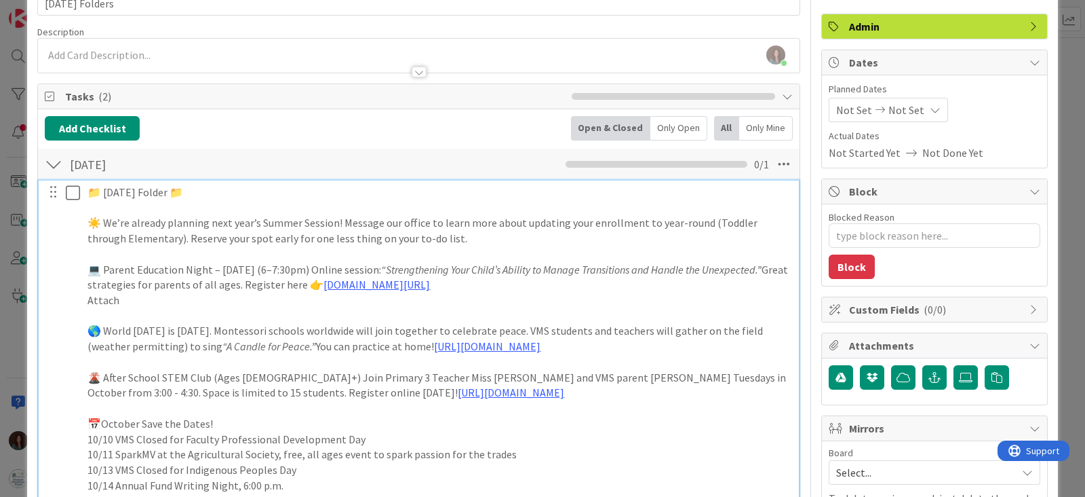
click at [85, 293] on div "📁 [DATE] Folder 📁 ☀️ We’re already planning next year’s Summer Session! Message…" at bounding box center [439, 369] width 714 height 378
click at [153, 296] on p "(Attach" at bounding box center [439, 300] width 703 height 16
drag, startPoint x: 153, startPoint y: 296, endPoint x: 33, endPoint y: 296, distance: 119.4
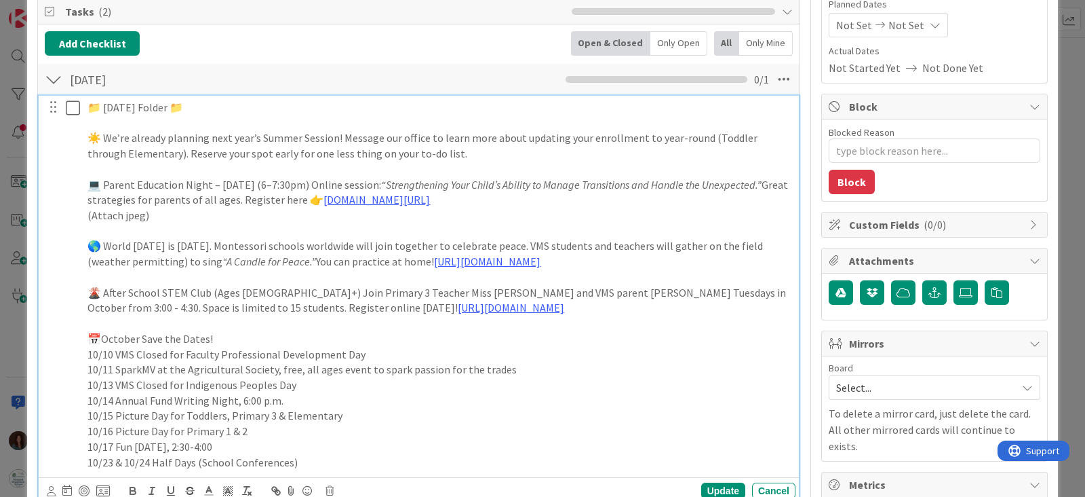
click at [570, 308] on p "🌋 After School STEM Club (Ages [DEMOGRAPHIC_DATA]+) Join Primary 3 Teacher Miss…" at bounding box center [439, 300] width 703 height 31
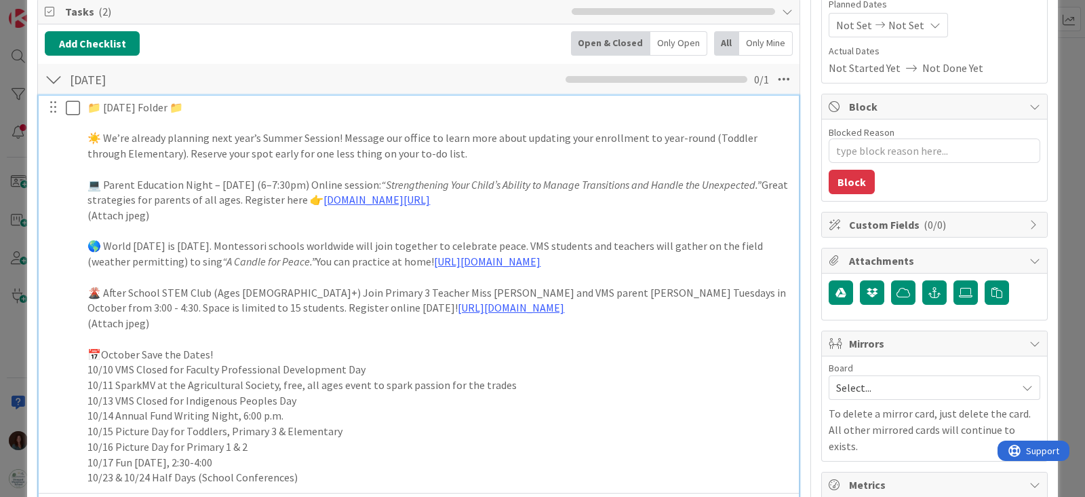
scroll to position [338, 0]
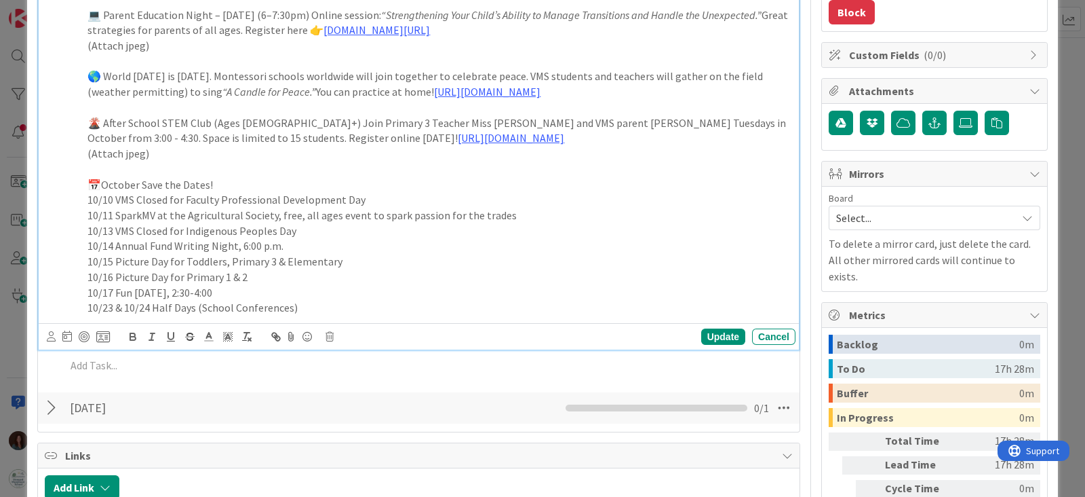
click at [232, 178] on p "📅October Save the Dates!" at bounding box center [439, 185] width 703 height 16
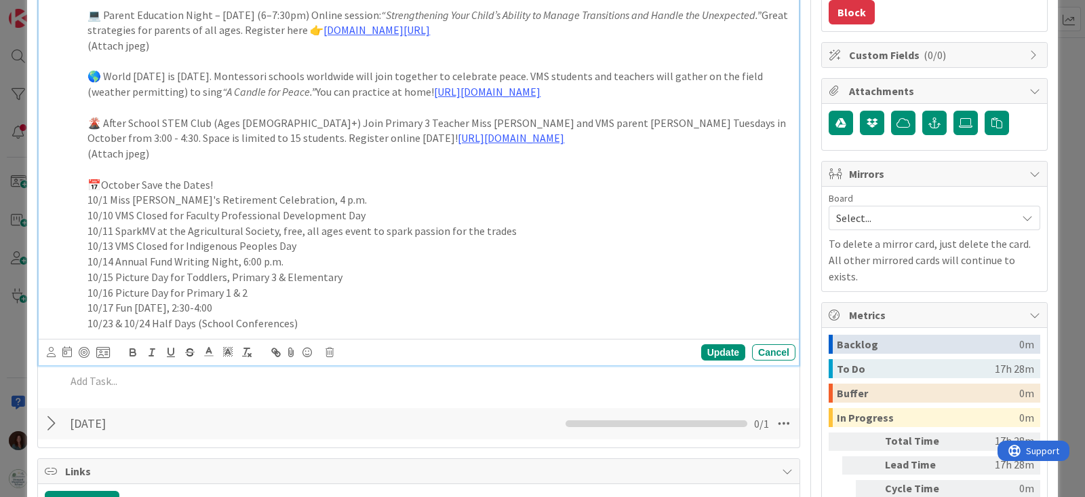
click at [389, 233] on p "10/11 SparkMV at the Agricultural Society, free, all ages event to spark passio…" at bounding box center [439, 231] width 703 height 16
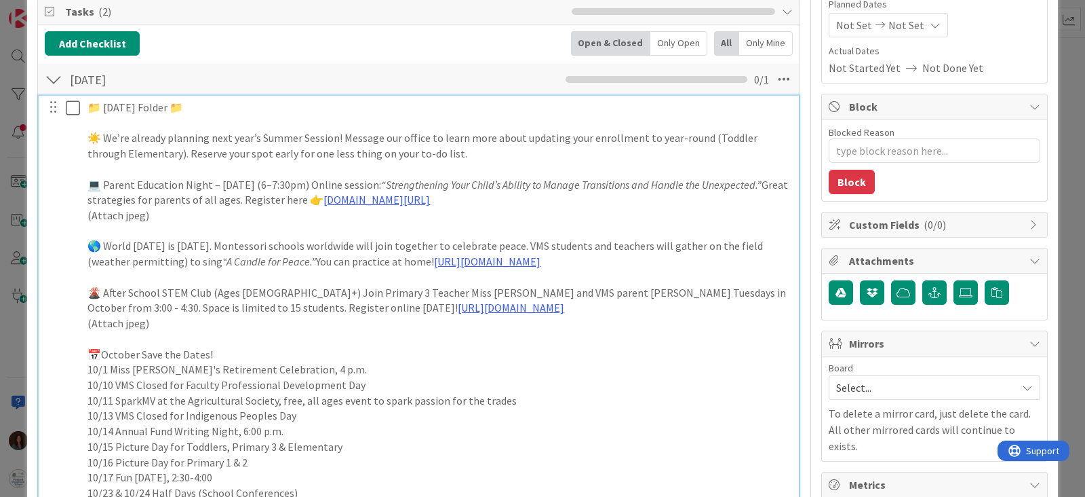
scroll to position [254, 0]
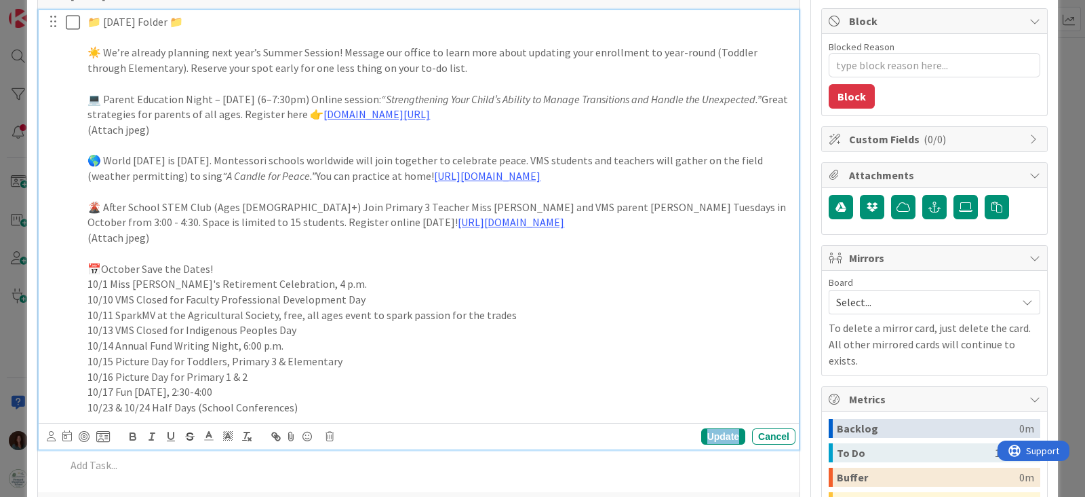
click at [703, 437] on div "Update" at bounding box center [723, 436] width 44 height 16
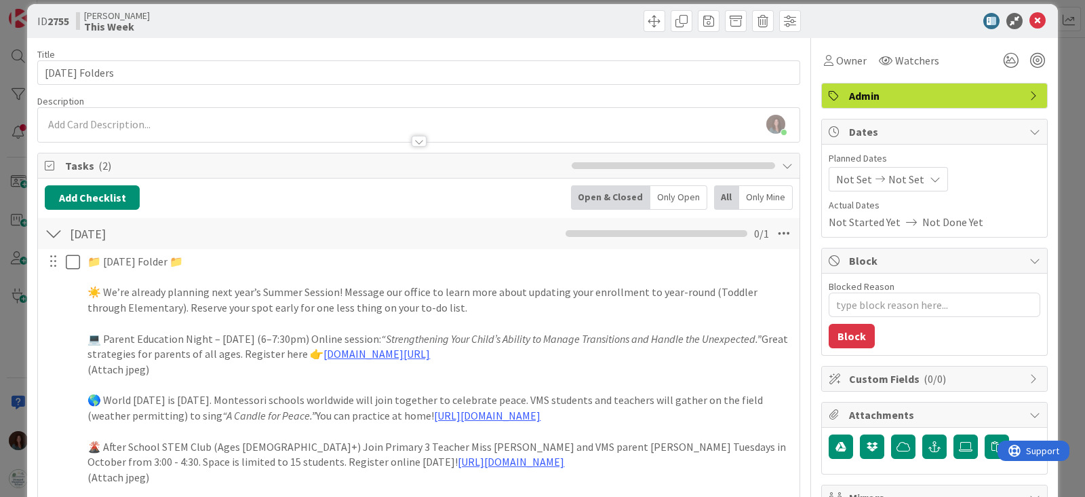
scroll to position [0, 0]
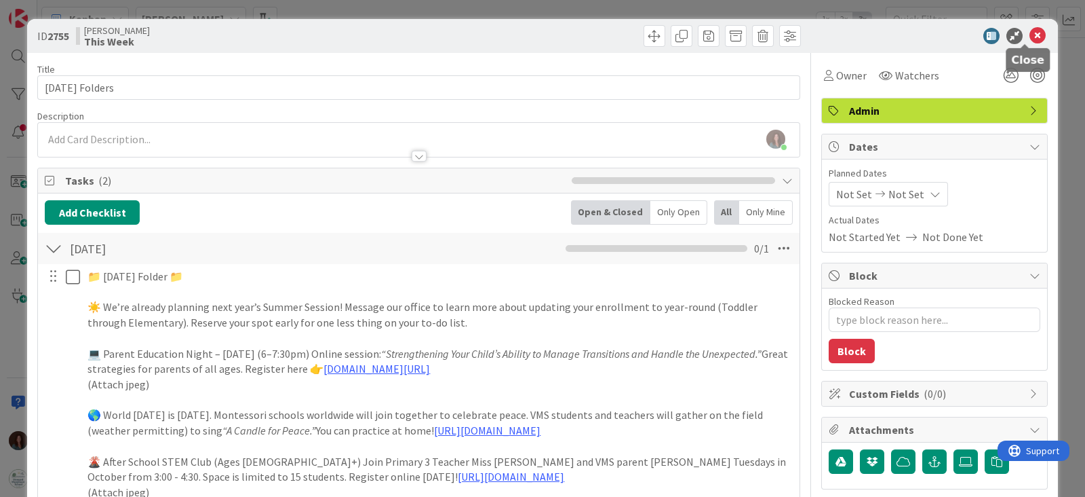
click at [1030, 31] on icon at bounding box center [1038, 36] width 16 height 16
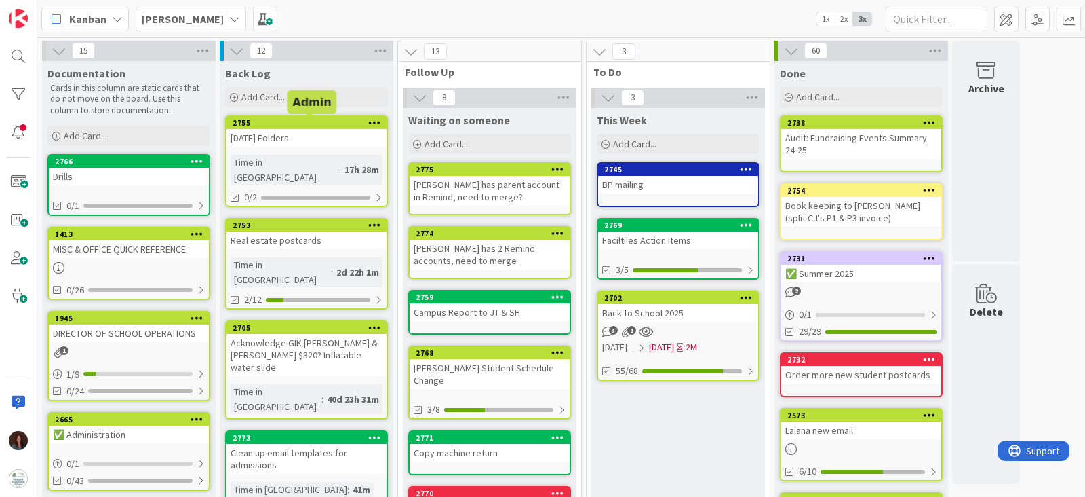
click at [305, 127] on div "2755" at bounding box center [310, 122] width 154 height 9
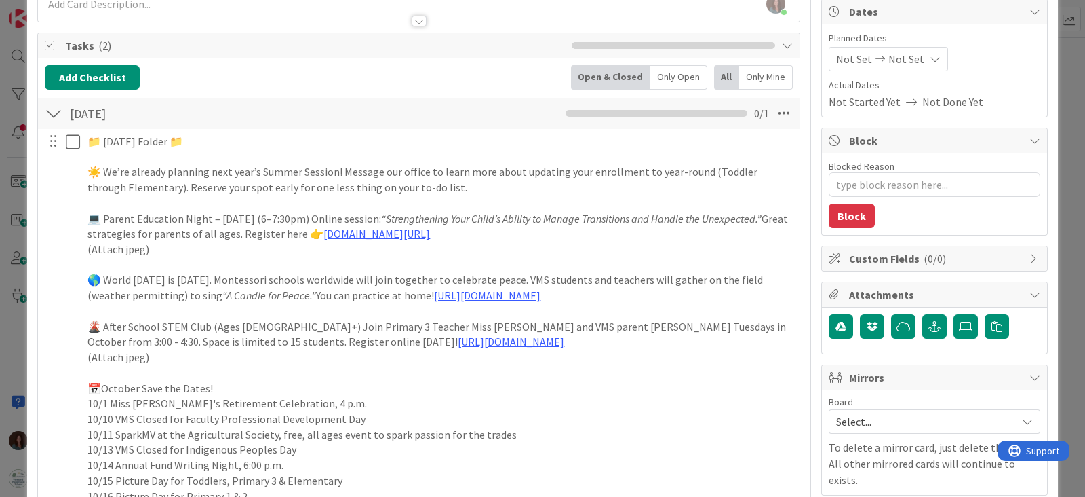
scroll to position [169, 0]
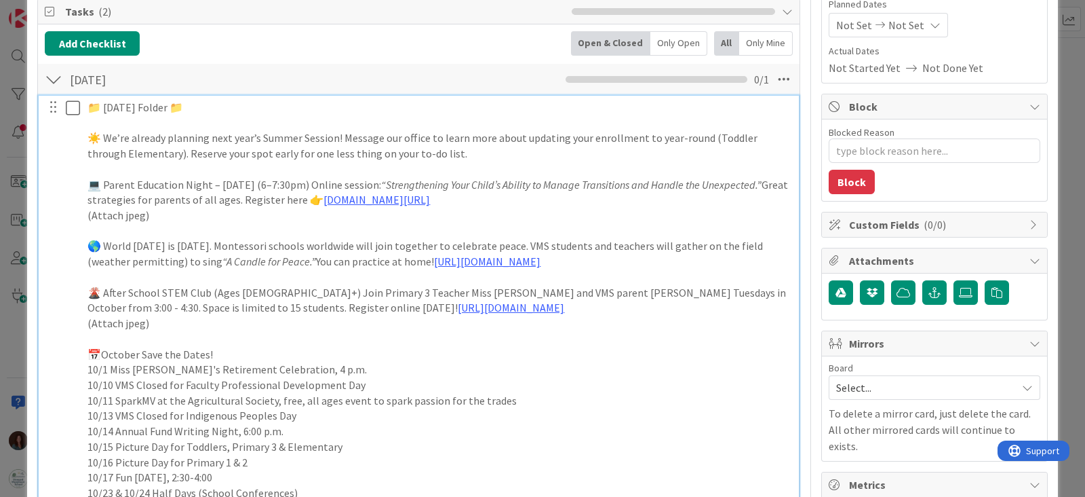
click at [185, 320] on p "(Attach jpeg)" at bounding box center [439, 323] width 703 height 16
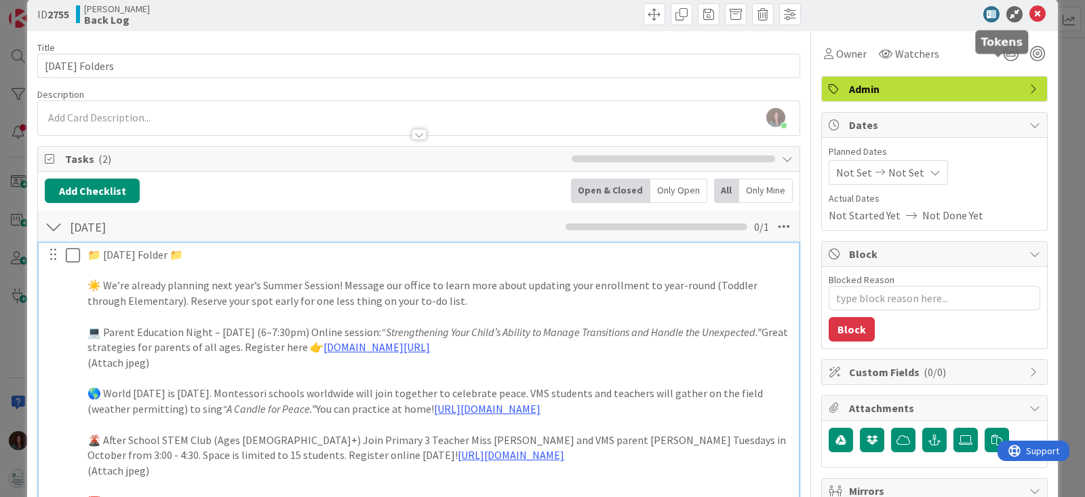
scroll to position [0, 0]
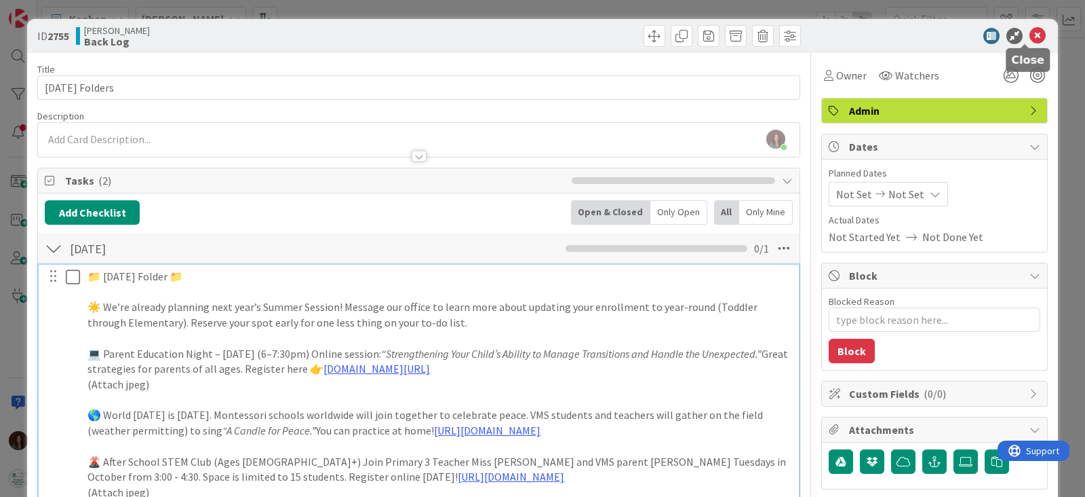
click at [1030, 33] on icon at bounding box center [1038, 36] width 16 height 16
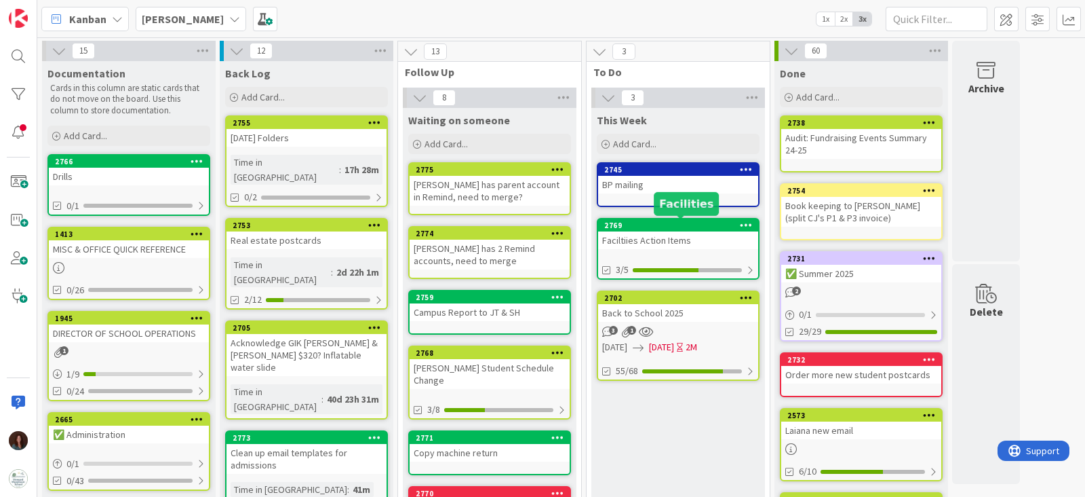
click at [696, 229] on div "2769" at bounding box center [678, 225] width 160 height 12
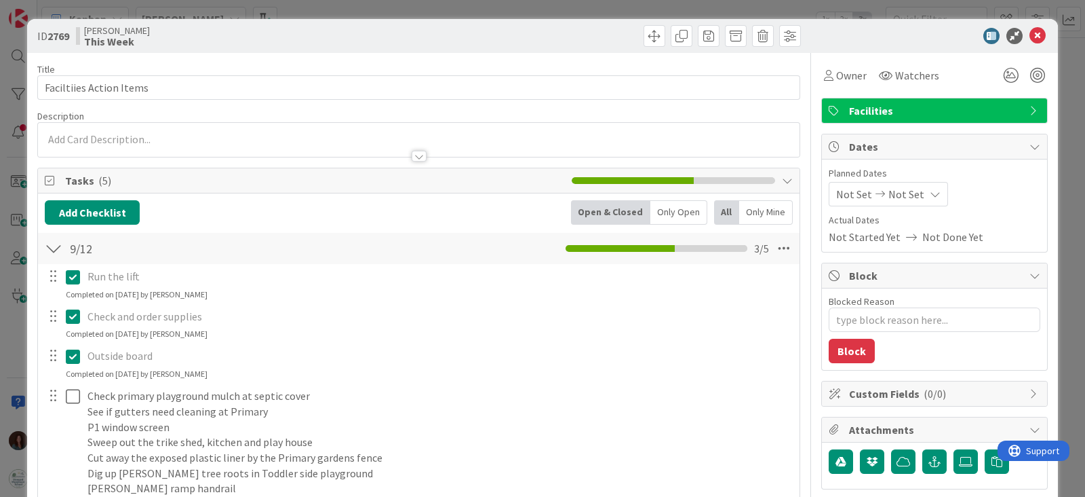
type textarea "x"
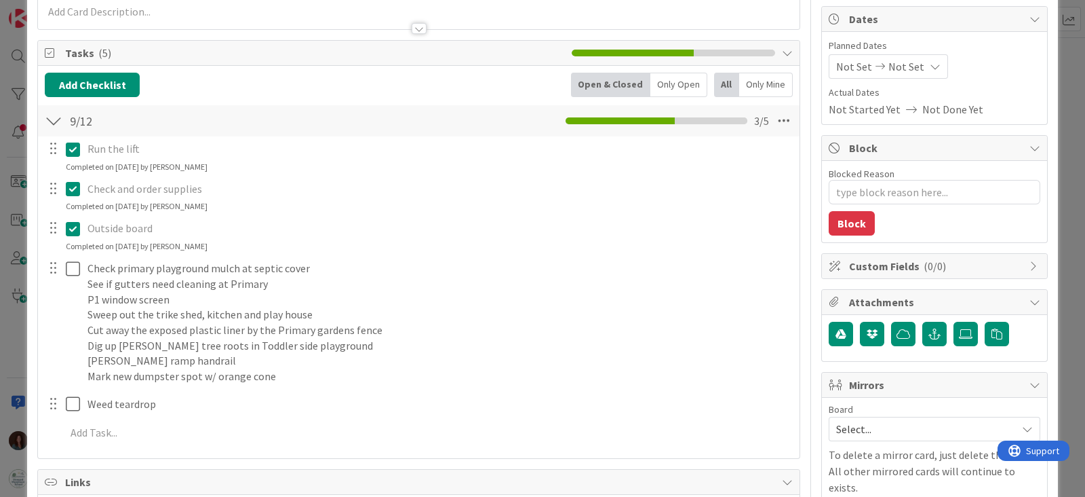
scroll to position [169, 0]
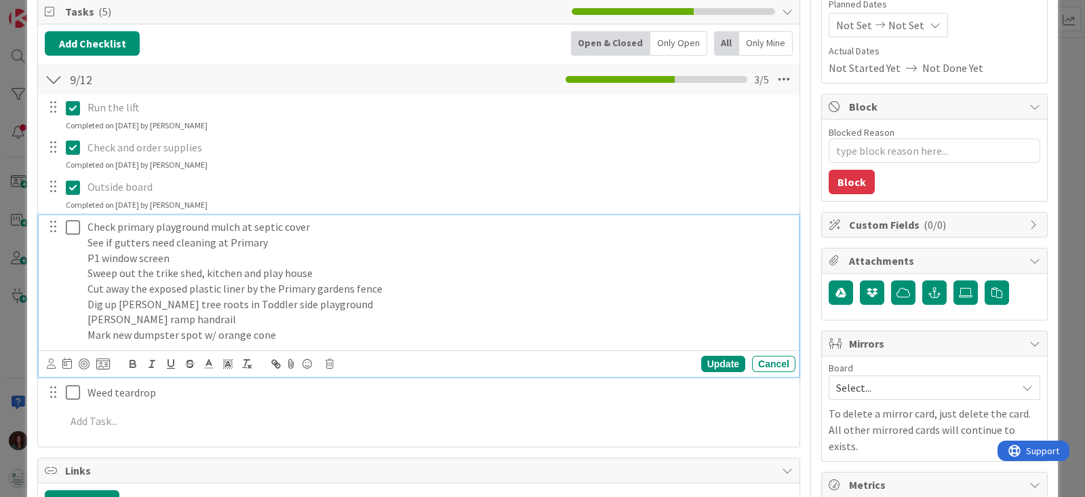
click at [85, 239] on div "Check primary playground mulch at septic cover See if gutters need cleaning at …" at bounding box center [439, 281] width 714 height 132
drag, startPoint x: 309, startPoint y: 243, endPoint x: 47, endPoint y: 244, distance: 261.8
click at [40, 244] on div "Check primary playground mulch at septic cover See if gutters need cleaning at …" at bounding box center [419, 295] width 760 height 161
click at [84, 235] on div "Check primary playground mulch at septic cover See if gutters need cleaning at …" at bounding box center [439, 281] width 714 height 132
click at [85, 288] on div "Check primary playground mulch at septic cover DONE See if gutters need cleanin…" at bounding box center [439, 281] width 714 height 132
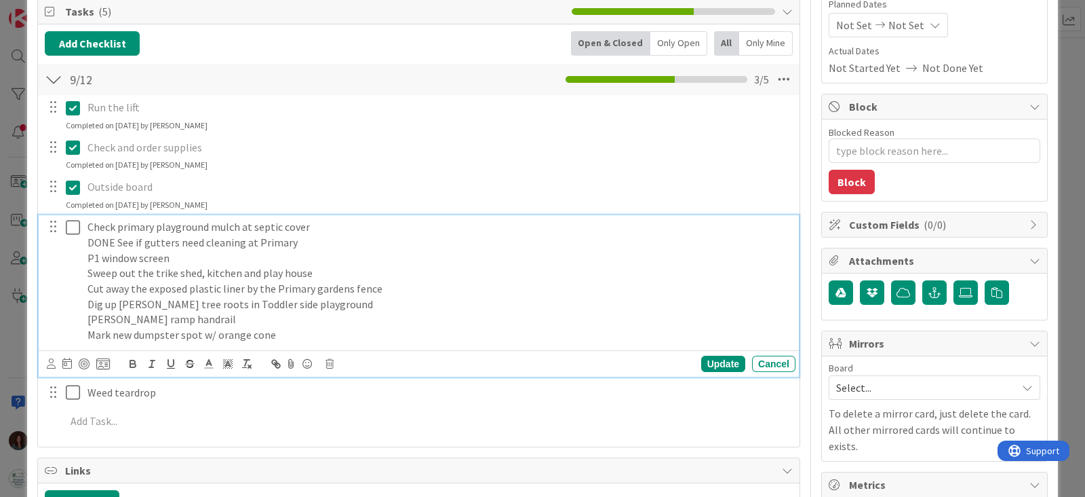
click at [88, 303] on p "Dig up [PERSON_NAME] tree roots in Toddler side playground" at bounding box center [439, 304] width 703 height 16
click at [83, 320] on div "Check primary playground mulch at septic cover DONE See if gutters need cleanin…" at bounding box center [439, 281] width 714 height 132
click at [80, 337] on div at bounding box center [63, 281] width 38 height 132
click at [85, 334] on div "Check primary playground mulch at septic cover DONE See if gutters need cleanin…" at bounding box center [439, 281] width 714 height 132
drag, startPoint x: 307, startPoint y: 237, endPoint x: 20, endPoint y: 236, distance: 287.6
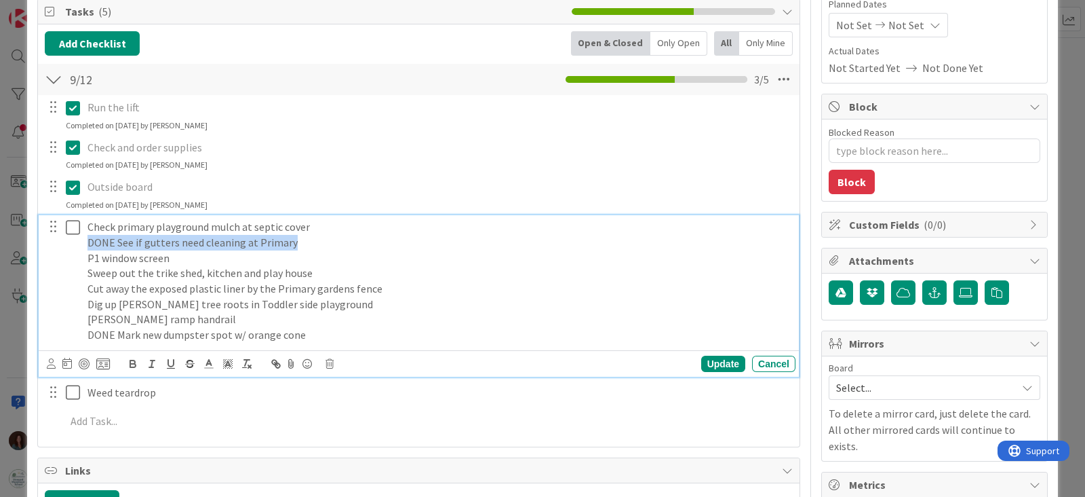
click at [20, 236] on div "ID 2769 [PERSON_NAME] This Week Title 23 / 128 Faciltiies Action Items Descript…" at bounding box center [542, 248] width 1085 height 497
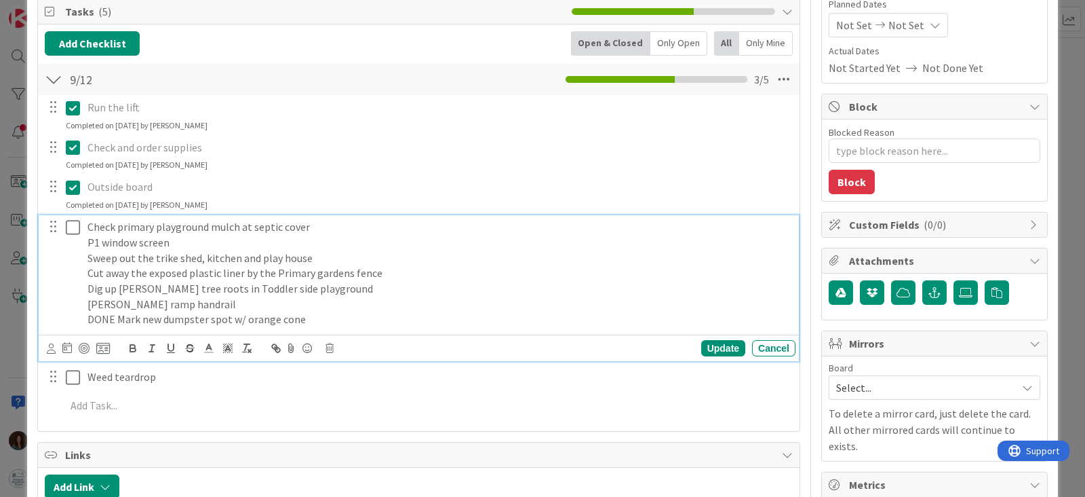
click at [332, 317] on p "DONE Mark new dumpster spot w/ orange cone" at bounding box center [439, 319] width 703 height 16
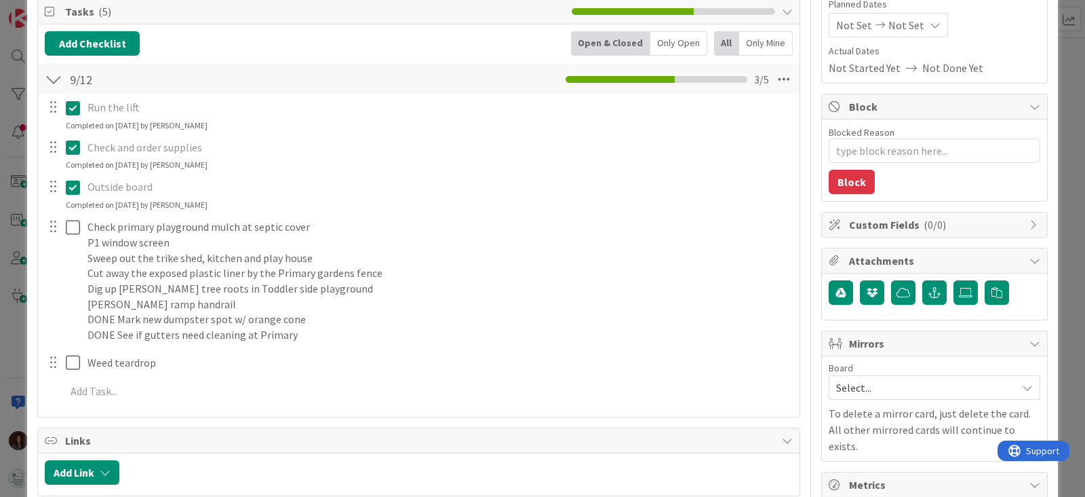
click at [699, 358] on div "Run the lift Update Cancel Completed on [DATE] by [PERSON_NAME] Check and order…" at bounding box center [419, 251] width 748 height 313
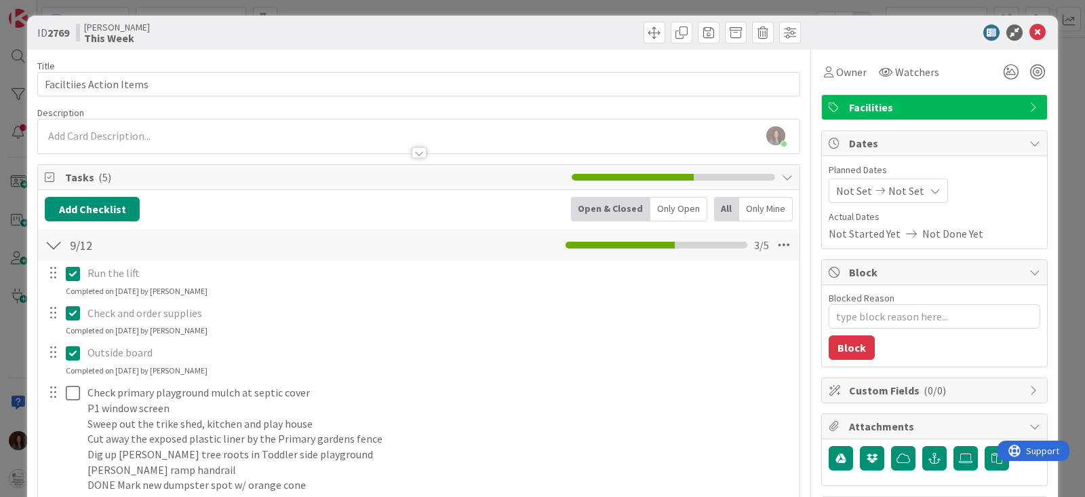
scroll to position [0, 0]
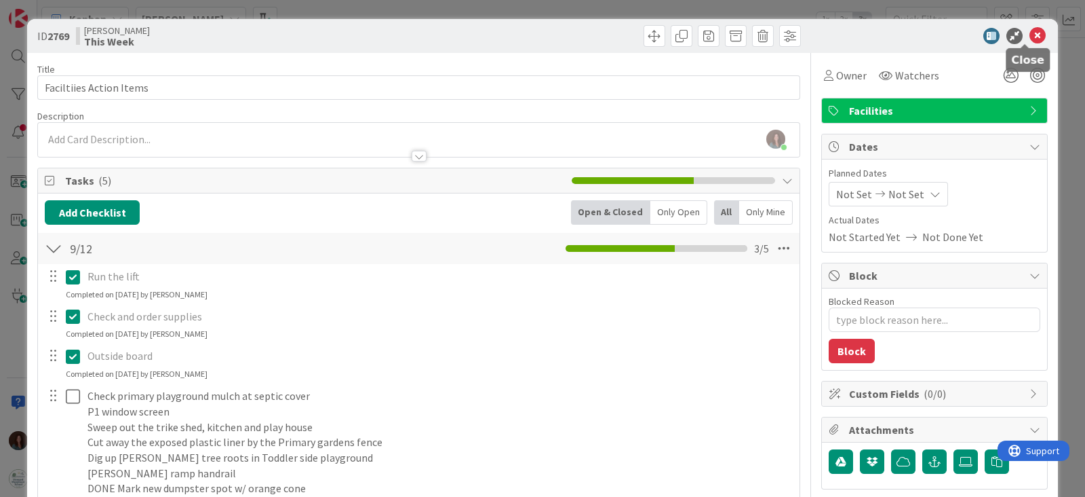
click at [1031, 35] on icon at bounding box center [1038, 36] width 16 height 16
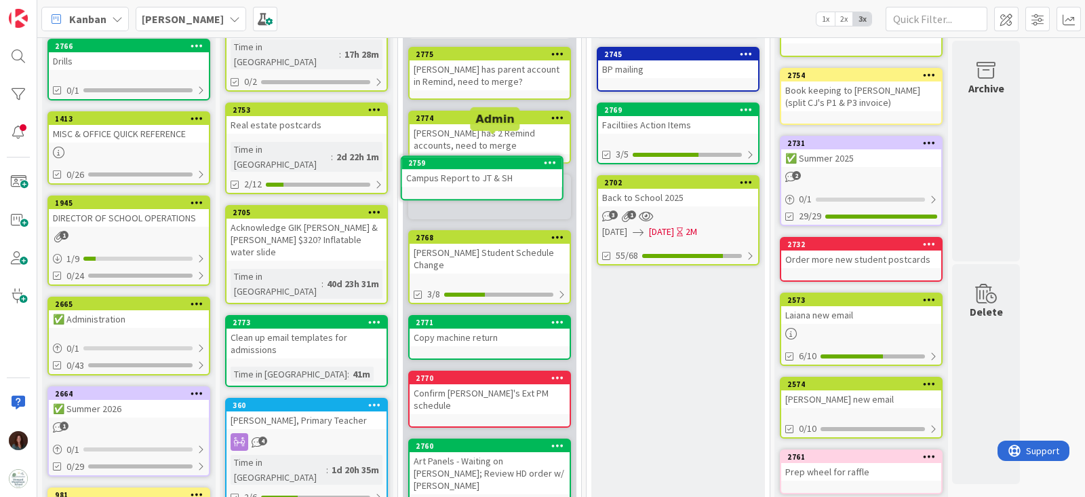
scroll to position [104, 0]
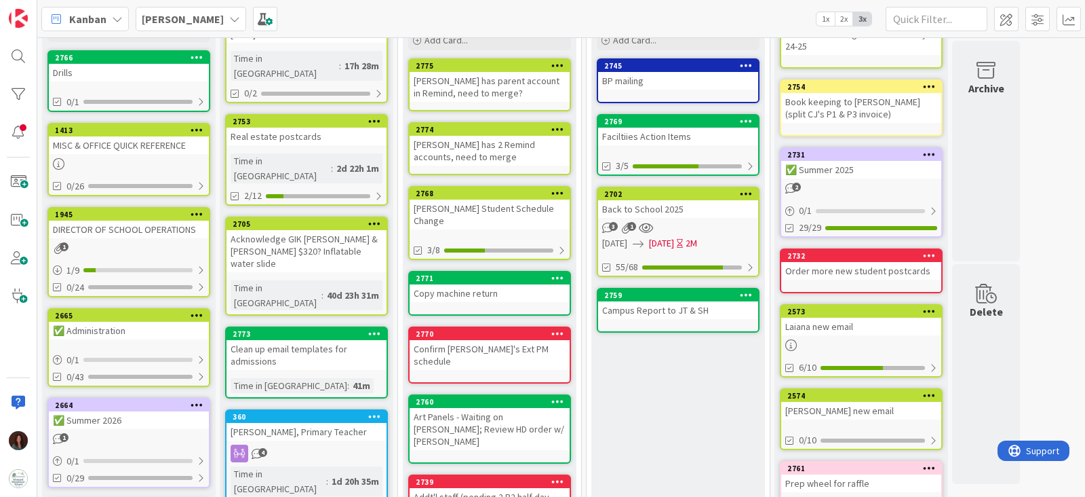
click at [703, 312] on div "Campus Report to JT & SH" at bounding box center [678, 310] width 160 height 18
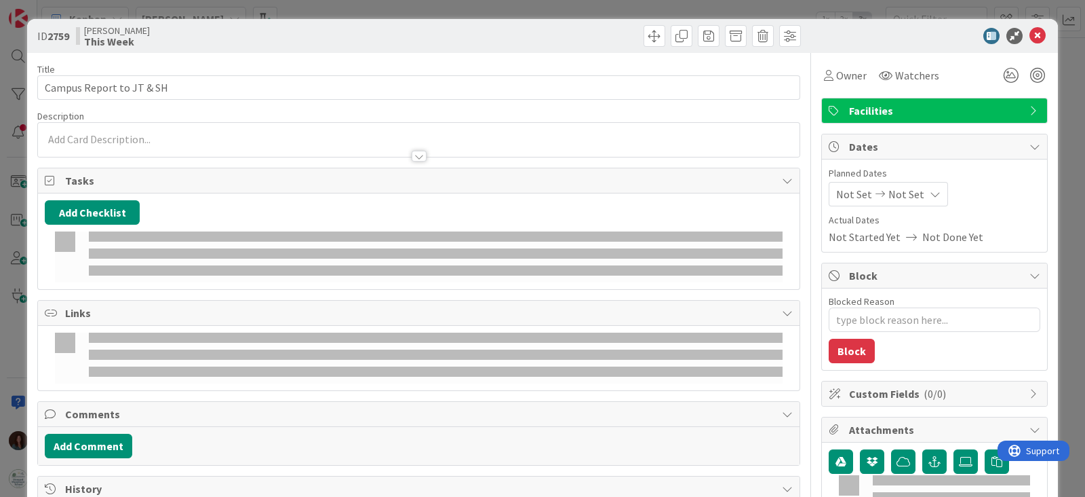
type textarea "x"
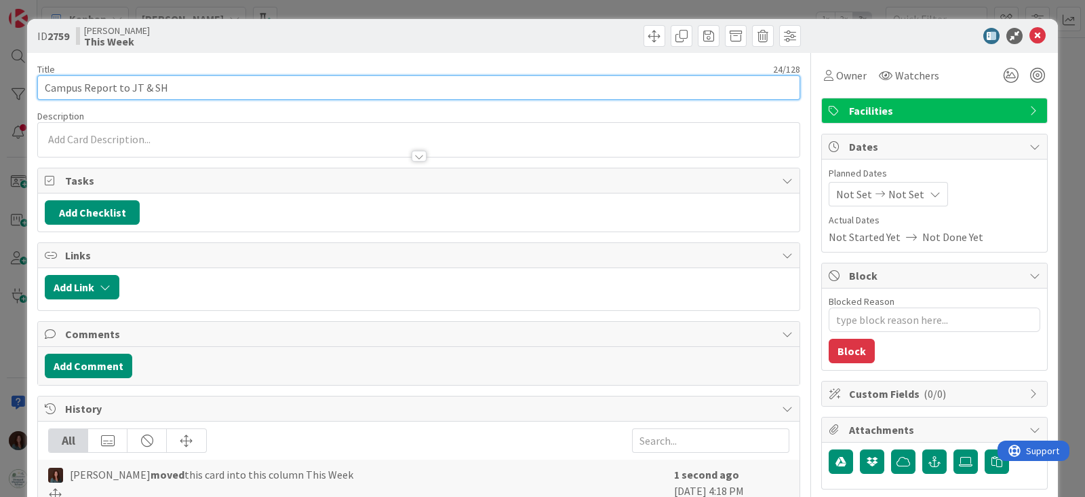
click at [47, 86] on input "Campus Report to JT & SH" at bounding box center [418, 87] width 763 height 24
type input "Review w/ Campus Report to JT & SH"
type textarea "x"
type input "Review w/ DJ Campus Report to JT & SH"
type textarea "x"
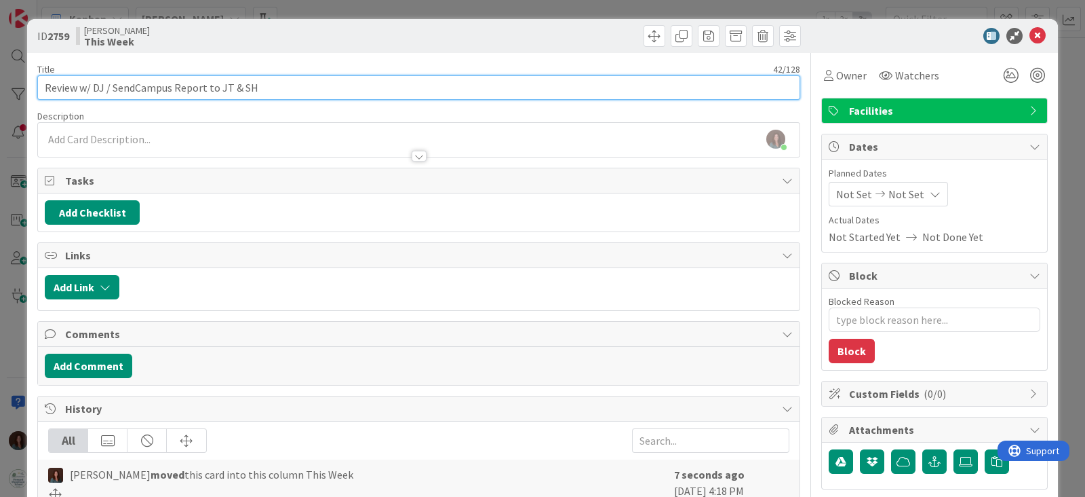
type input "Review w/ DJ / Send Campus Report to JT & SH"
type textarea "x"
type input "Review w/ DJ Campus Report to JT & SH"
type textarea "x"
type input "Review w/ DJ &Campus Report to JT & SH"
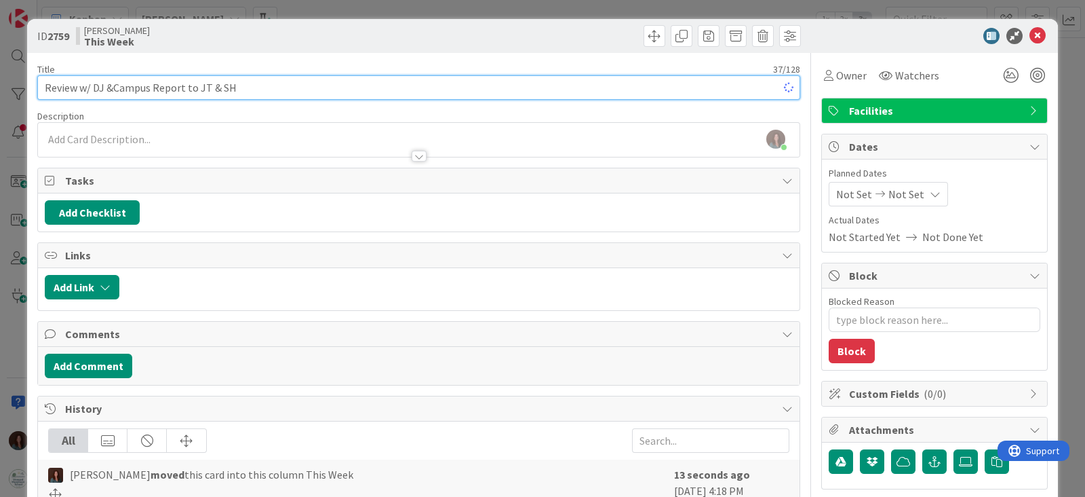
type textarea "x"
type input "Review w/ DJ & Send Campus Report to JT & SH"
type textarea "x"
type input "Review w/ DJ & Send Campus Report to JT & SH"
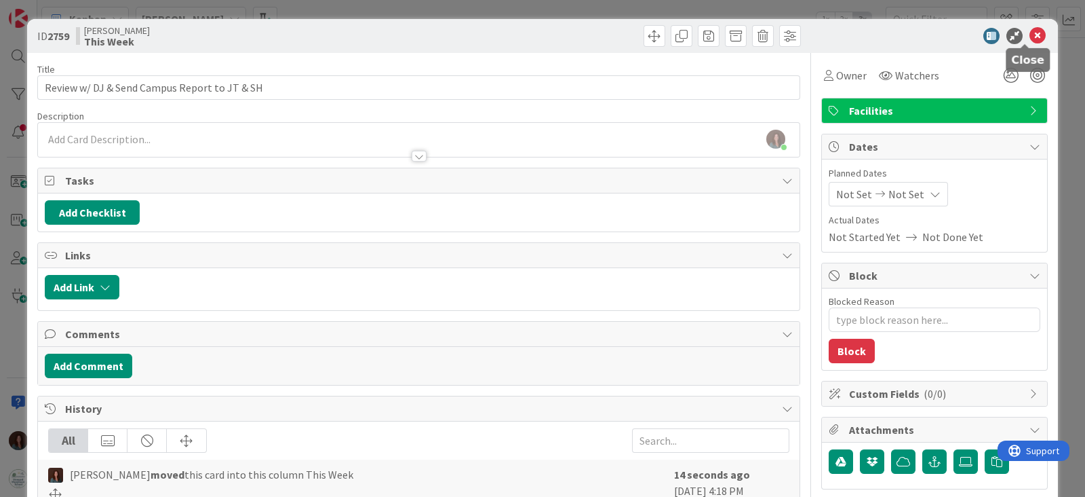
click at [1030, 35] on icon at bounding box center [1038, 36] width 16 height 16
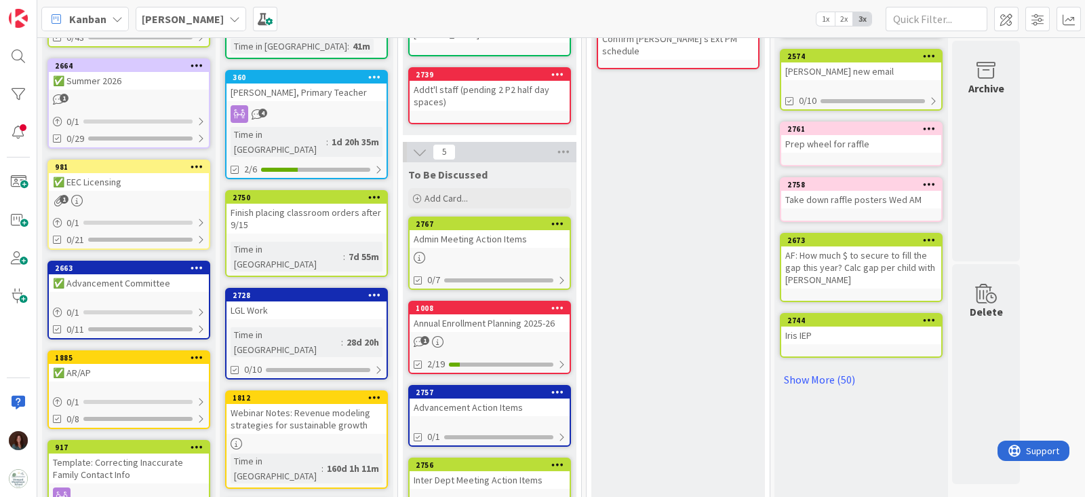
scroll to position [528, 0]
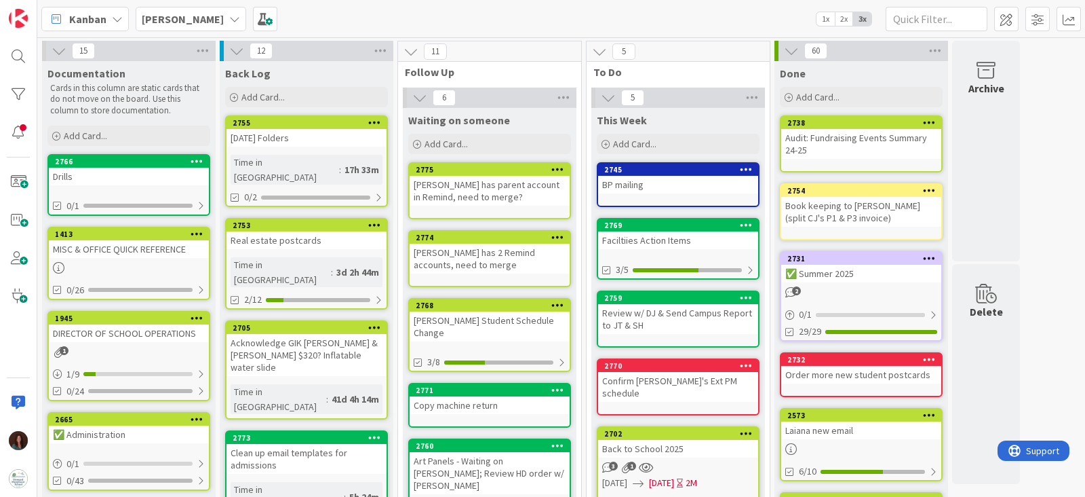
click at [661, 231] on div "Faciltiies Action Items" at bounding box center [678, 240] width 160 height 18
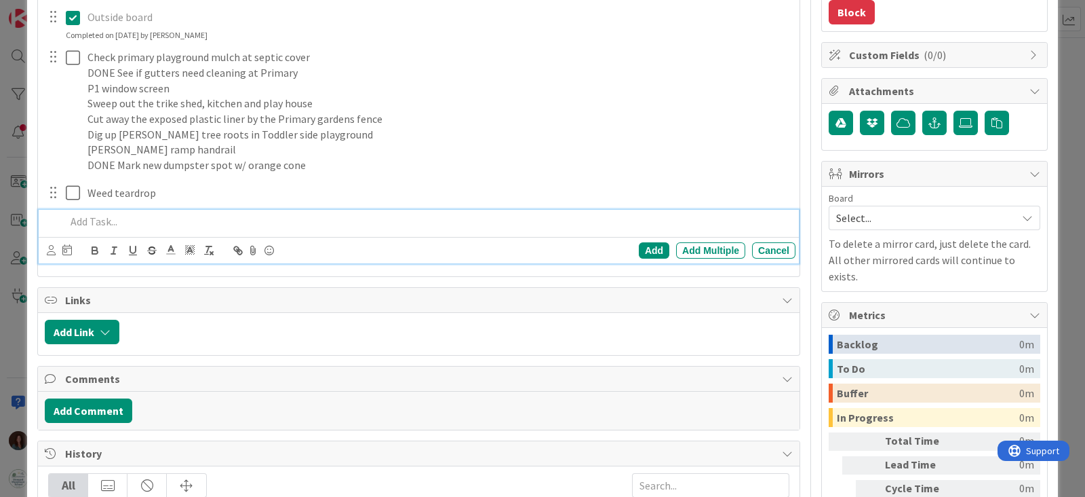
click at [146, 216] on p at bounding box center [428, 222] width 724 height 16
type textarea "x"
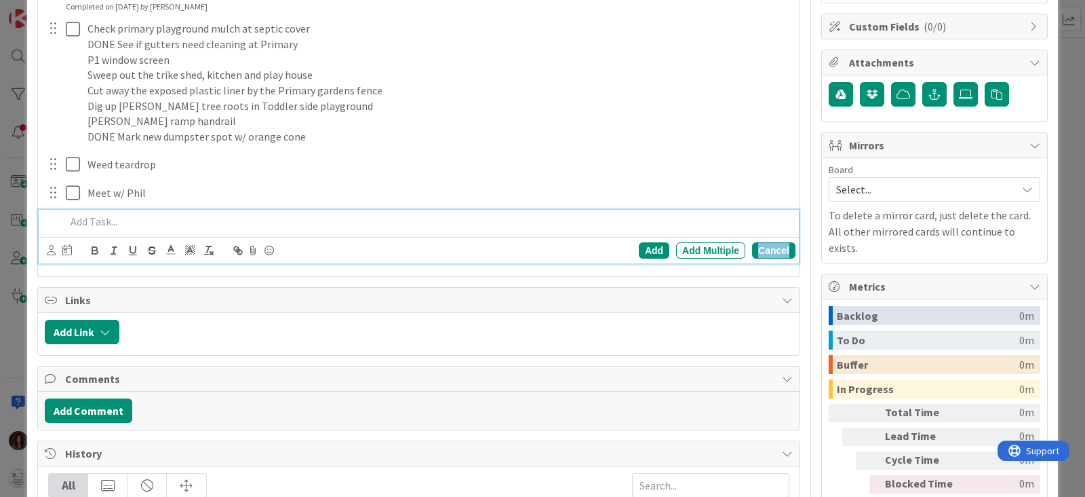
click at [752, 243] on div "Cancel" at bounding box center [773, 250] width 43 height 16
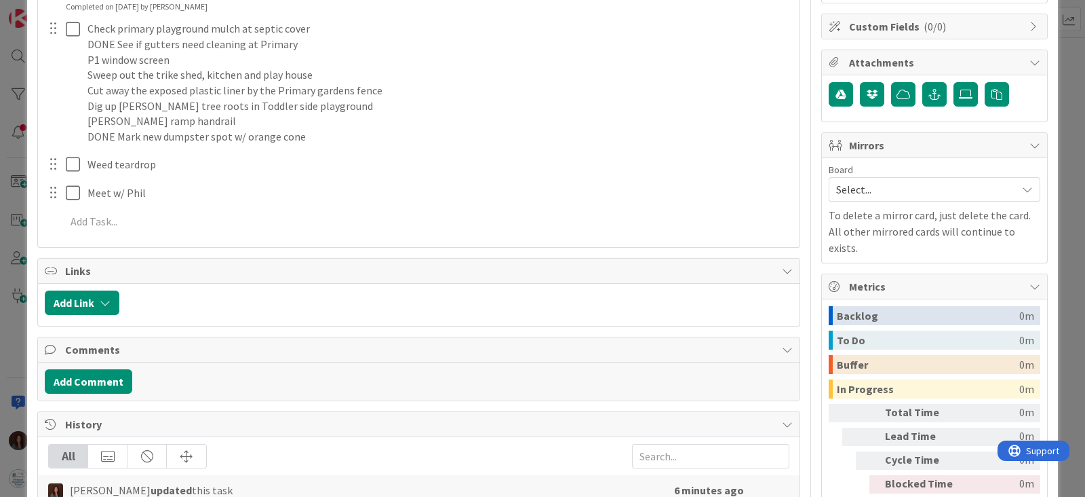
scroll to position [0, 0]
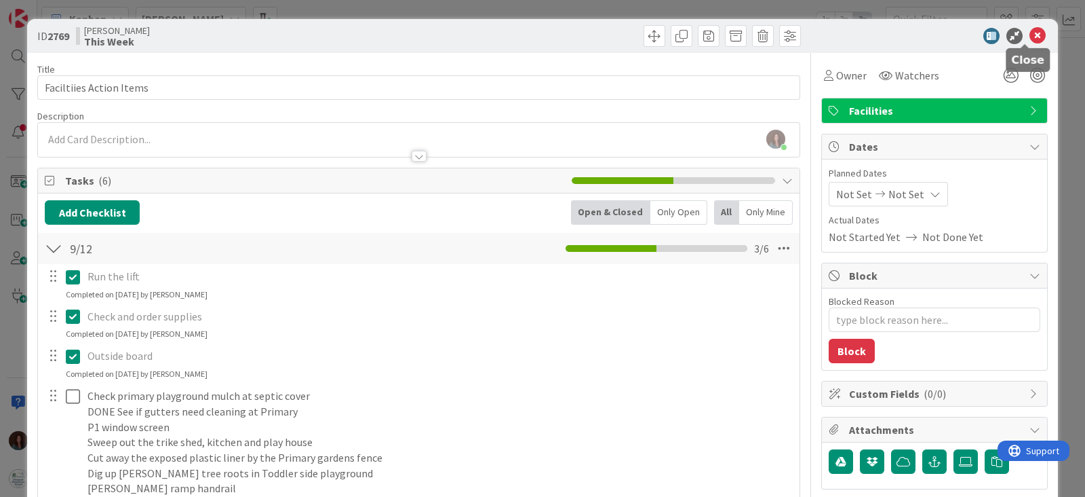
click at [1032, 33] on icon at bounding box center [1038, 36] width 16 height 16
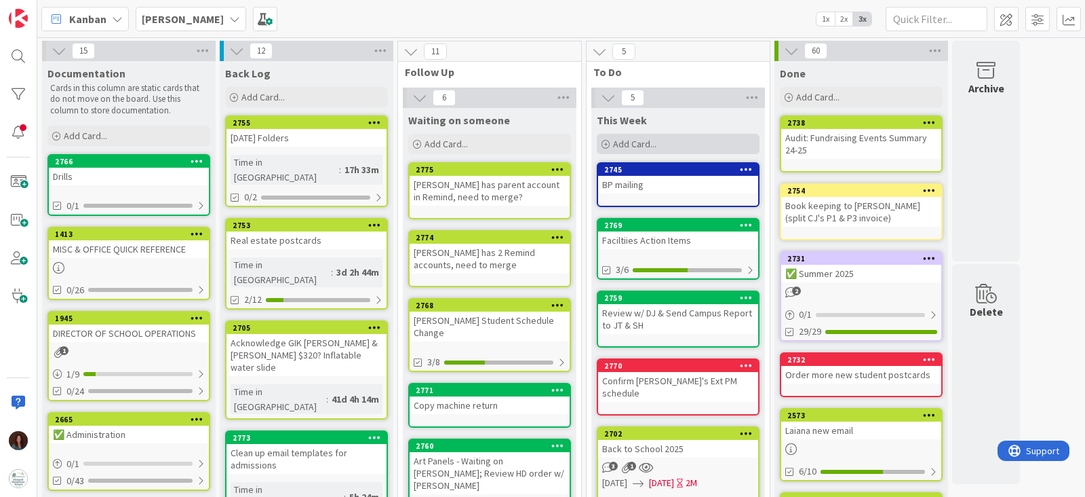
click at [644, 140] on span "Add Card..." at bounding box center [634, 144] width 43 height 12
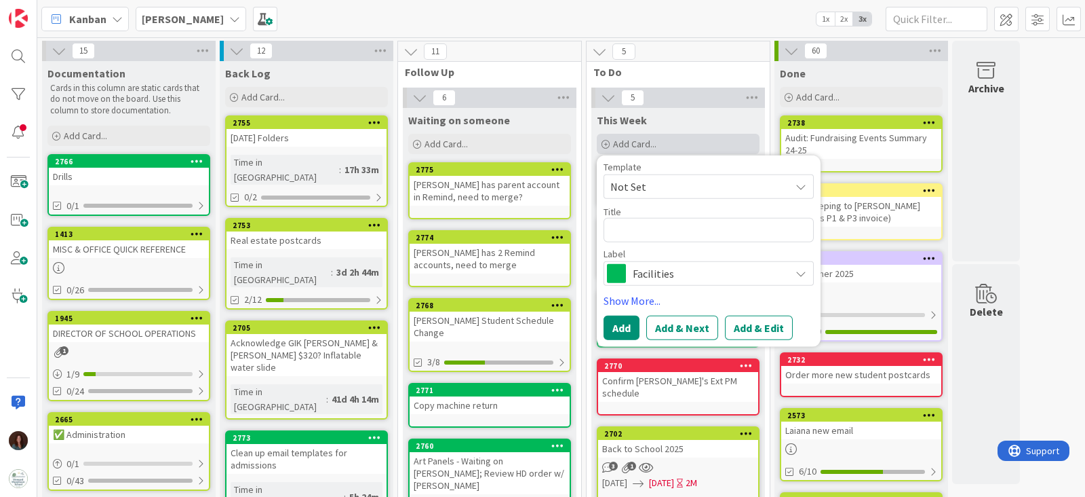
type textarea "x"
type textarea "C"
type textarea "x"
type textarea "Ch"
type textarea "x"
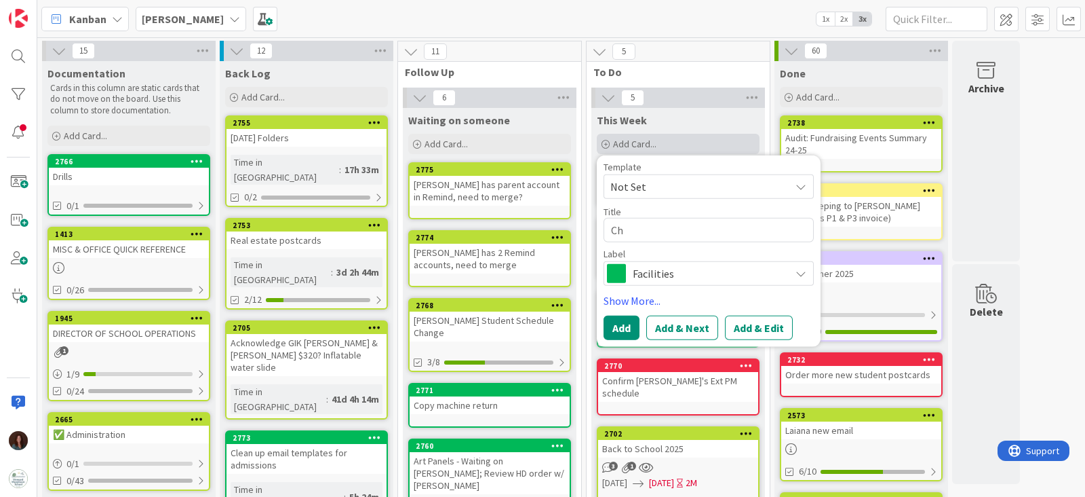
type textarea "Chr"
type textarea "x"
type textarea "Chri"
type textarea "x"
type textarea "Chris"
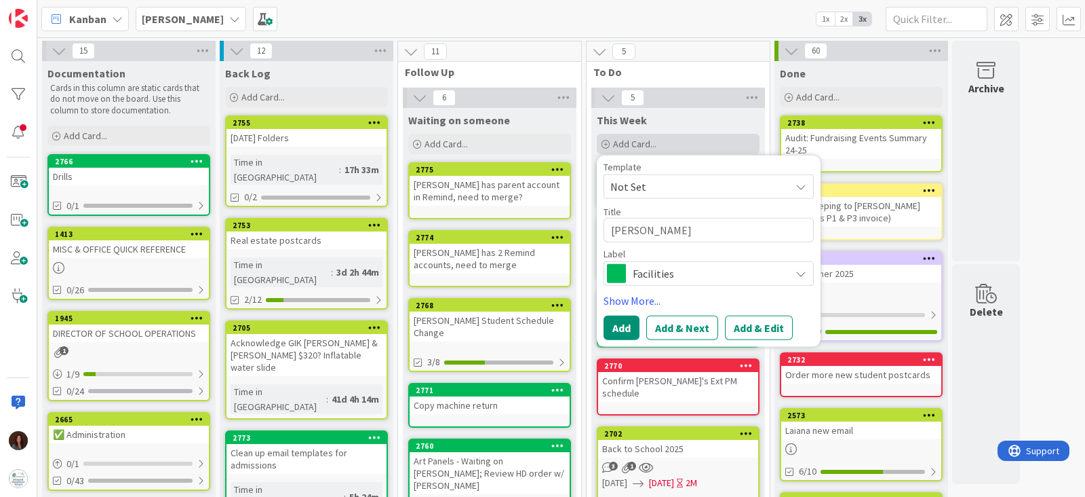
type textarea "x"
type textarea "Chris"
type textarea "x"
type textarea "Chris p"
type textarea "x"
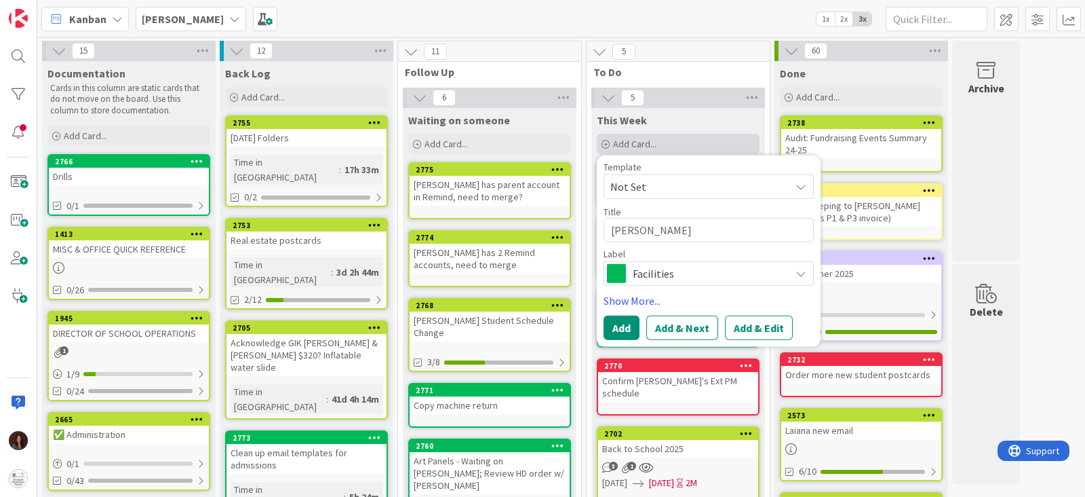
type textarea "Chris pen"
type textarea "x"
type textarea "Chris penc"
type textarea "x"
type textarea "Chris penci"
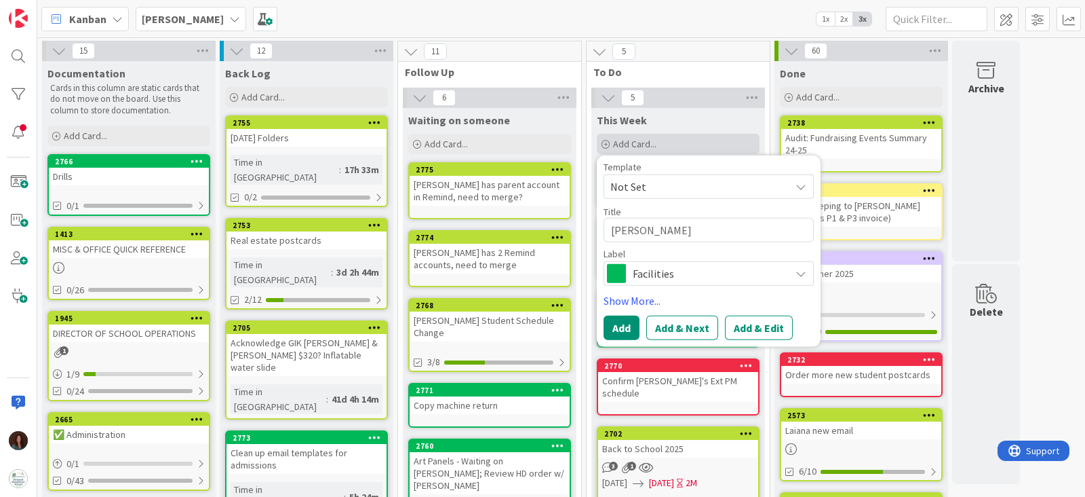
type textarea "x"
type textarea "Chris pencil"
type textarea "x"
type textarea "Chris pencil"
type textarea "x"
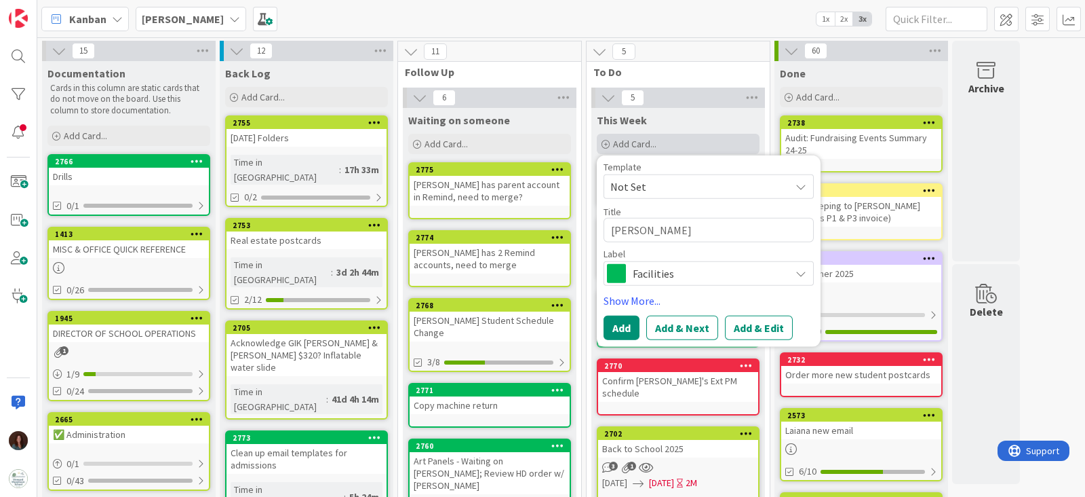
type textarea "Chris pencil s"
type textarea "x"
type textarea "Chris pencil sh"
type textarea "x"
type textarea "Chris pencil sha"
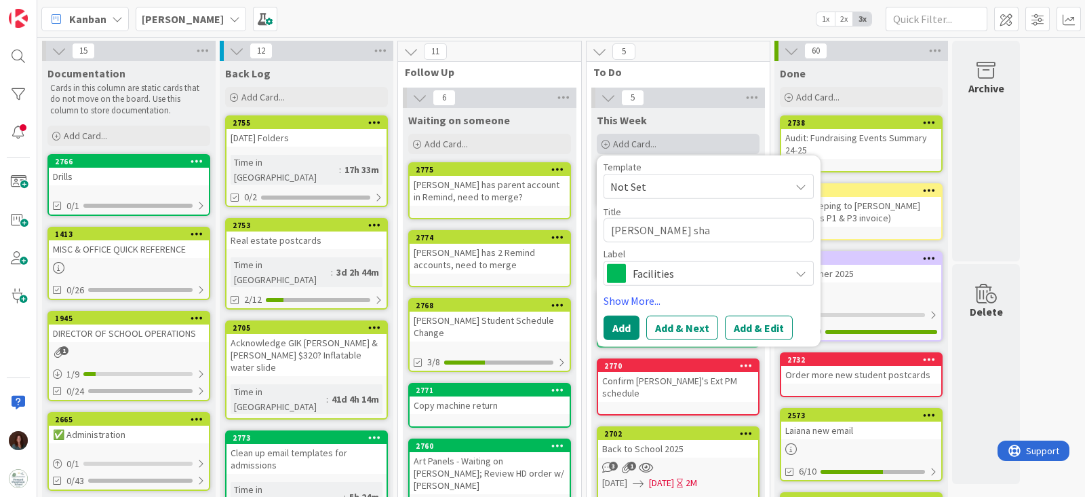
type textarea "x"
type textarea "Chris pencil shar"
type textarea "x"
type textarea "Chris pencil share"
type textarea "x"
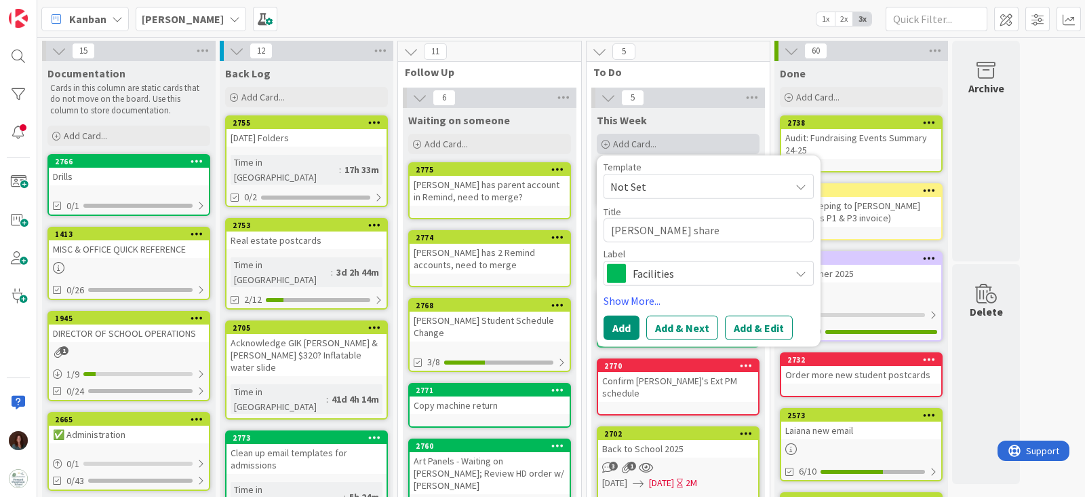
type textarea "Chris pencil sharep"
type textarea "x"
type textarea "Chris pencil share"
type textarea "x"
type textarea "Chris pencil shar"
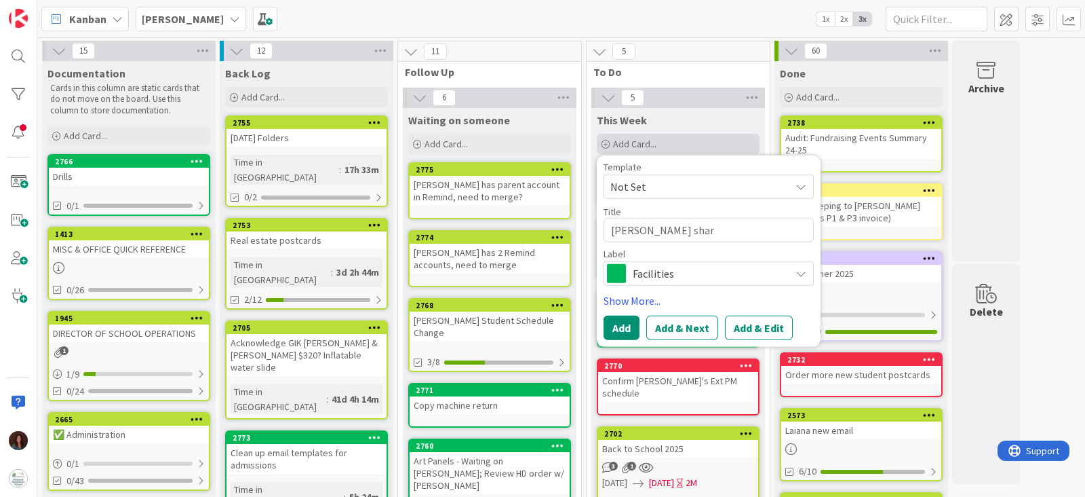
type textarea "x"
type textarea "Chris pencil sharo"
type textarea "x"
type textarea "Chris pencil sharoen"
type textarea "x"
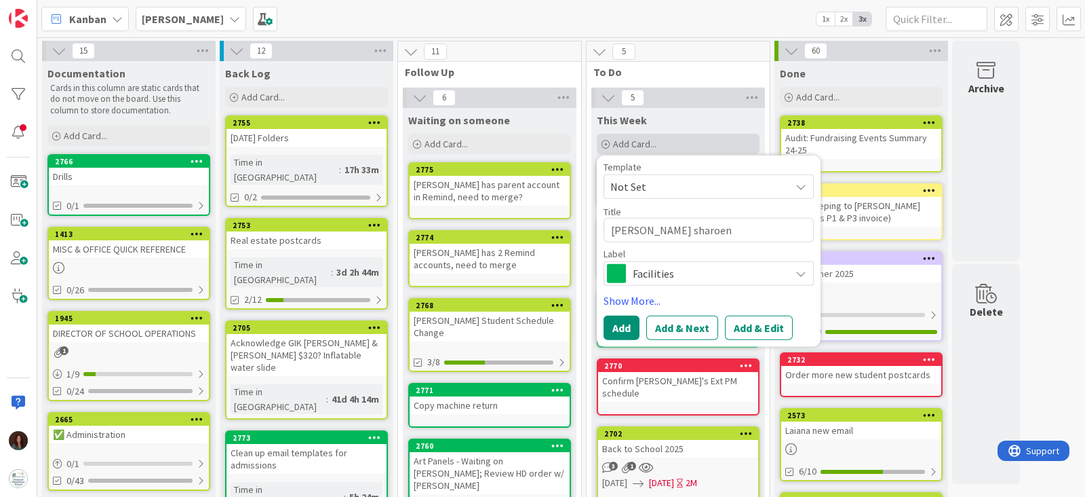
type textarea "Chris pencil sharoe"
type textarea "x"
type textarea "Chris pencil sharo"
type textarea "x"
type textarea "Chris pencil shar"
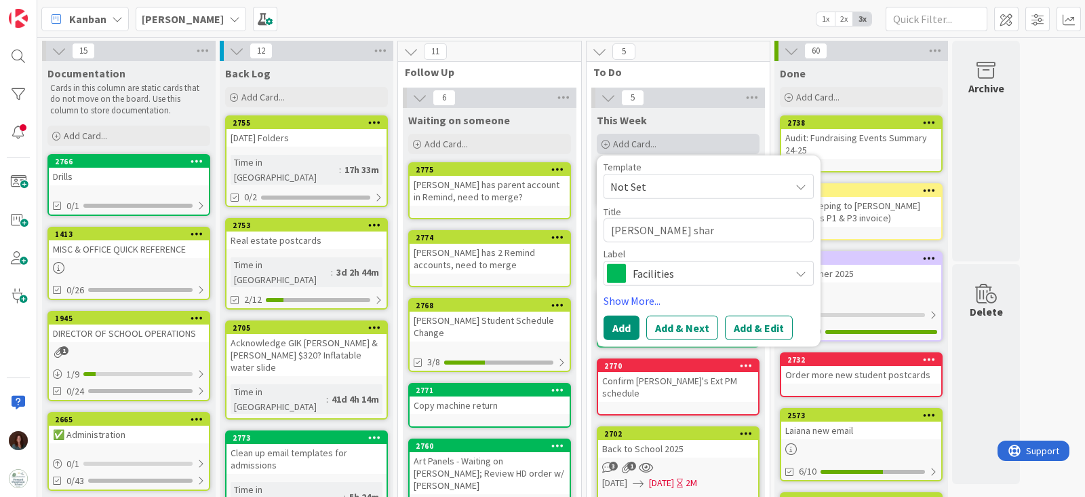
type textarea "x"
type textarea "Chris pencil sharp"
type textarea "x"
type textarea "Chris pencil sharpe"
type textarea "x"
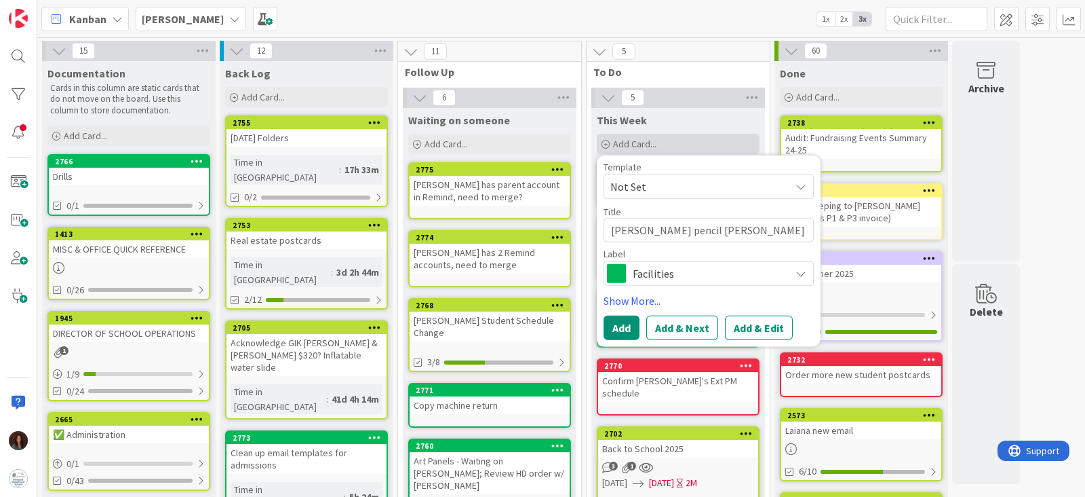
type textarea "Chris pencil sharpen"
type textarea "x"
type textarea "Chris pencil sharpene"
type textarea "x"
type textarea "Chris pencil sharpener"
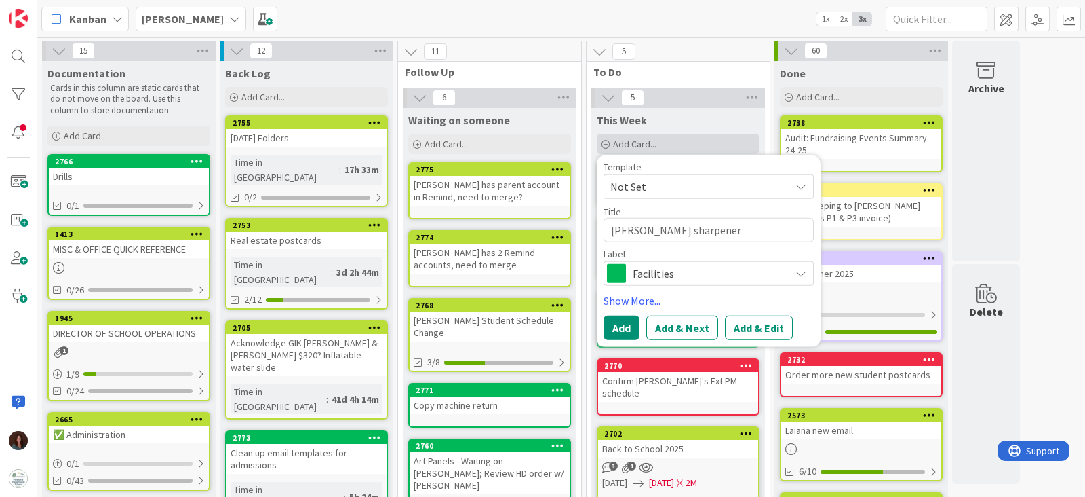
type textarea "x"
type textarea "Chris pencil sharpeners"
type textarea "x"
type textarea "Chris pencil sharpeners f"
type textarea "x"
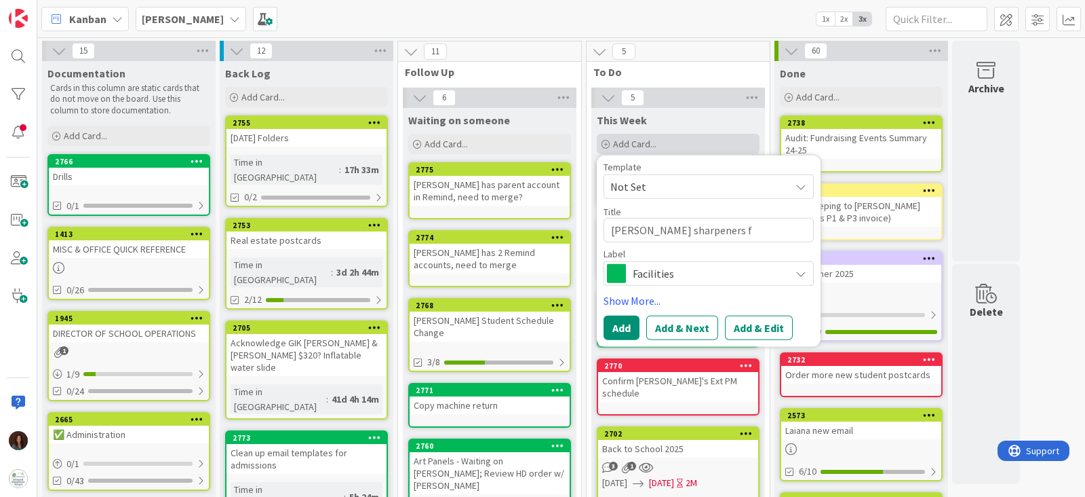
type textarea "Chris pencil sharpeners fo"
type textarea "x"
type textarea "Chris pencil sharpeners for"
type textarea "x"
type textarea "Chris pencil sharpeners for"
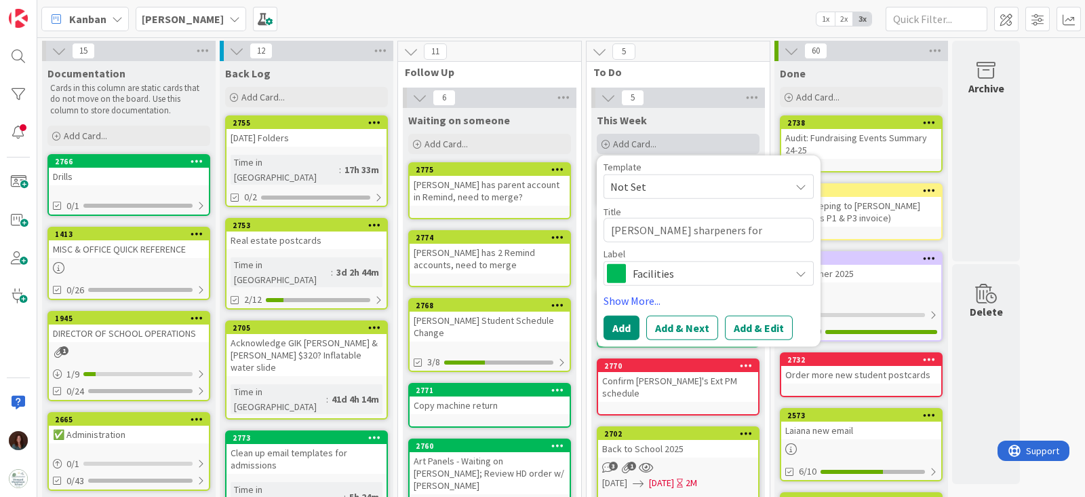
type textarea "x"
type textarea "Chris pencil sharpeners for E"
type textarea "x"
type textarea "Chris pencil sharpeners for El"
type textarea "x"
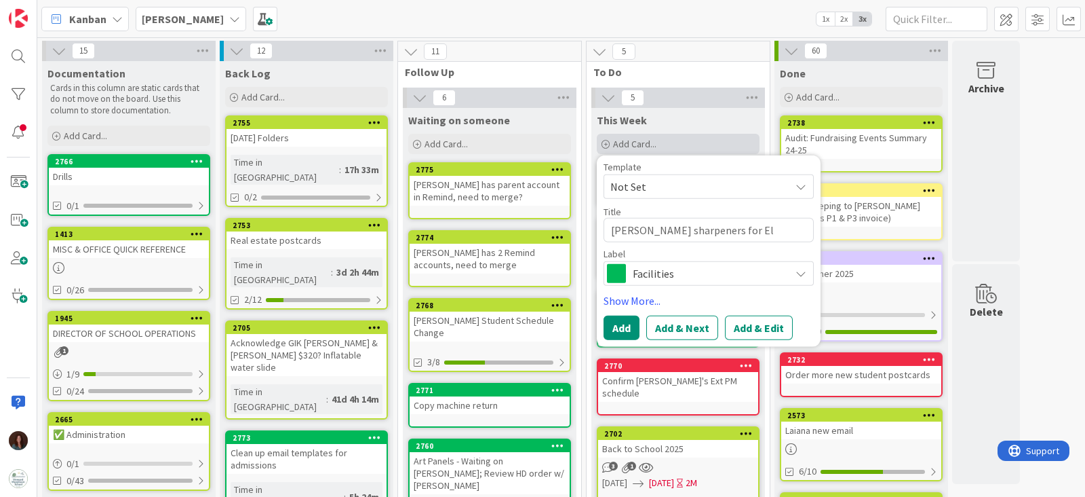
type textarea "Chris pencil sharpeners for Ele"
type textarea "x"
type textarea "Chris pencil sharpeners for Elem"
click at [665, 273] on span "Facilities" at bounding box center [708, 273] width 151 height 19
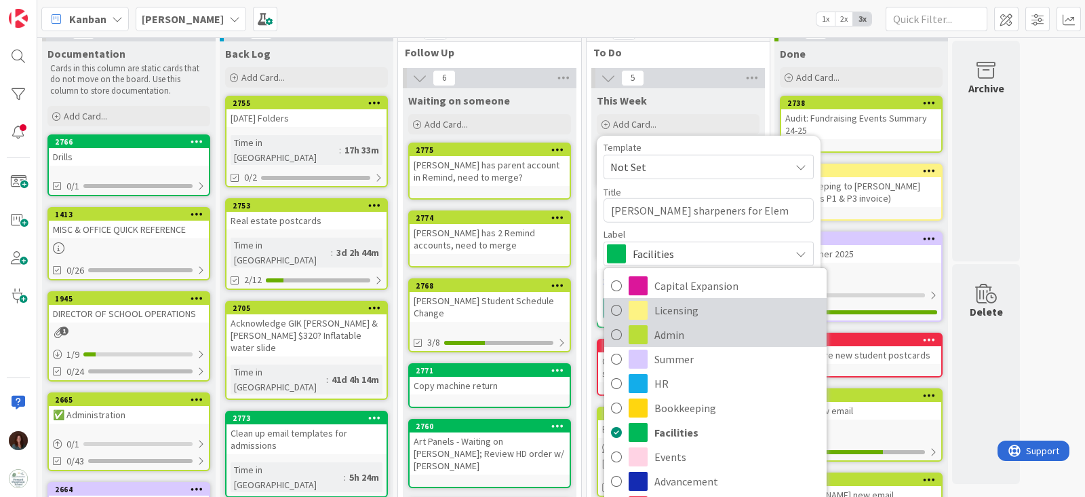
scroll to position [22, 0]
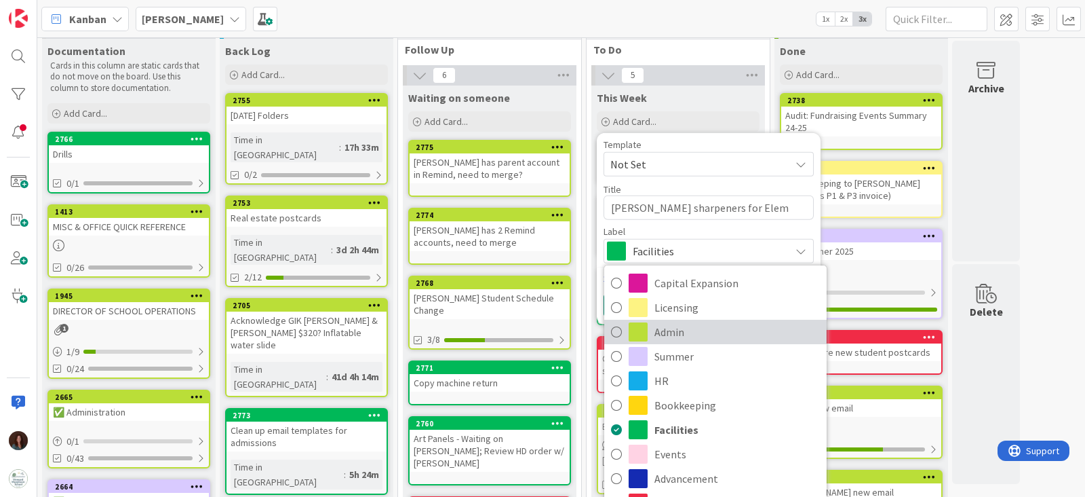
drag, startPoint x: 678, startPoint y: 329, endPoint x: 680, endPoint y: 310, distance: 19.1
click at [678, 329] on span "Admin" at bounding box center [738, 332] width 166 height 20
type textarea "x"
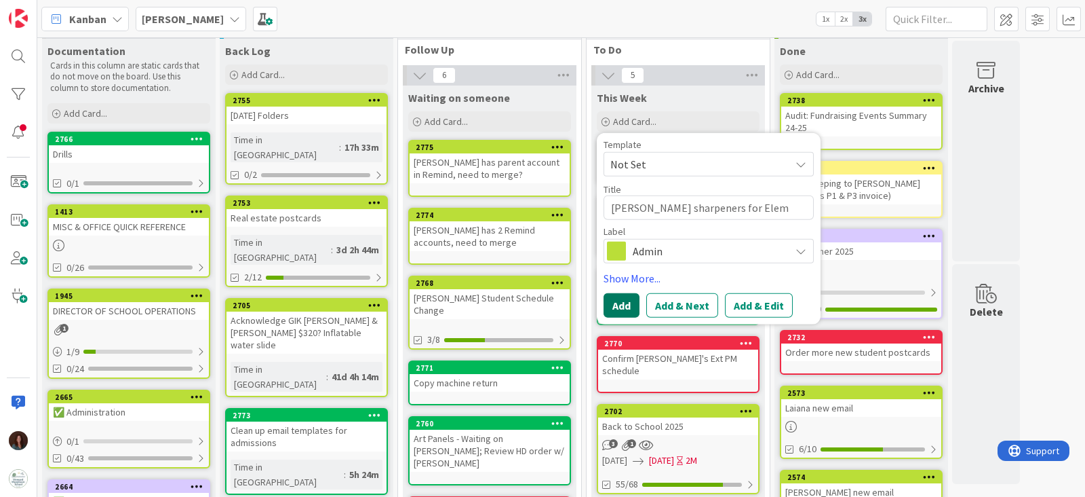
click at [617, 298] on button "Add" at bounding box center [622, 305] width 36 height 24
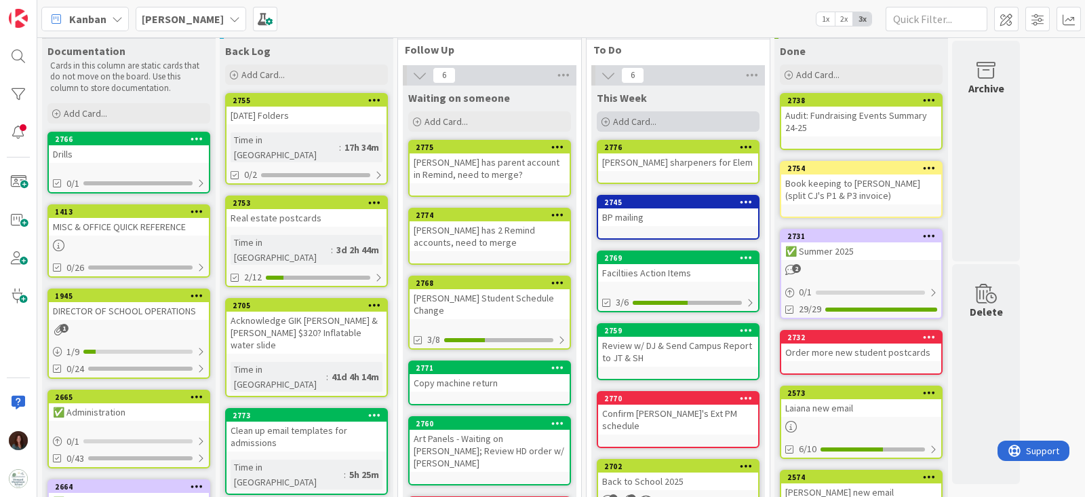
click at [675, 120] on div "Add Card..." at bounding box center [678, 121] width 163 height 20
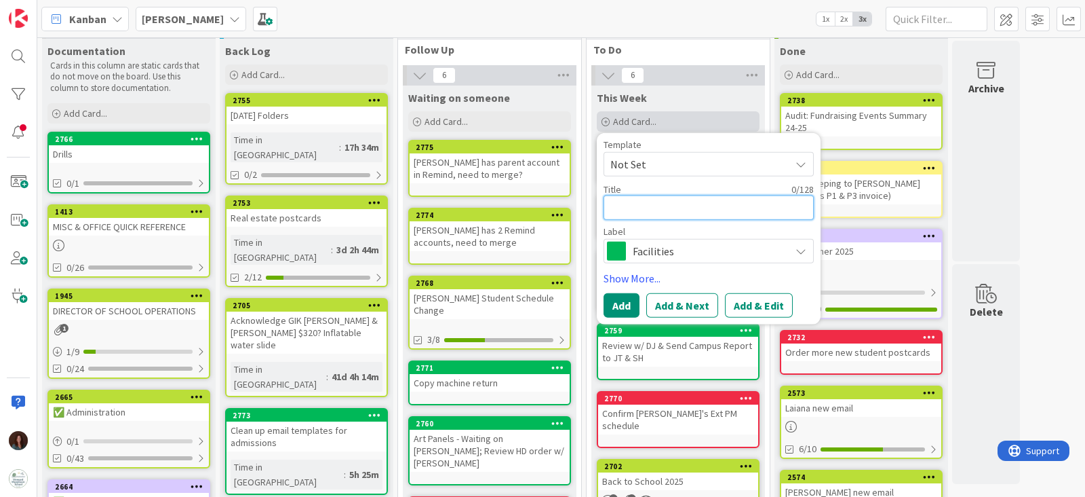
type textarea "x"
type textarea "H"
type textarea "x"
type textarea "Ha"
type textarea "x"
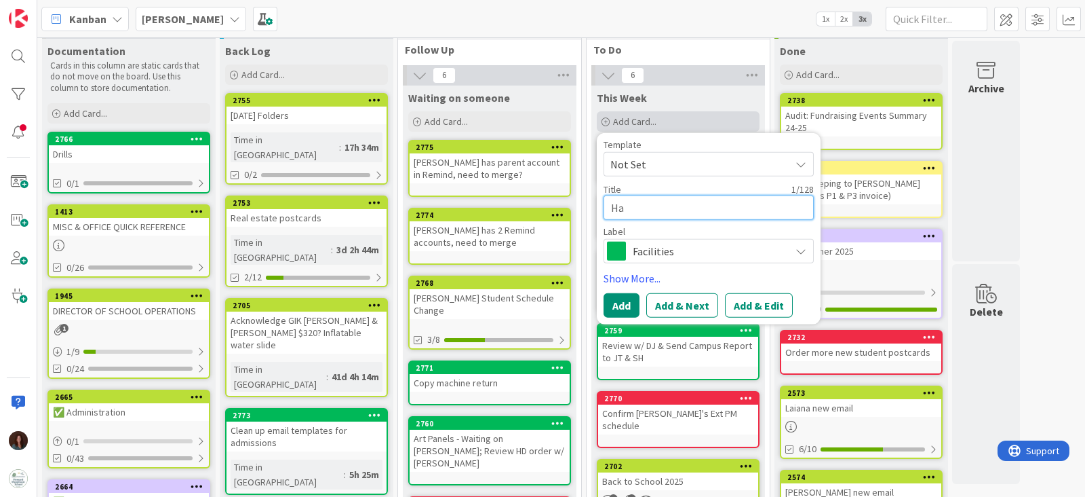
type textarea "Han"
type textarea "x"
type textarea "Hang"
type textarea "x"
type textarea "Hang"
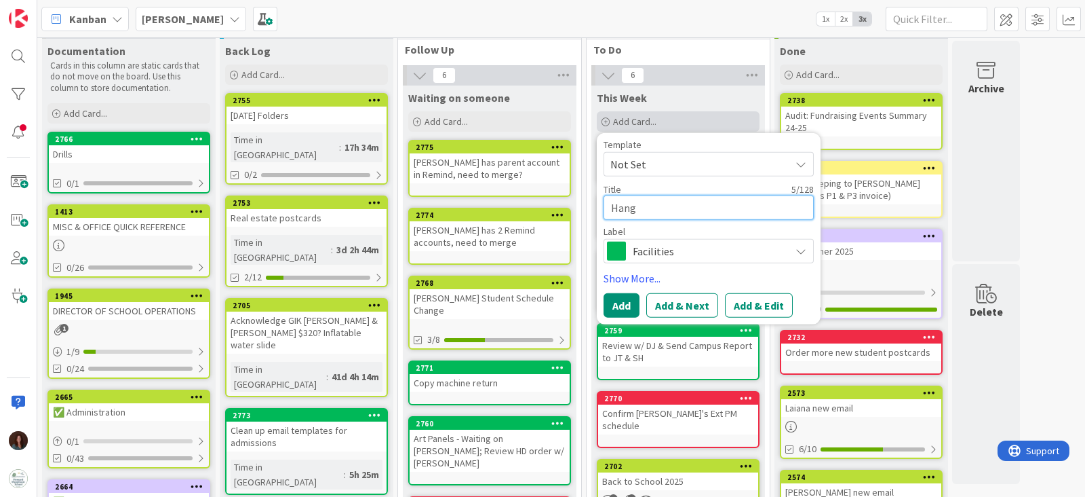
type textarea "x"
type textarea "Hang s"
type textarea "x"
type textarea "Hang sc"
type textarea "x"
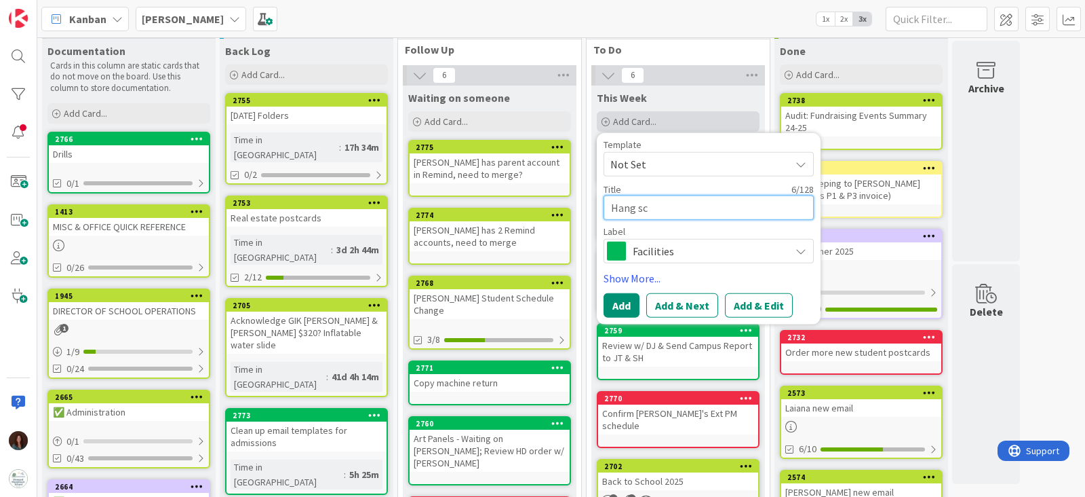
type textarea "Hang sci"
type textarea "x"
type textarea "Hang scie"
type textarea "x"
type textarea "Hang scien"
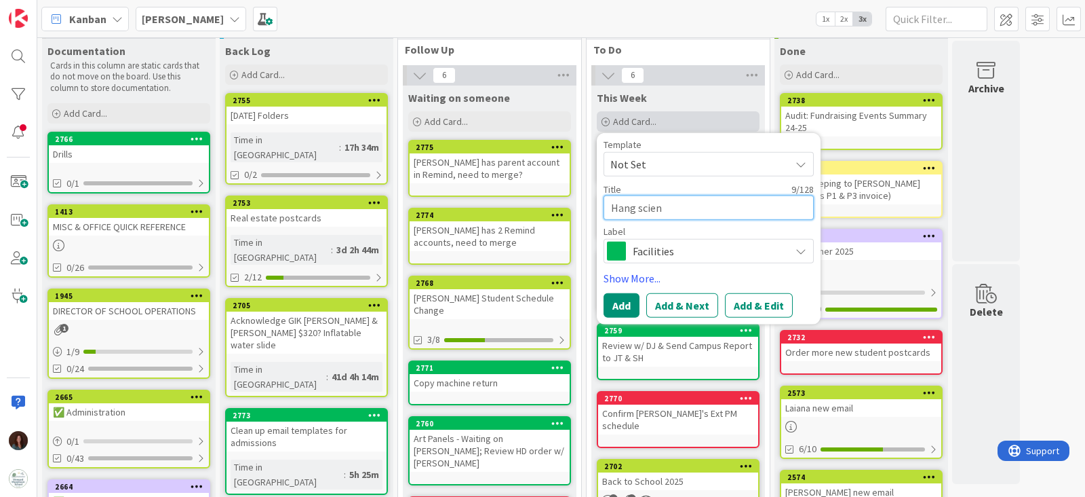
type textarea "x"
type textarea "Hang scienc"
type textarea "x"
type textarea "Hang science"
type textarea "x"
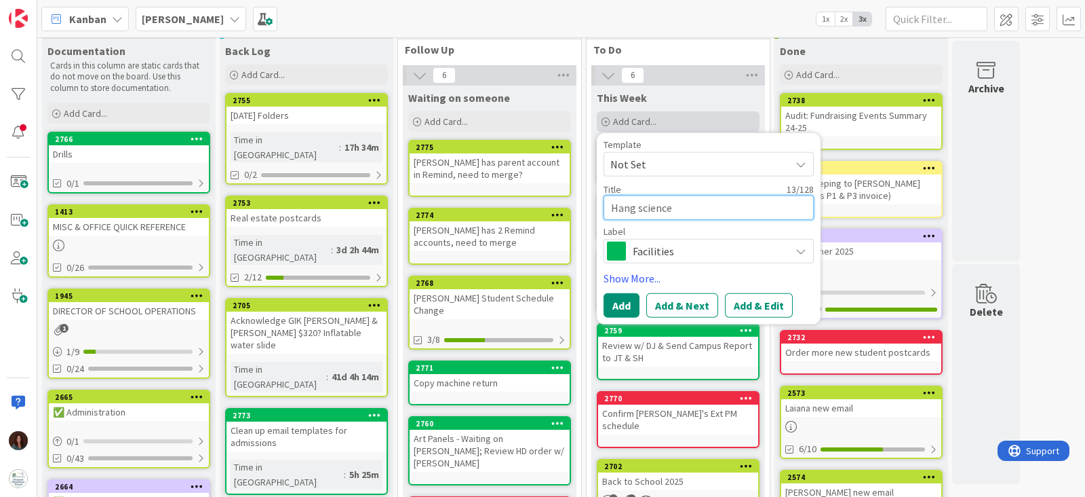
type textarea "Hang science l"
type textarea "x"
type textarea "Hang science"
type textarea "x"
type textarea "Hang science"
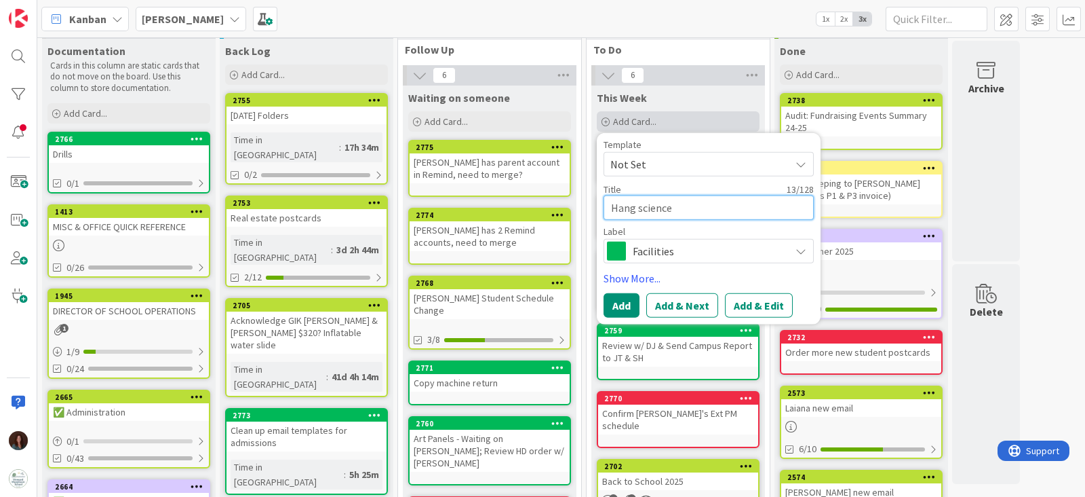
type textarea "x"
type textarea "Hang scienc"
type textarea "x"
type textarea "Hang scien"
type textarea "x"
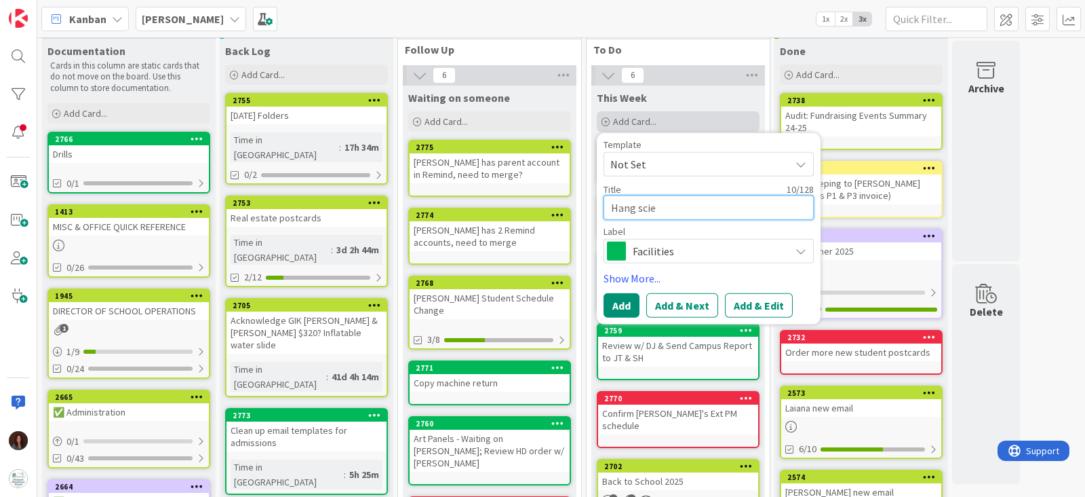
type textarea "Hang sci"
type textarea "x"
type textarea "Hang sc"
type textarea "x"
type textarea "Hang s"
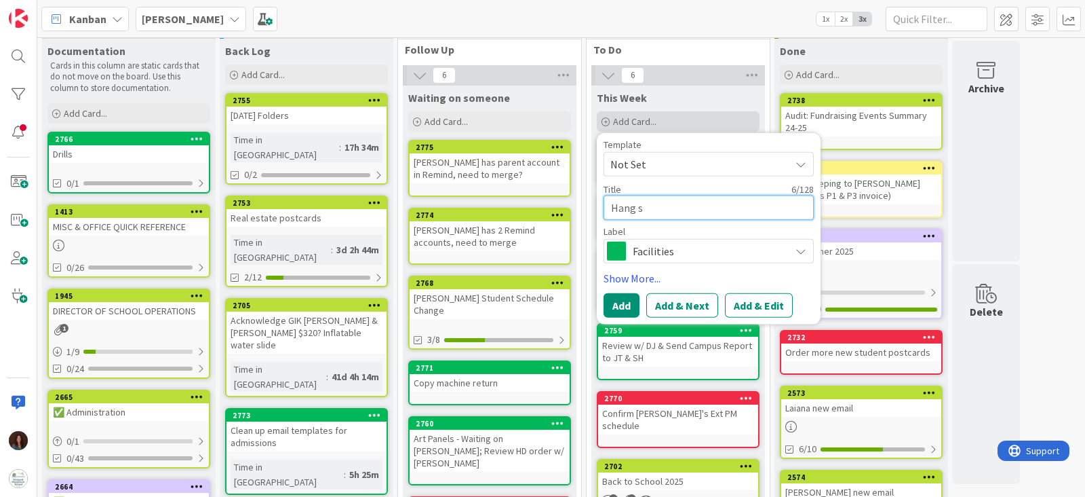
type textarea "x"
type textarea "Hang"
type textarea "x"
type textarea "Hang S"
type textarea "x"
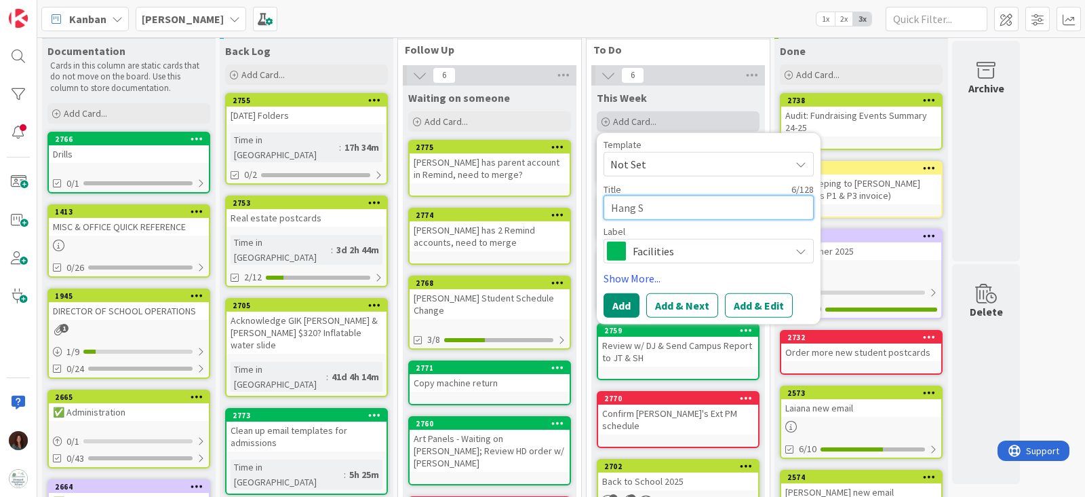
type textarea "Hang ST"
type textarea "x"
type textarea "Hang STEM"
type textarea "x"
type textarea "Hang STEM"
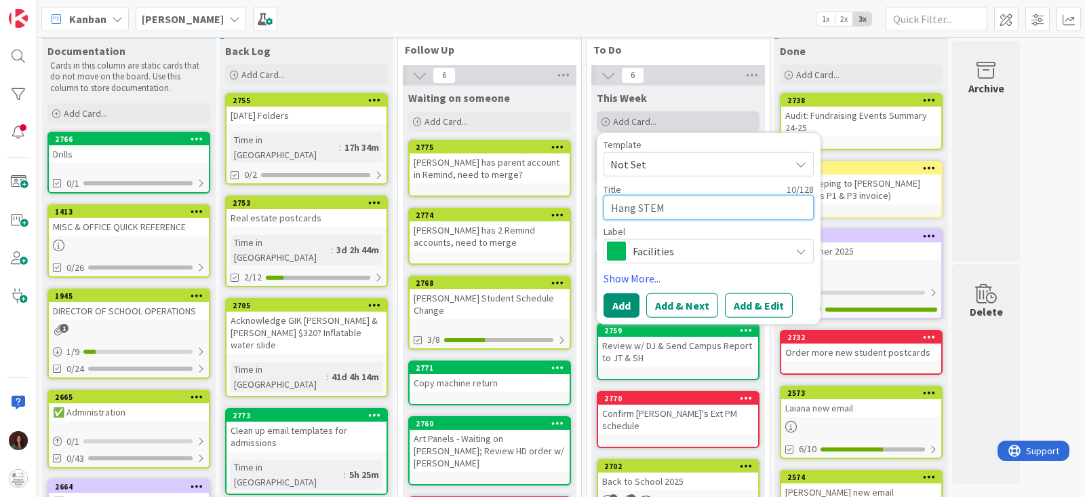
type textarea "x"
type textarea "Hang STEM c"
type textarea "x"
type textarea "Hang STEM cl"
type textarea "x"
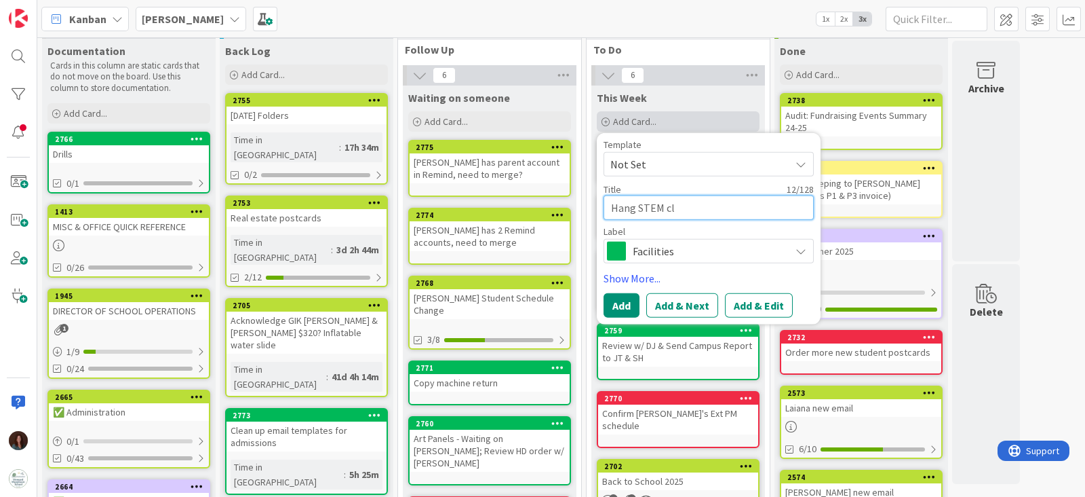
type textarea "Hang STEM clu"
type textarea "x"
type textarea "Hang STEM club"
type textarea "x"
type textarea "Hang STEM club"
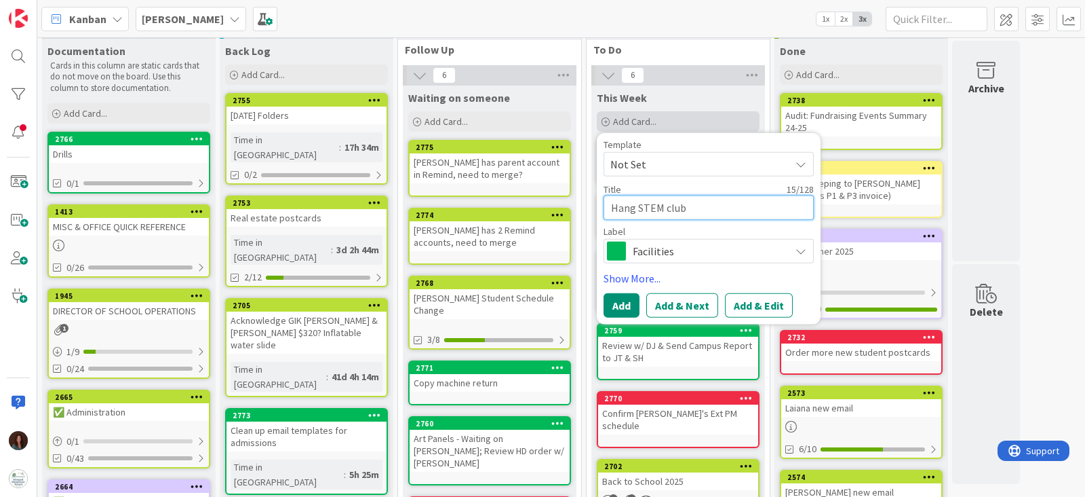
type textarea "x"
type textarea "Hang STEM club f"
type textarea "x"
type textarea "Hang STEM club fl"
type textarea "x"
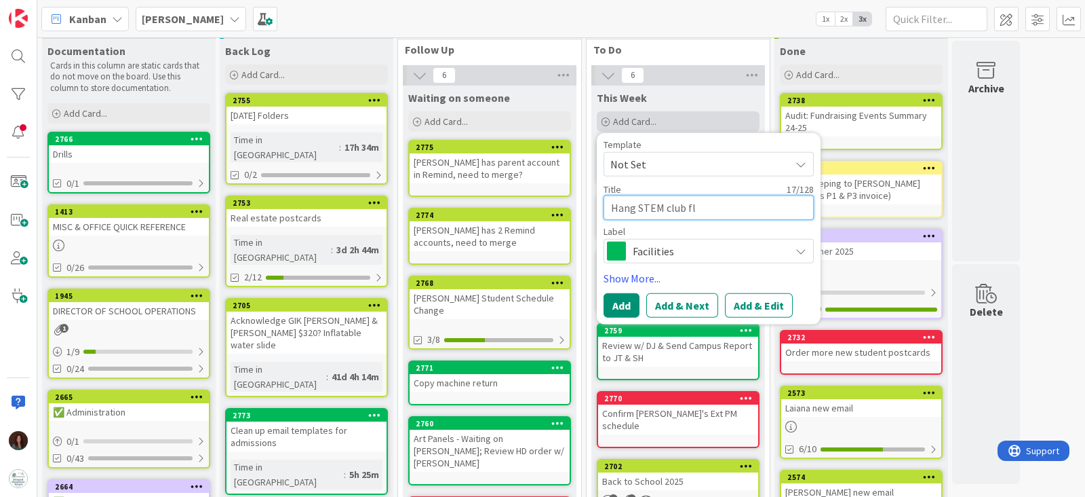
type textarea "Hang STEM club fli"
type textarea "x"
type textarea "Hang STEM club flie"
type textarea "x"
type textarea "Hang STEM club flier"
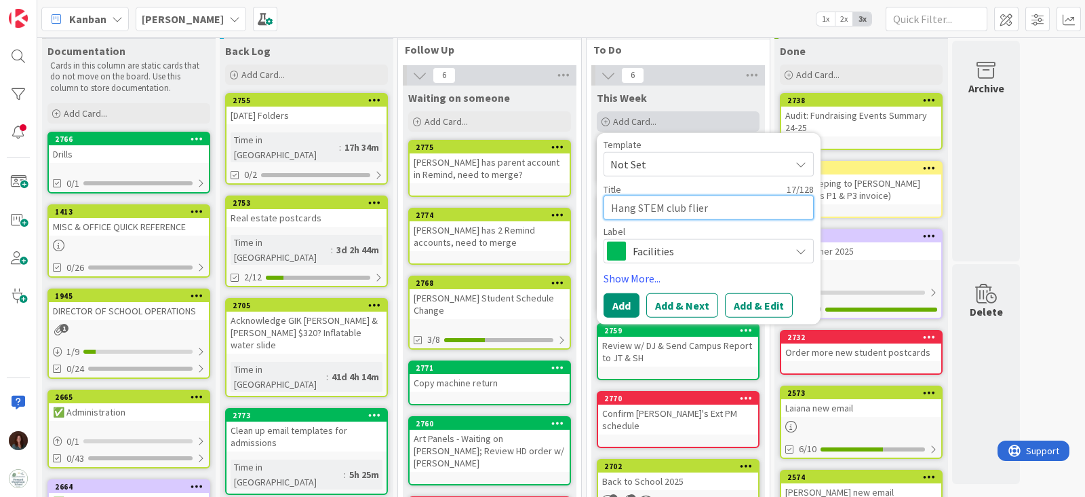
type textarea "x"
type textarea "Hang STEM club flier"
type textarea "x"
type textarea "Hang STEM club flier a"
type textarea "x"
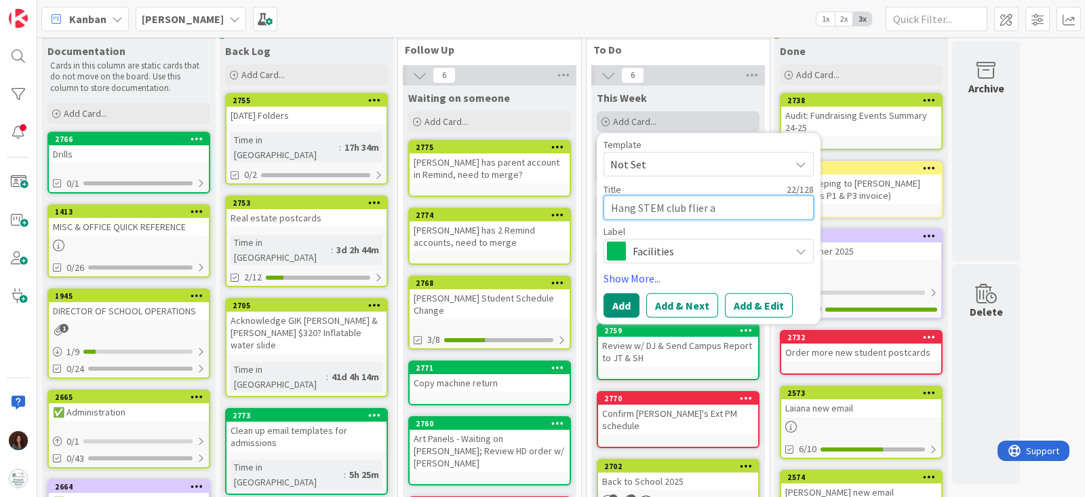
type textarea "Hang STEM club flier at"
type textarea "x"
type textarea "Hang STEM club flier at"
type textarea "x"
type textarea "Hang STEM club flier at P"
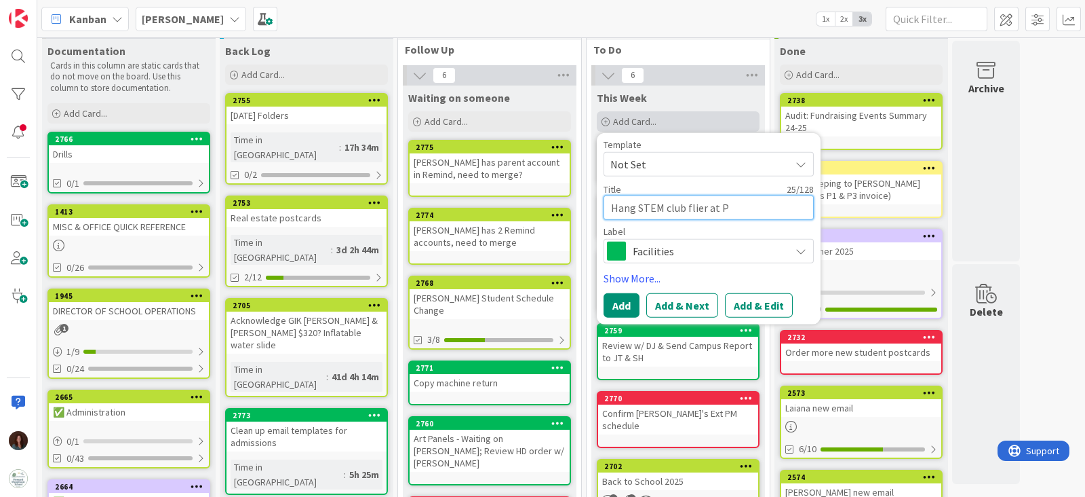
type textarea "x"
type textarea "Hang STEM club flier at Pr"
type textarea "x"
type textarea "Hang STEM club flier at Pri"
type textarea "x"
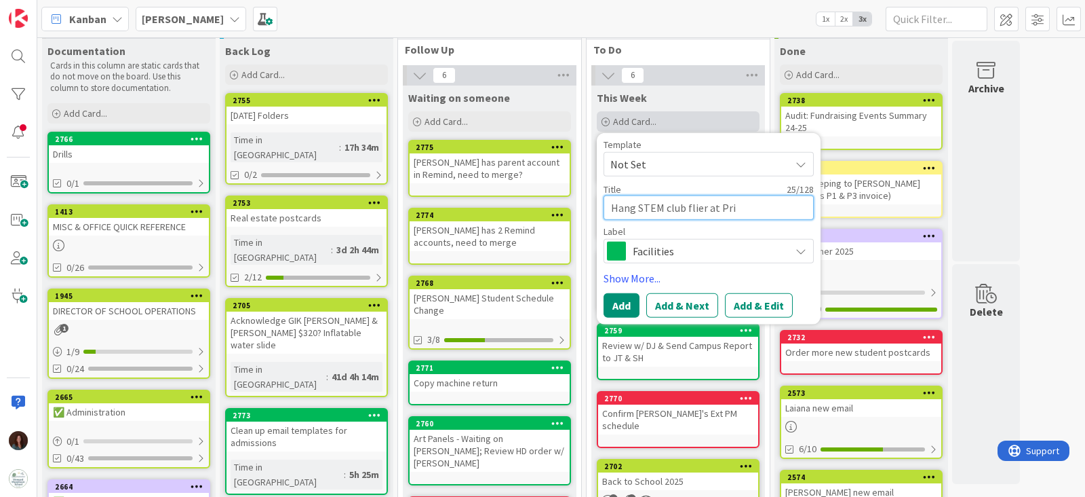
type textarea "Hang STEM club flier at Prim"
type textarea "x"
type textarea "Hang STEM club flier at Prima"
type textarea "x"
type textarea "Hang STEM club flier at Primar"
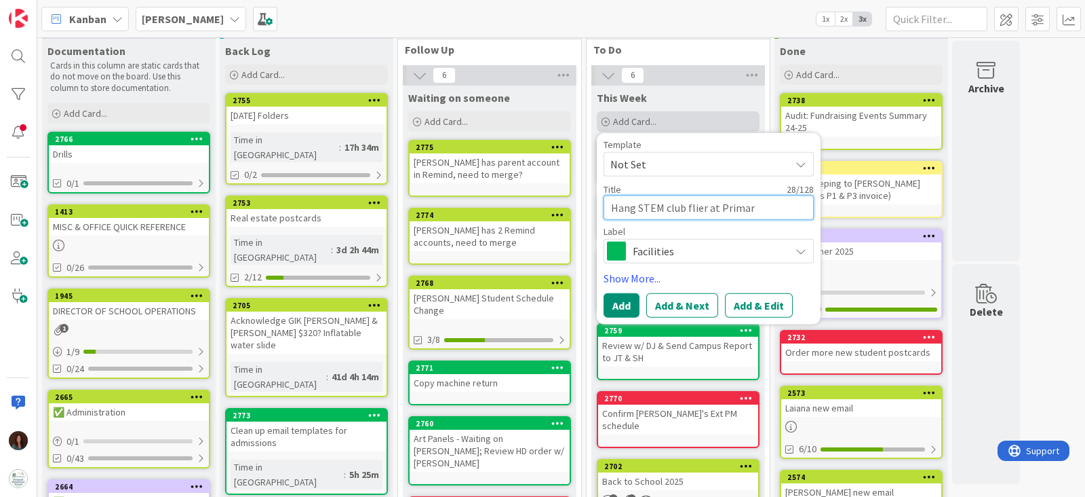
type textarea "x"
type textarea "Hang STEM club flier at Primary"
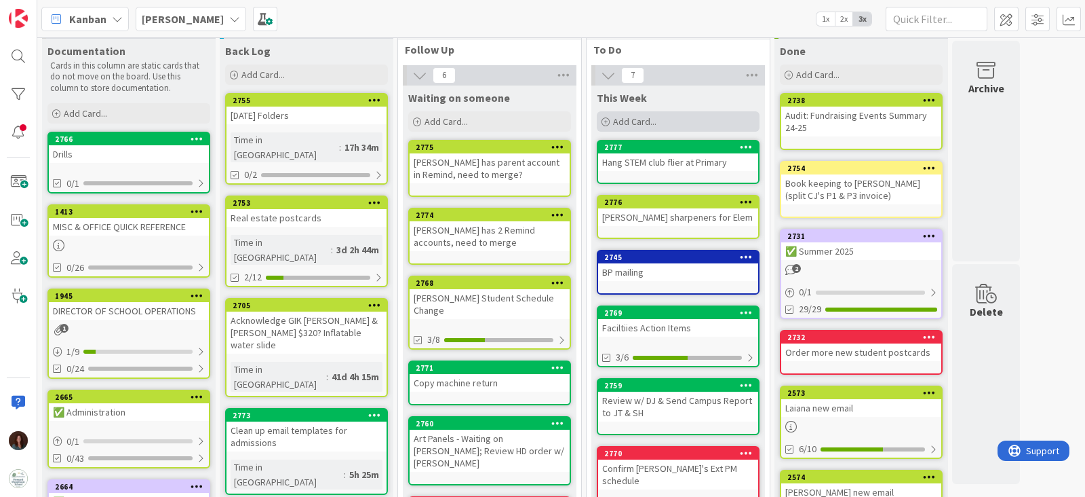
click at [675, 119] on div "Add Card..." at bounding box center [678, 121] width 163 height 20
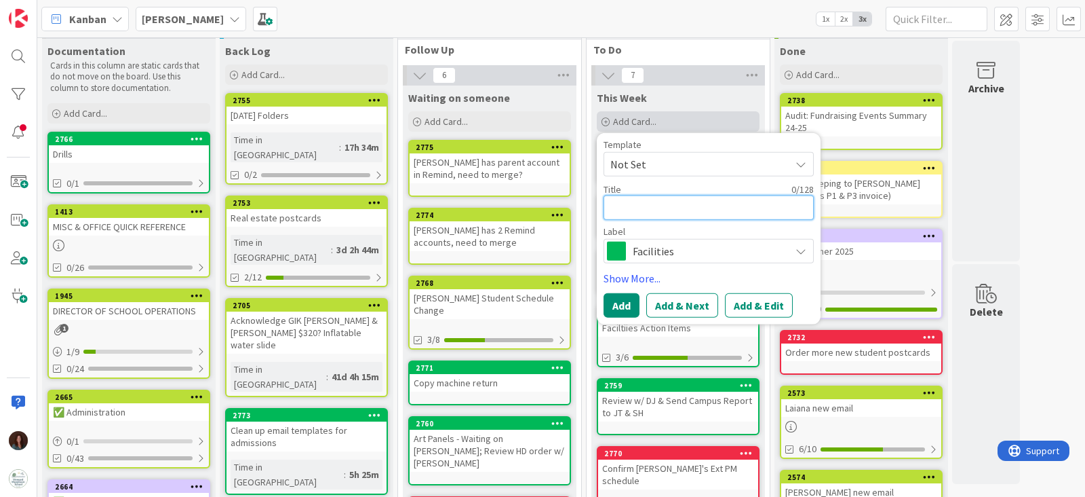
type textarea "x"
type textarea "C"
type textarea "x"
type textarea "Ch"
type textarea "x"
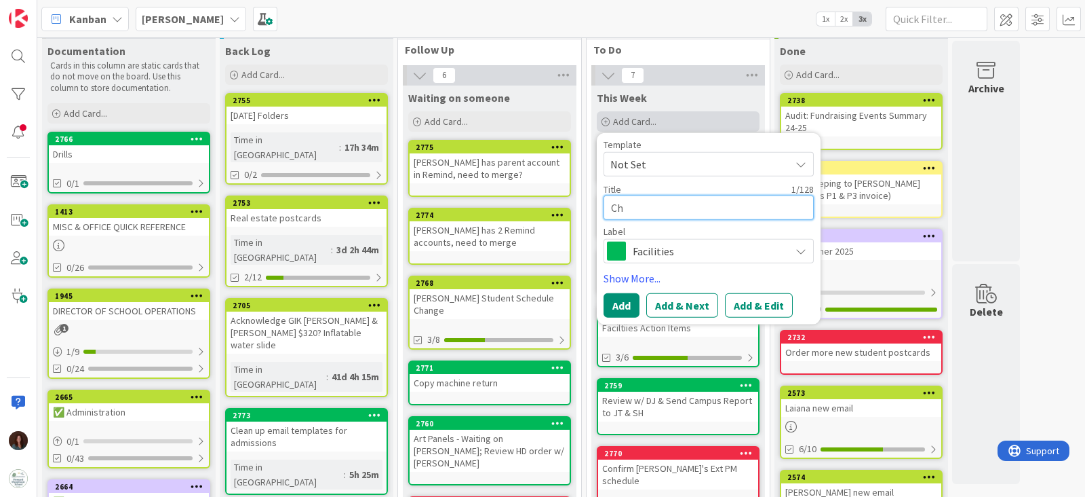
type textarea "Che"
type textarea "x"
type textarea "Chec"
type textarea "x"
type textarea "Check"
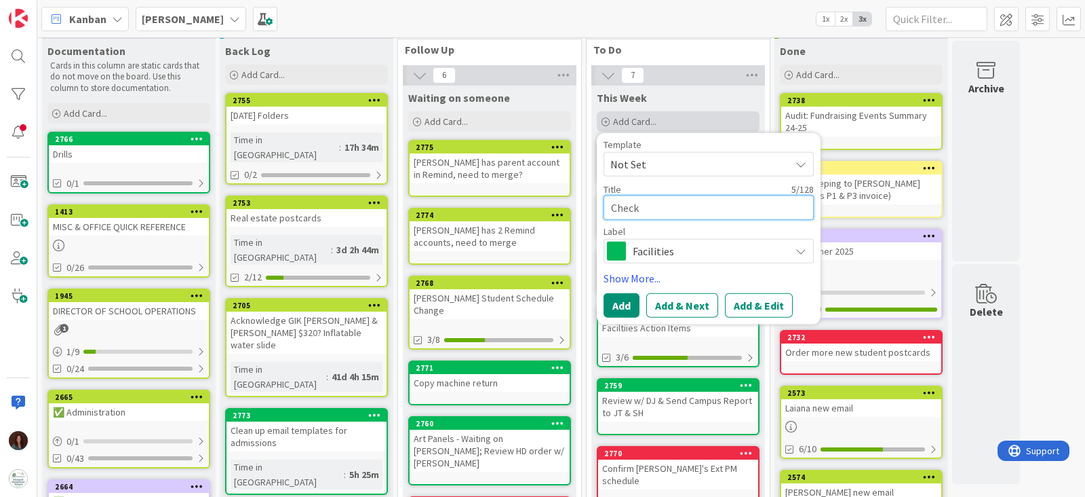
type textarea "x"
type textarea "Check"
type textarea "x"
type textarea "Check f"
type textarea "x"
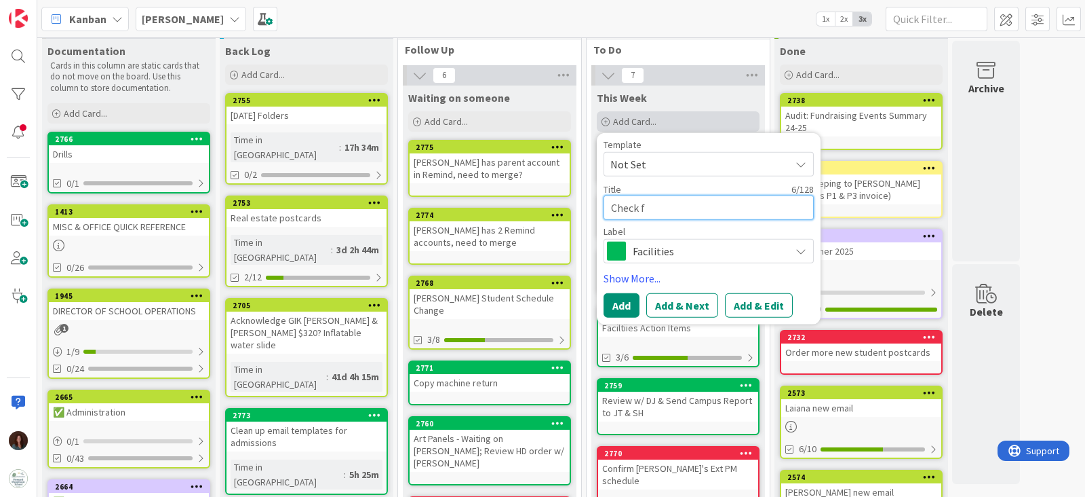
type textarea "Check fo"
type textarea "x"
type textarea "Check fou"
type textarea "x"
type textarea "Check foun"
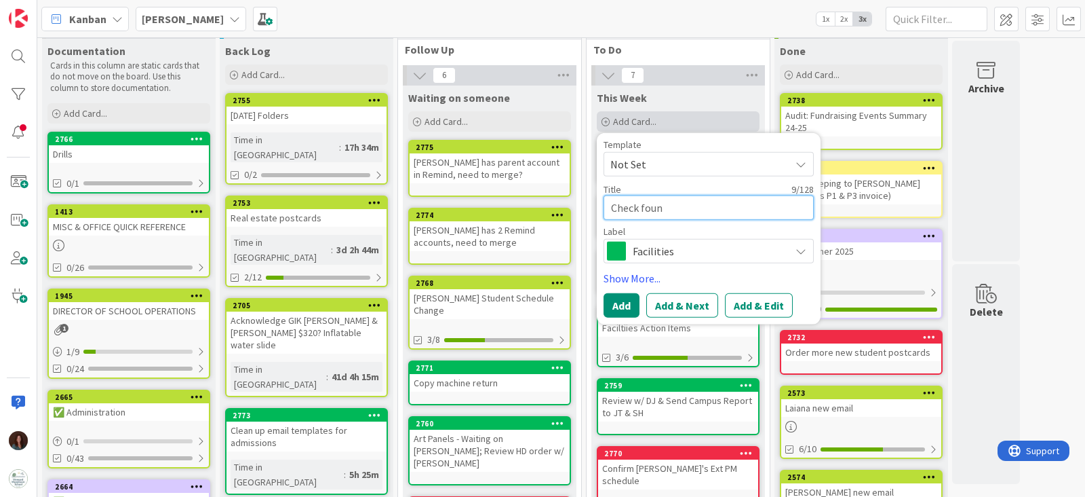
type textarea "x"
type textarea "Check found"
type textarea "x"
type textarea "Check founda"
type textarea "x"
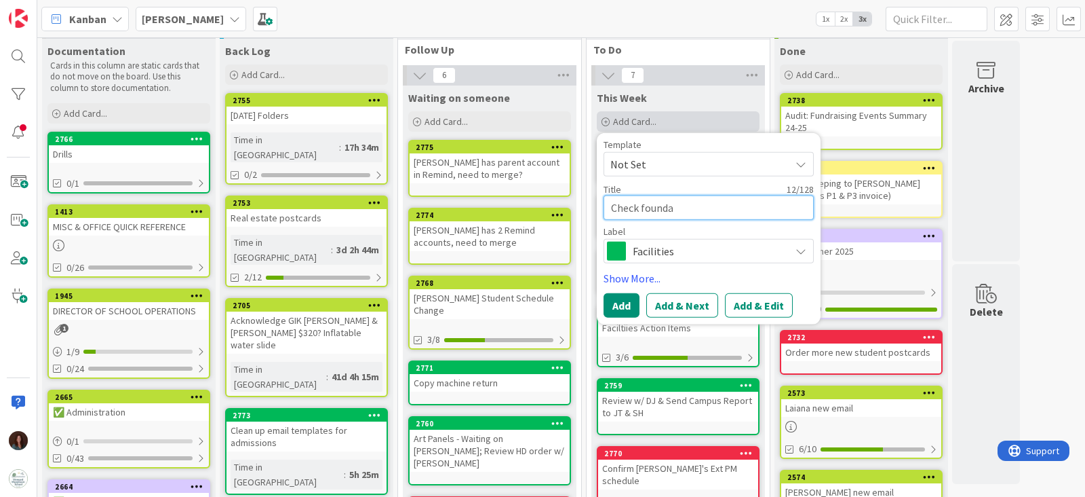
type textarea "Check foundat"
